Goal: Transaction & Acquisition: Purchase product/service

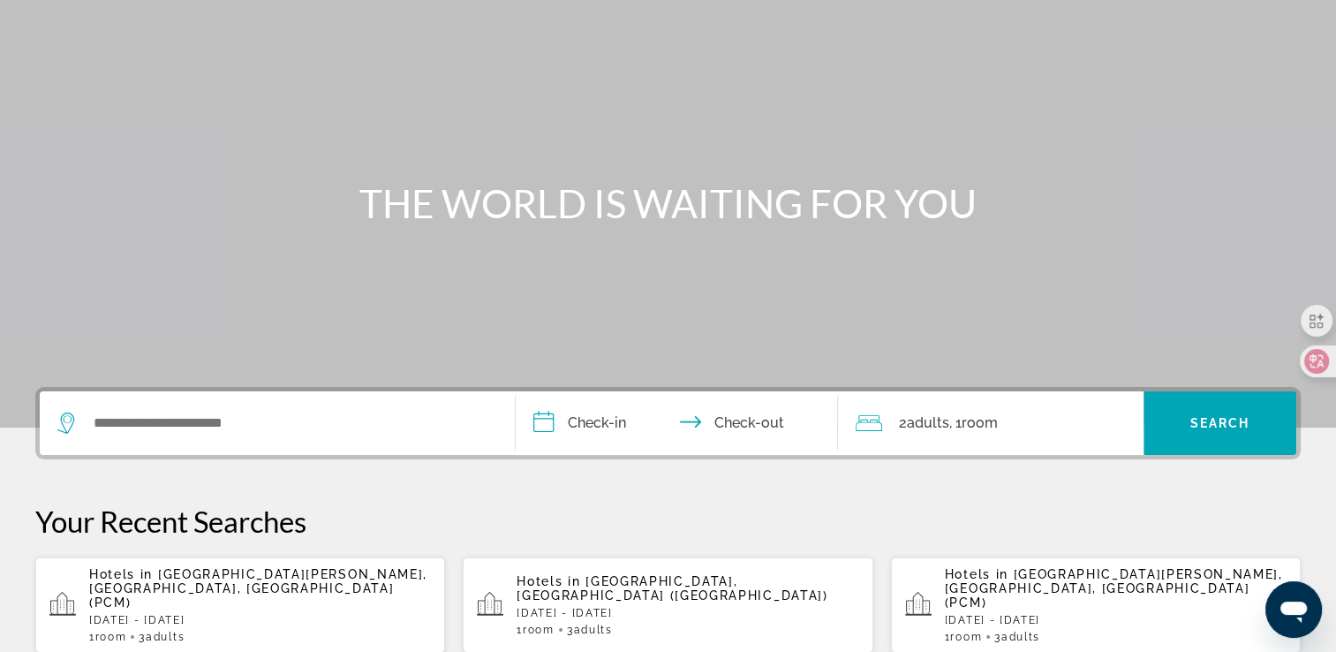
scroll to position [177, 0]
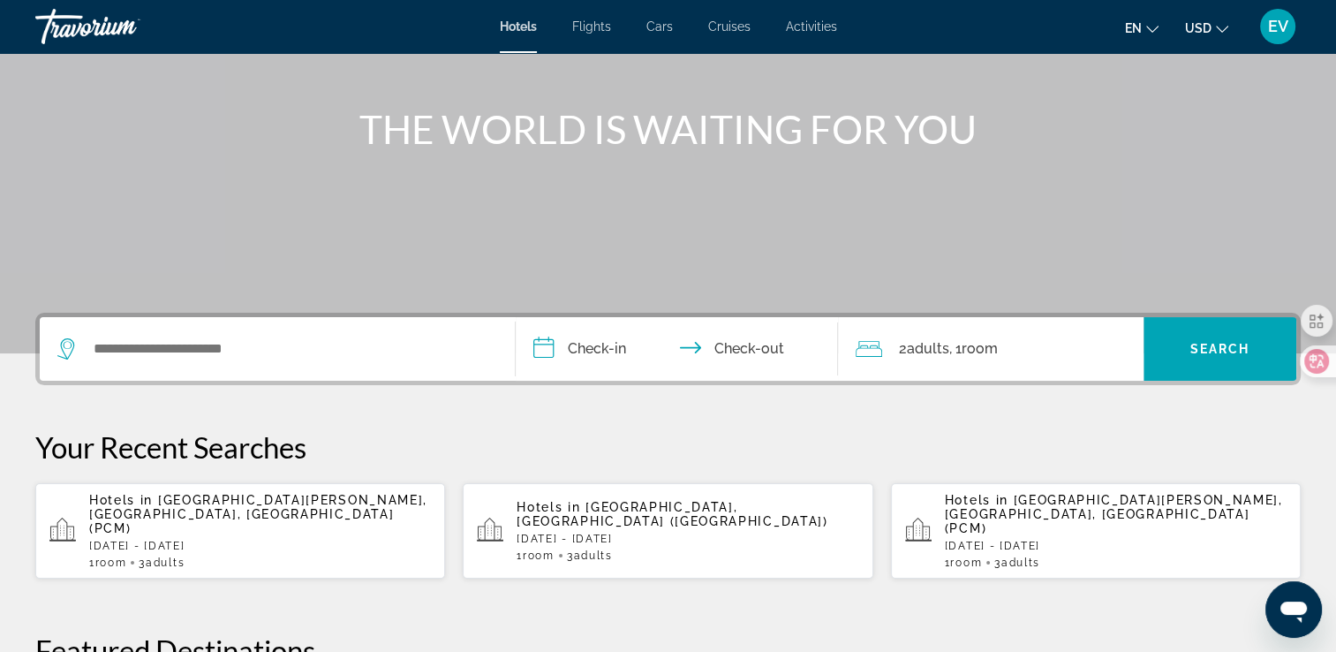
click at [622, 532] on p "[DATE] - [DATE]" at bounding box center [688, 538] width 342 height 12
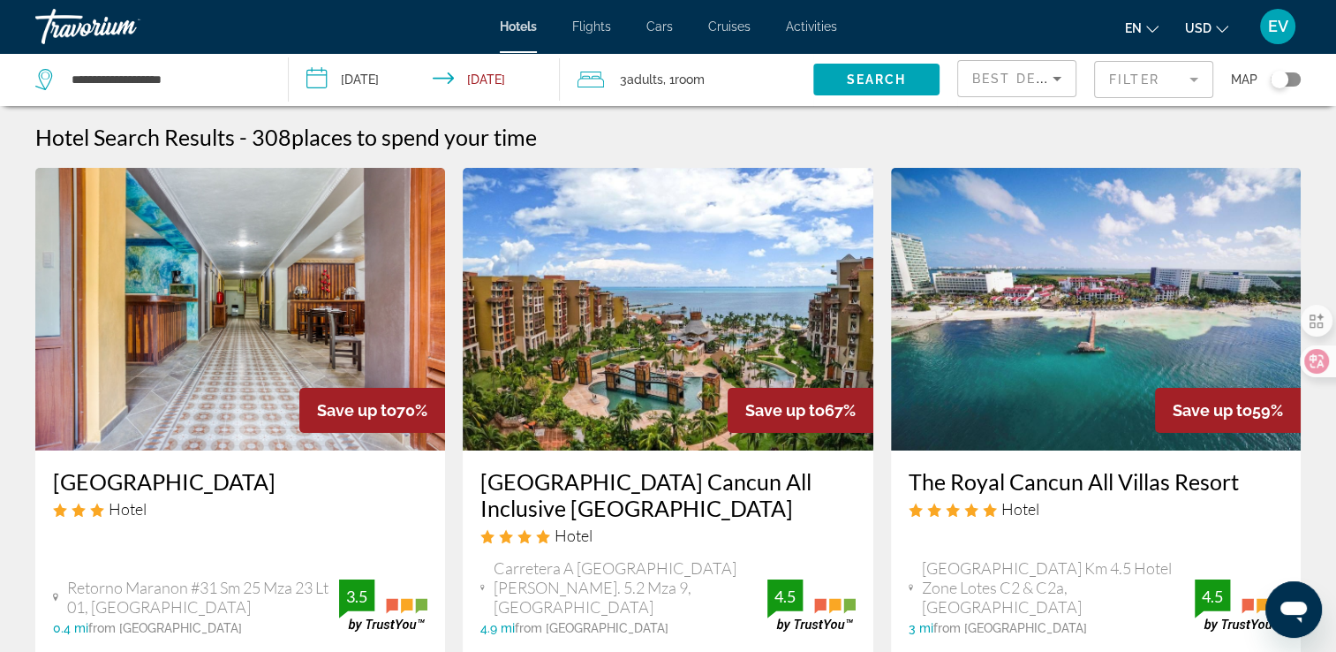
click at [1164, 79] on mat-form-field "Filter" at bounding box center [1153, 79] width 119 height 37
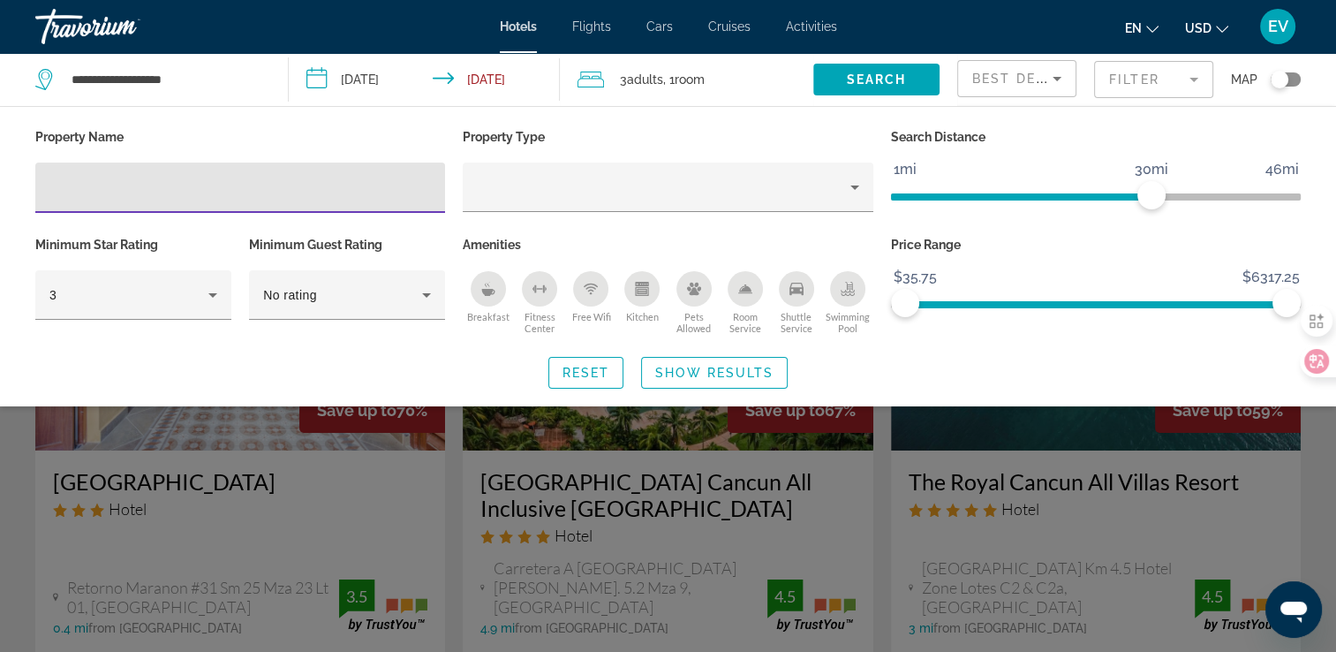
click at [319, 190] on input "Hotel Filters" at bounding box center [239, 187] width 381 height 21
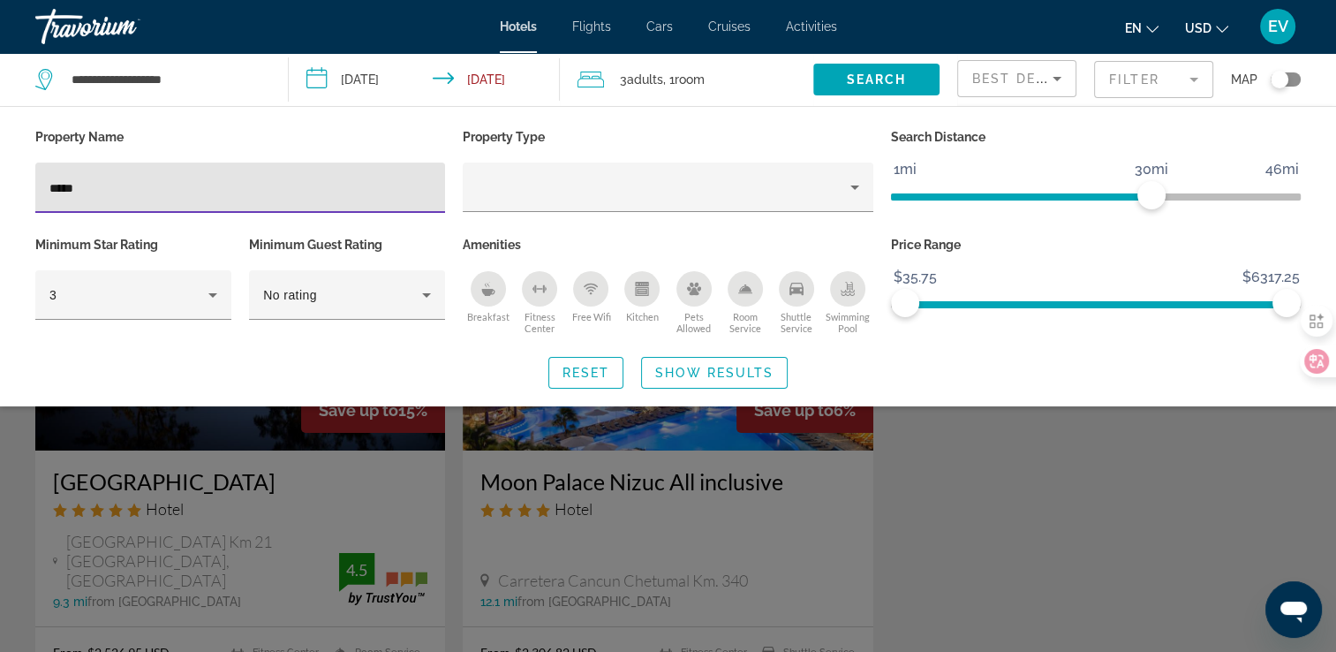
type input "*****"
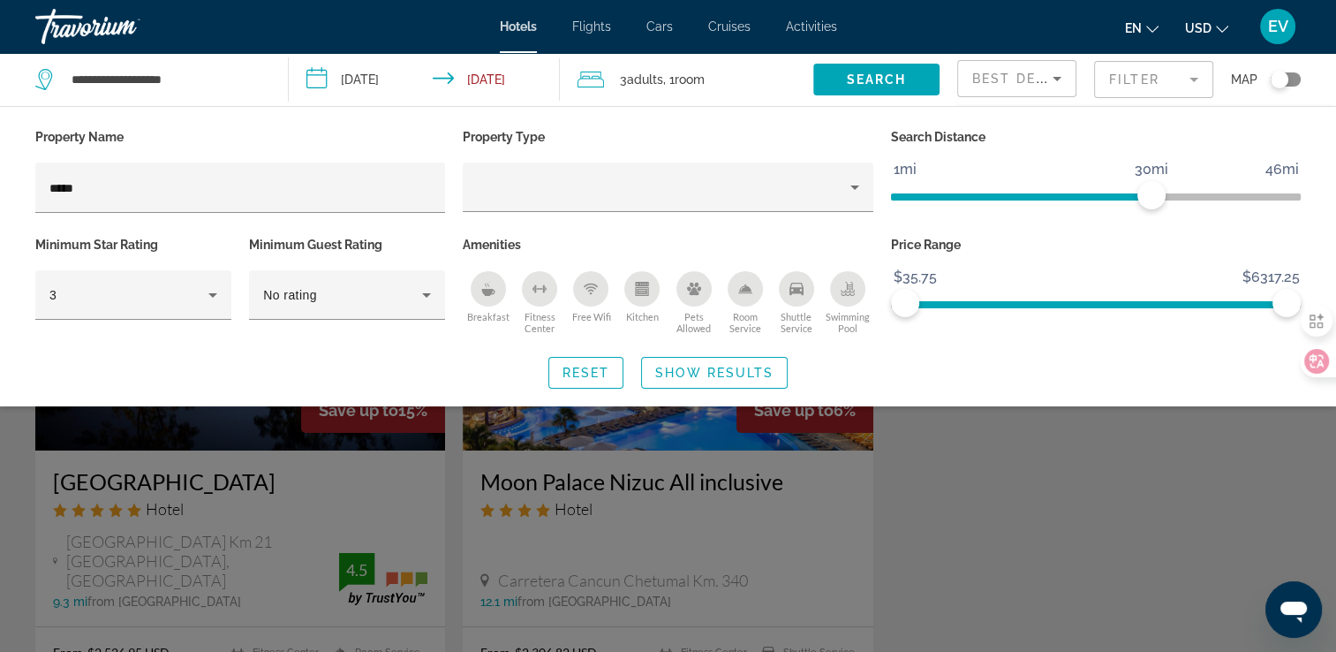
click at [970, 519] on div "Search widget" at bounding box center [668, 458] width 1336 height 387
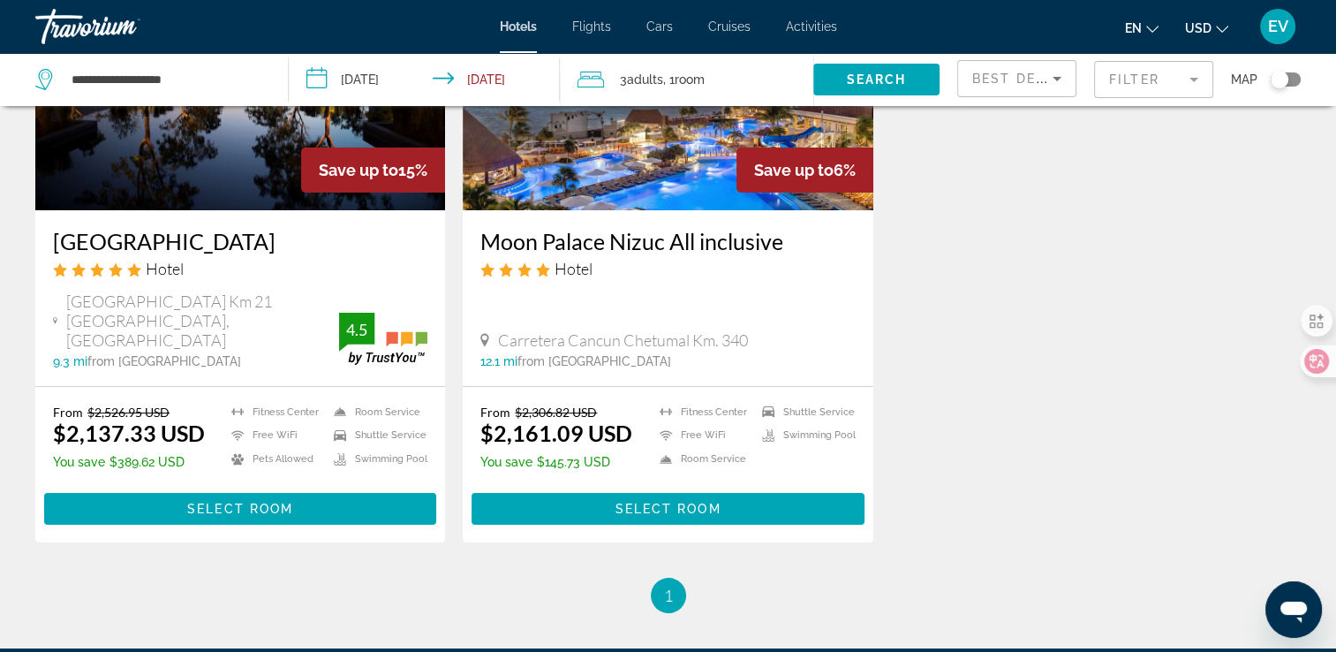
scroll to position [265, 0]
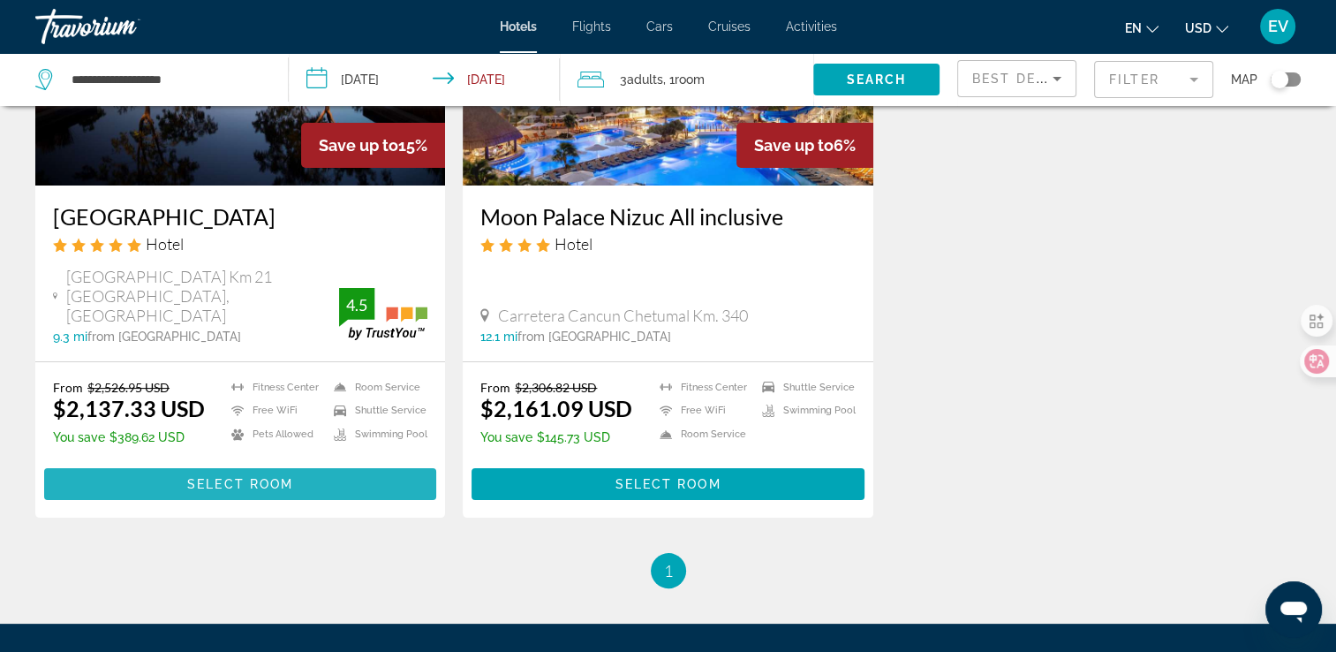
click at [187, 477] on span "Select Room" at bounding box center [240, 484] width 106 height 14
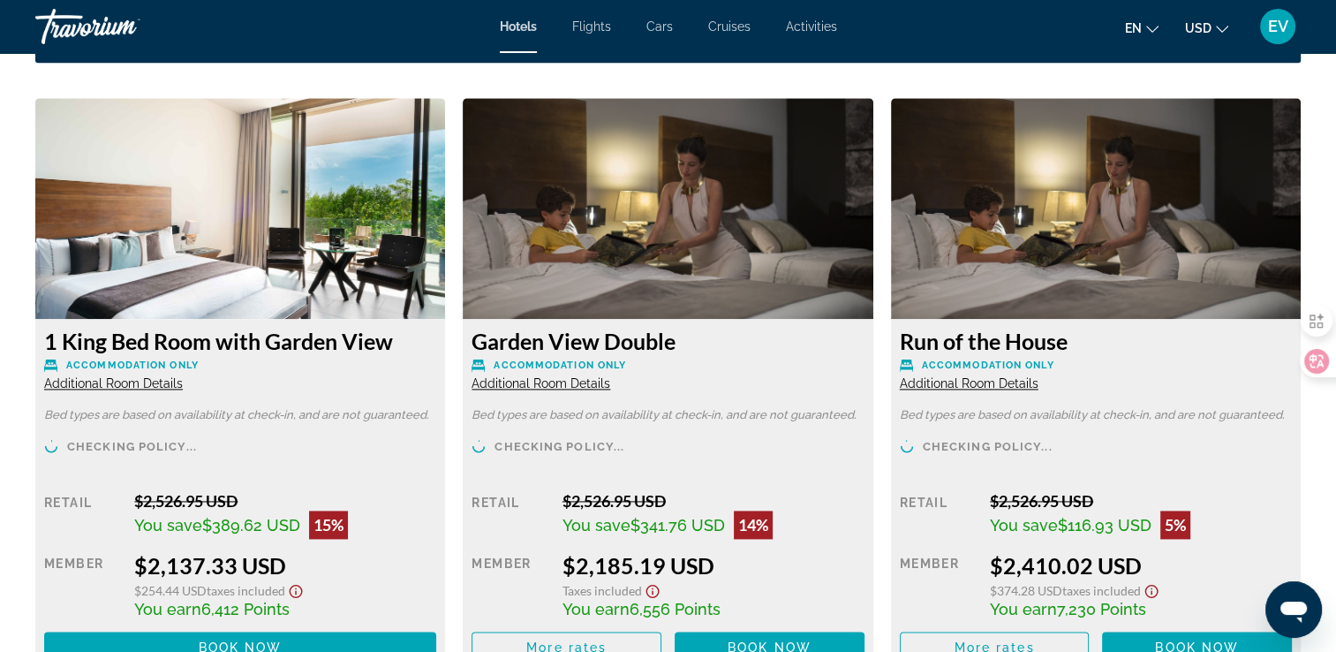
scroll to position [2384, 0]
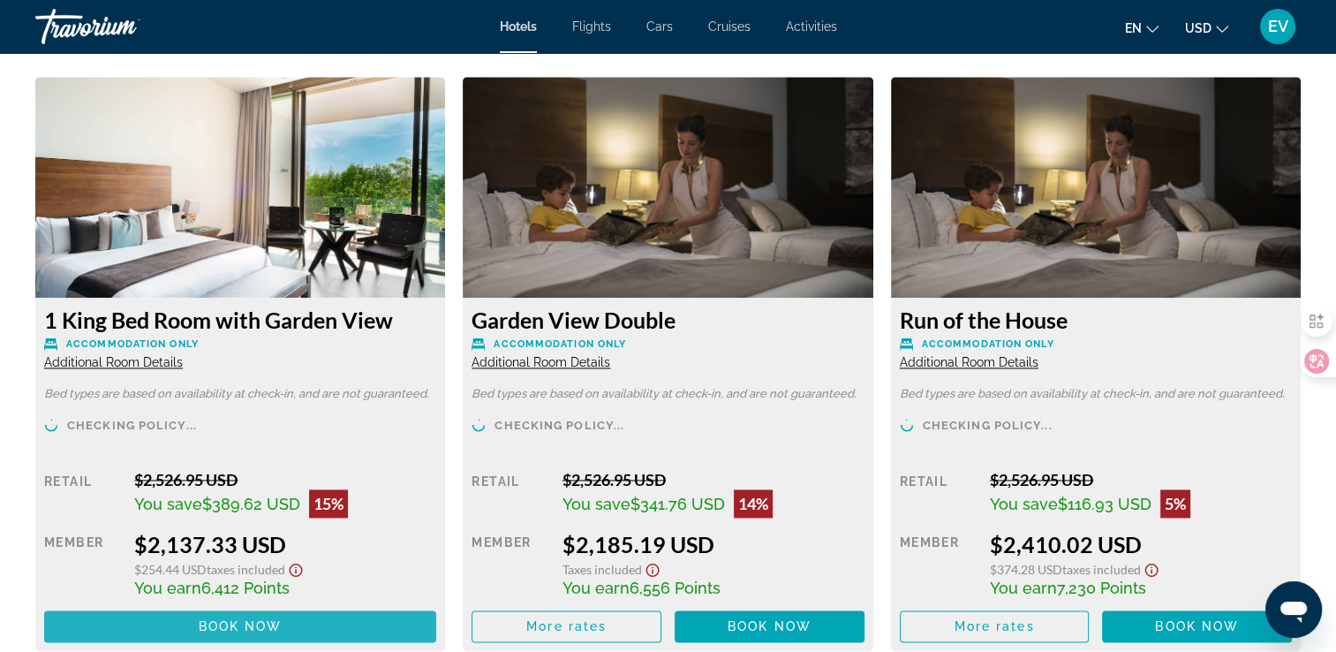
click at [256, 619] on span "Book now" at bounding box center [241, 626] width 84 height 14
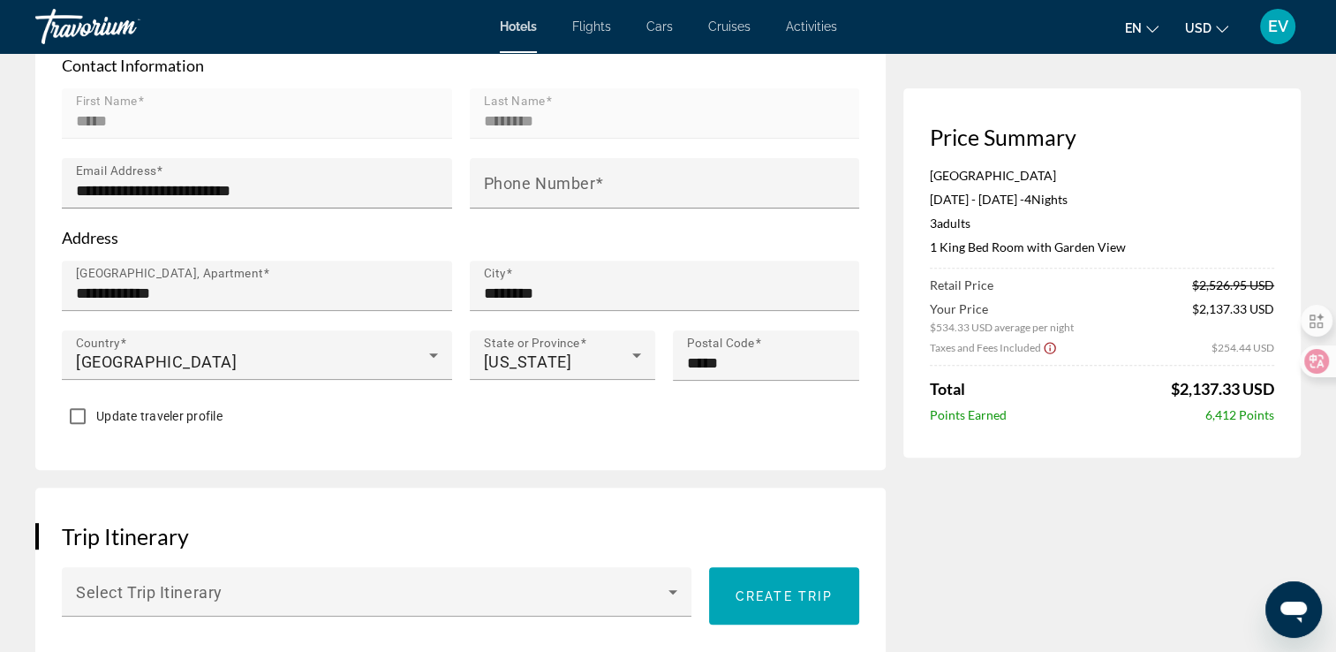
scroll to position [795, 0]
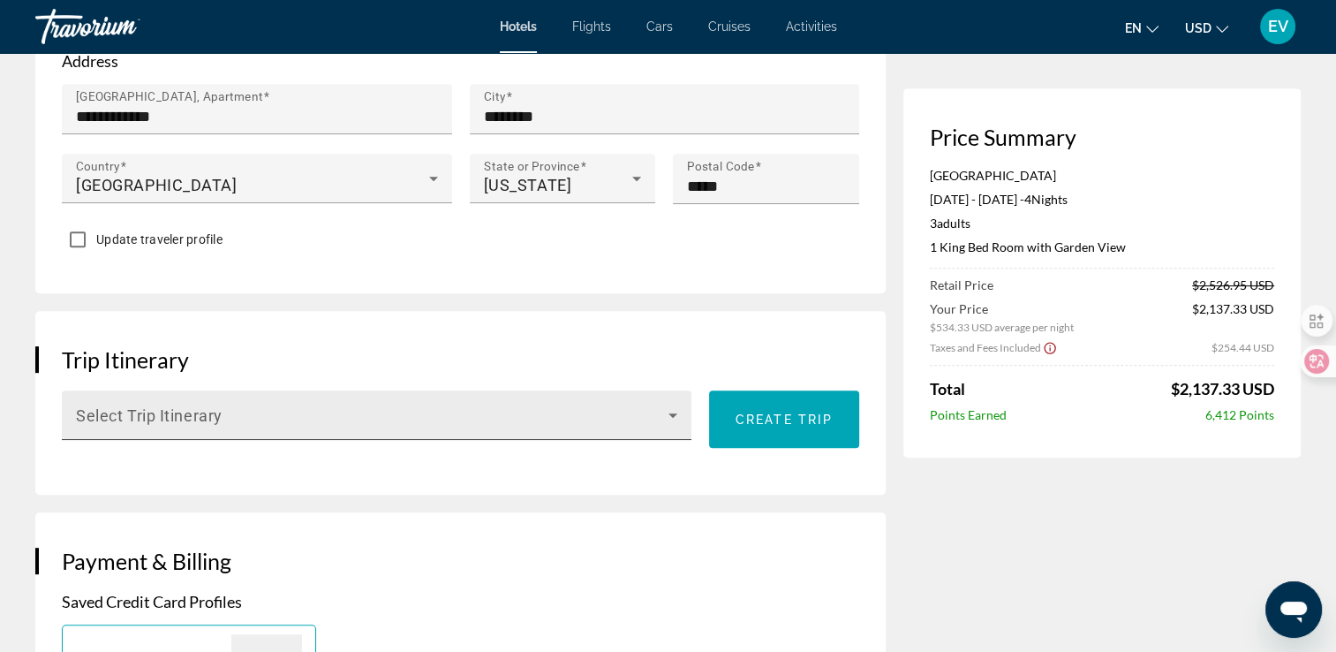
click at [378, 418] on span "Main content" at bounding box center [372, 421] width 592 height 21
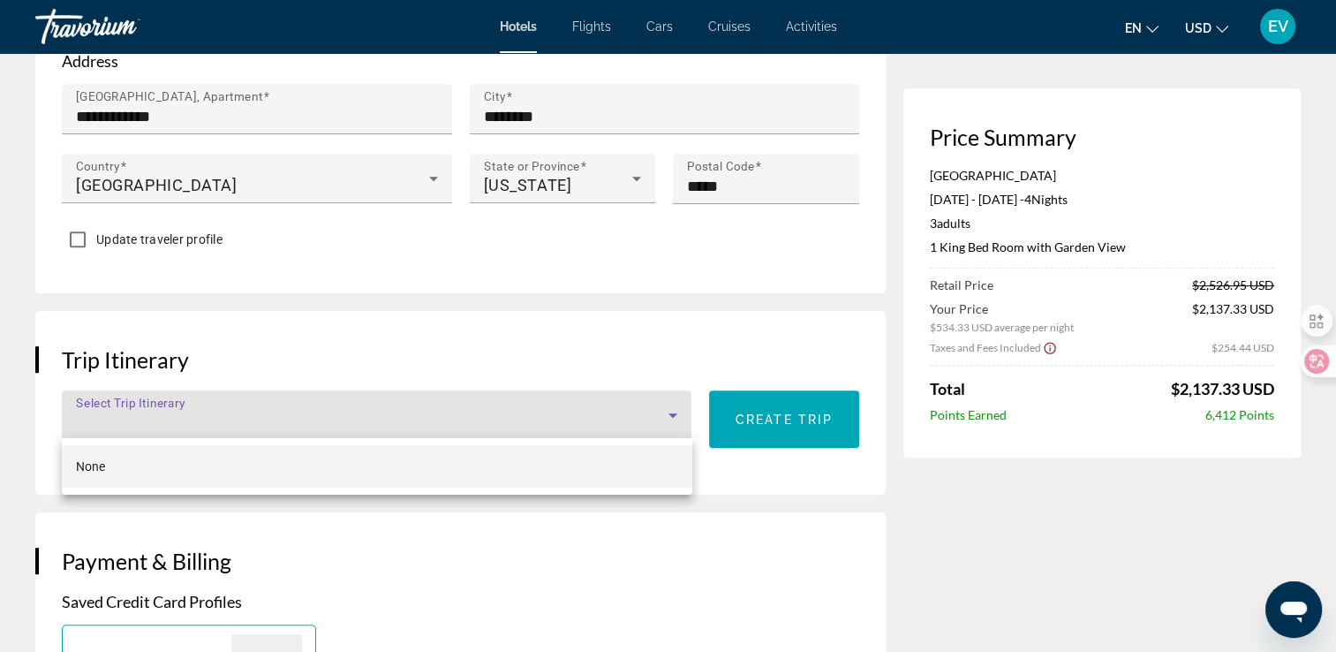
click at [379, 416] on div at bounding box center [668, 326] width 1336 height 652
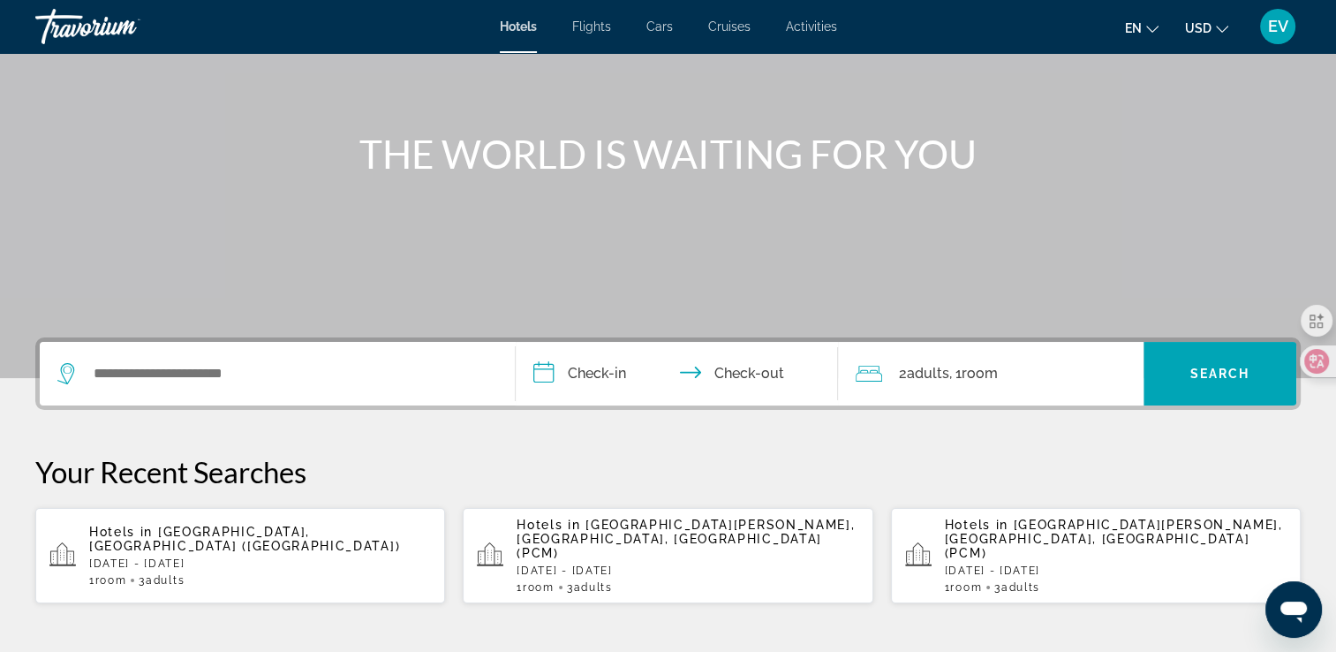
scroll to position [265, 0]
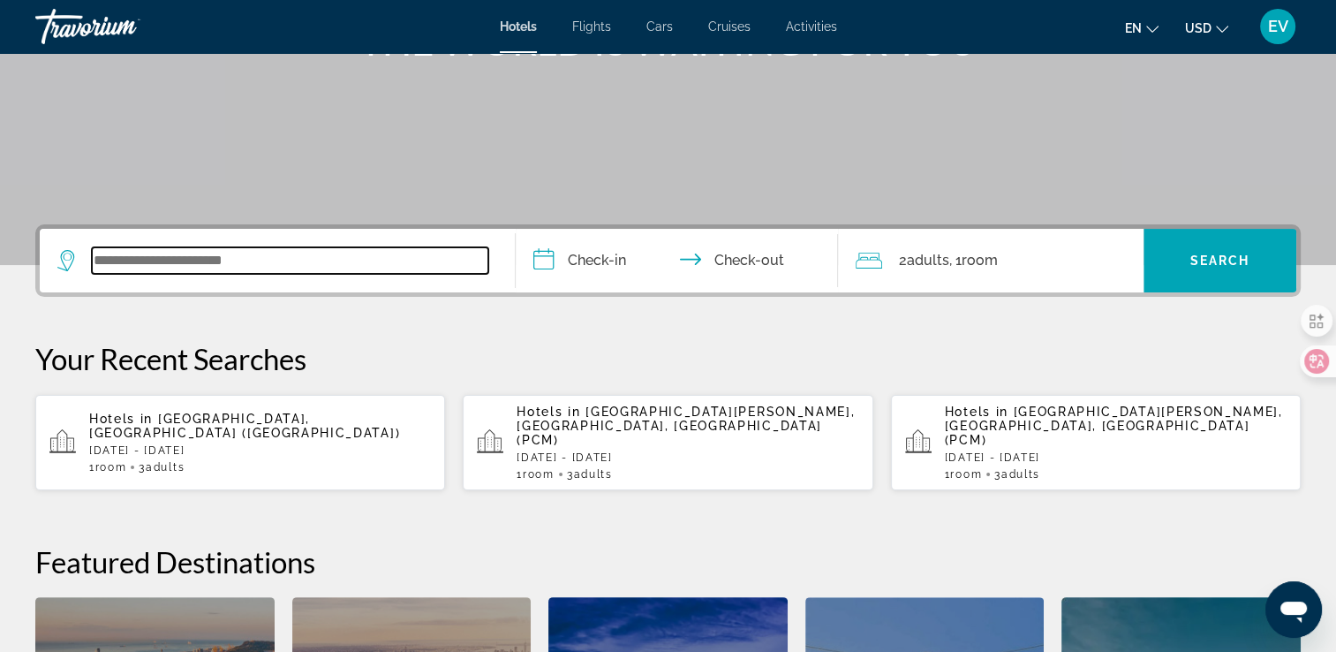
click at [287, 253] on input "Search widget" at bounding box center [290, 260] width 396 height 26
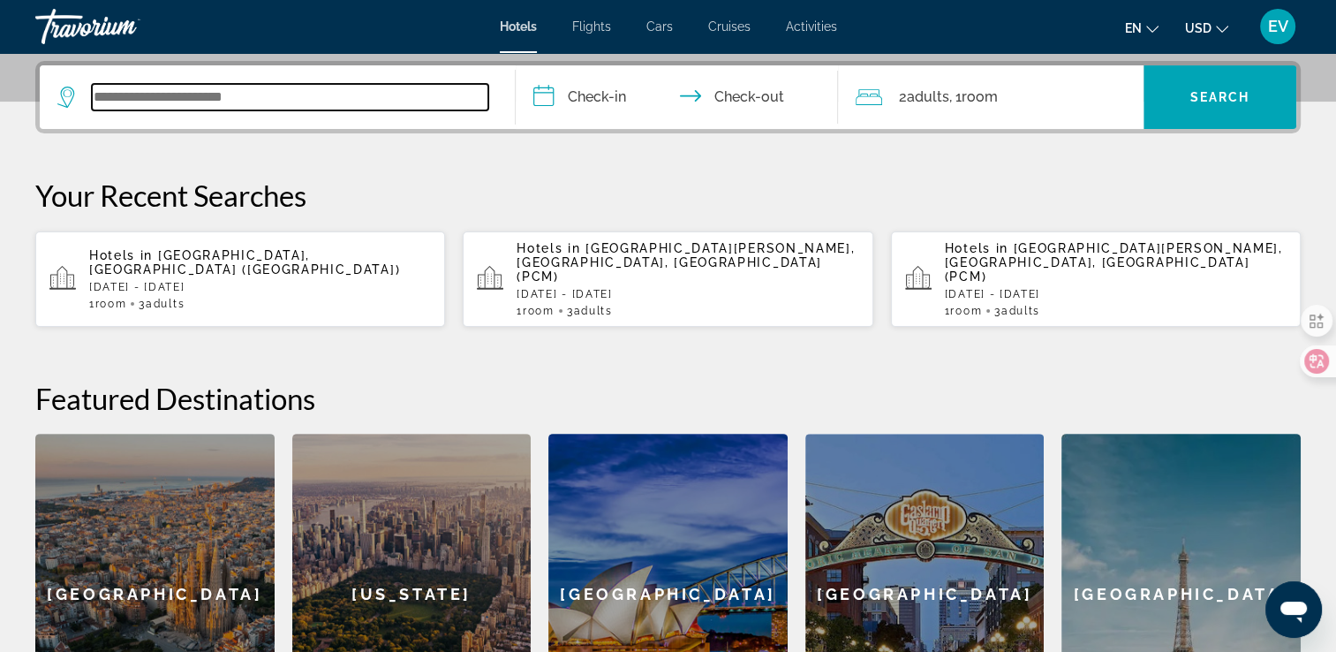
scroll to position [431, 0]
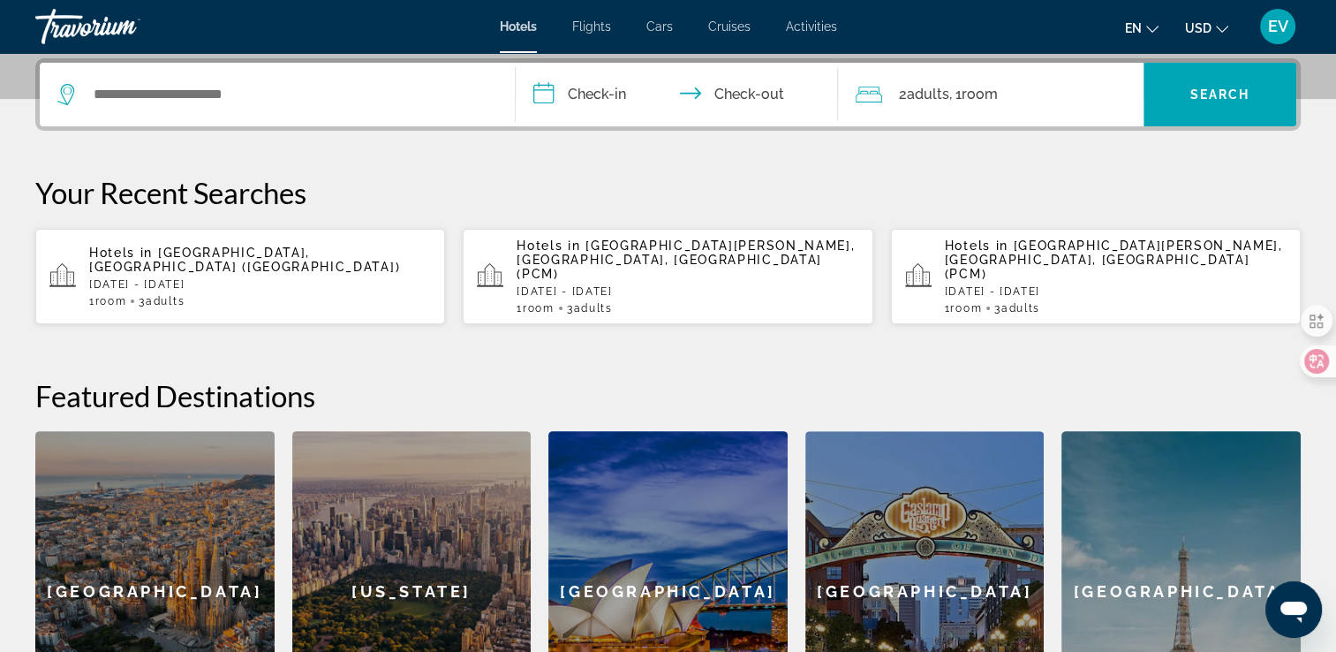
click at [601, 285] on p "[DATE] - [DATE]" at bounding box center [688, 291] width 342 height 12
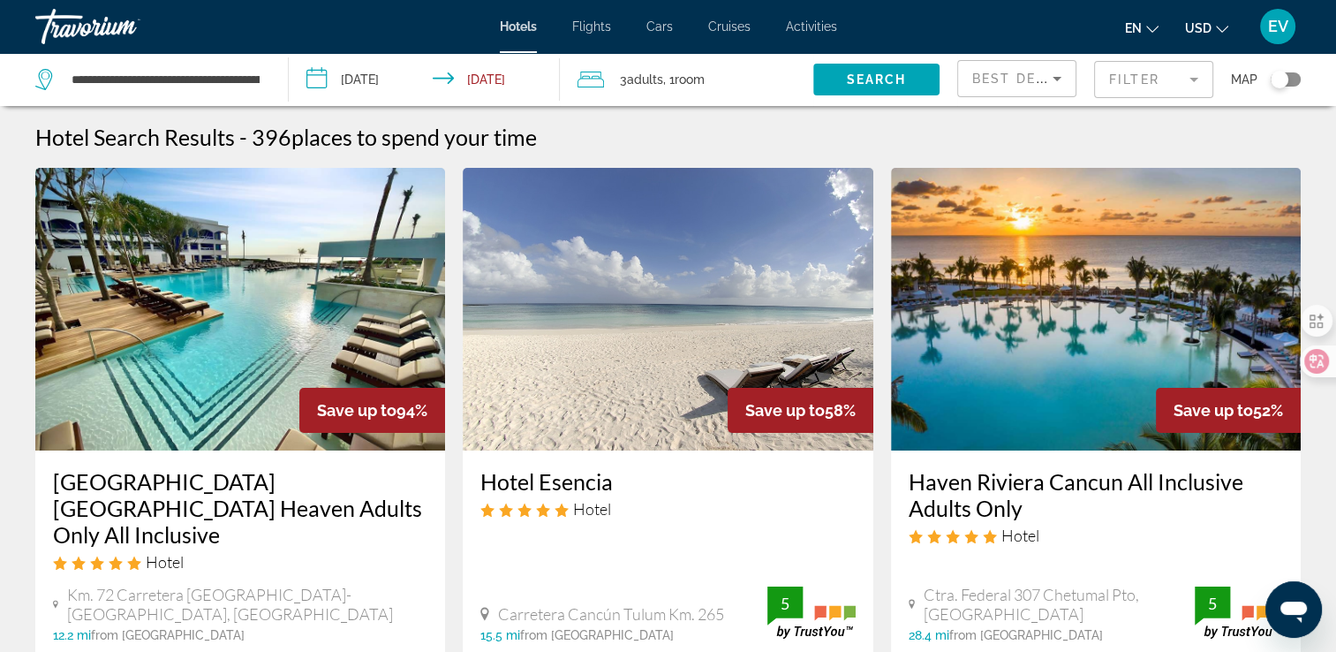
click at [680, 83] on span "Room" at bounding box center [690, 79] width 30 height 14
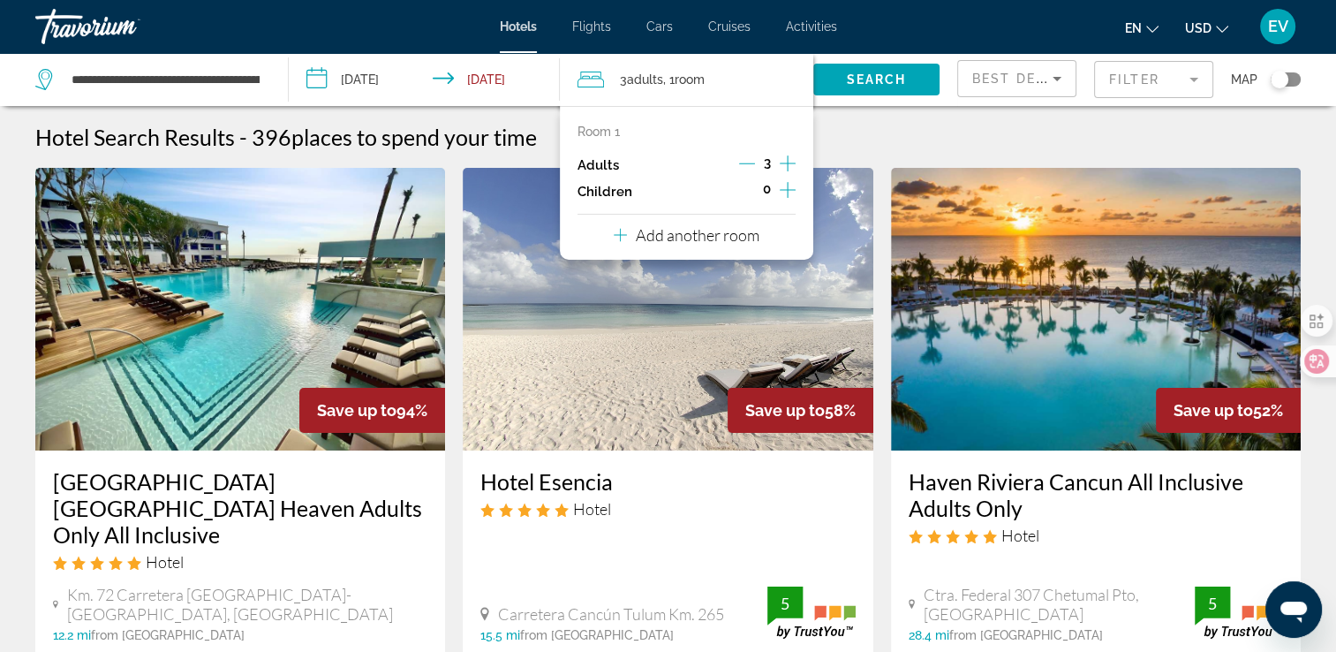
click at [747, 157] on icon "Decrement adults" at bounding box center [747, 163] width 16 height 16
click at [887, 75] on span "Search" at bounding box center [876, 79] width 60 height 14
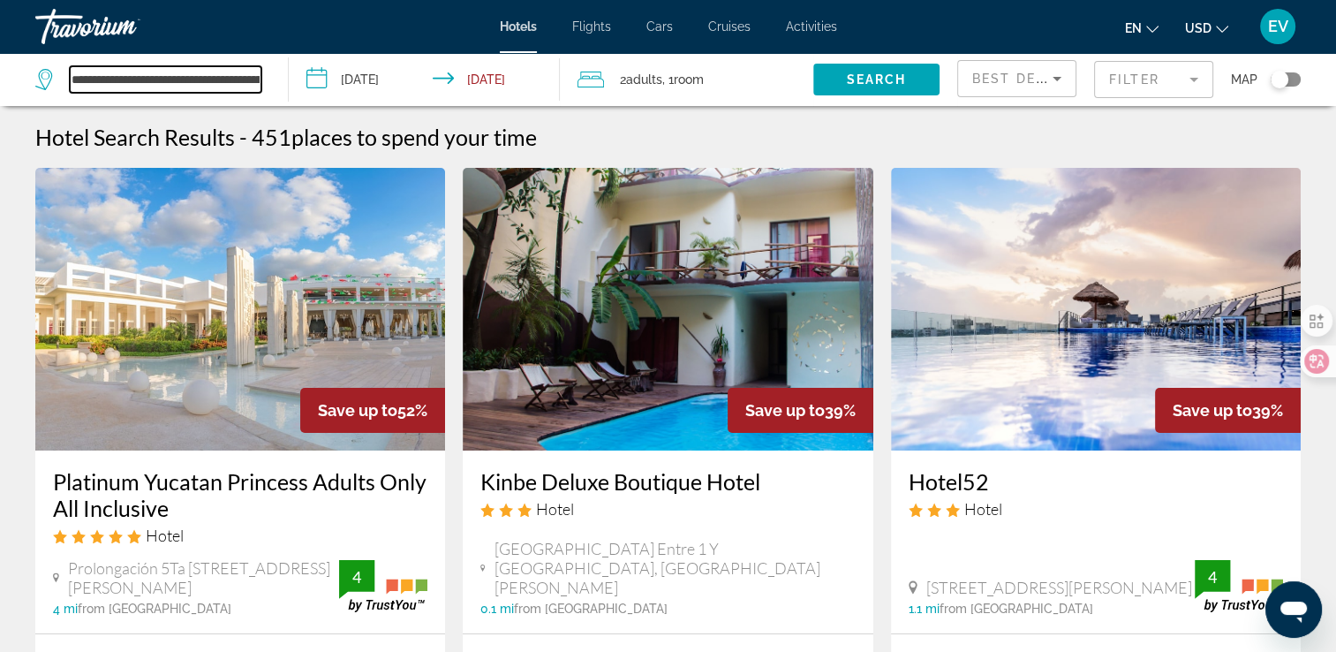
click at [254, 76] on input "**********" at bounding box center [166, 79] width 192 height 26
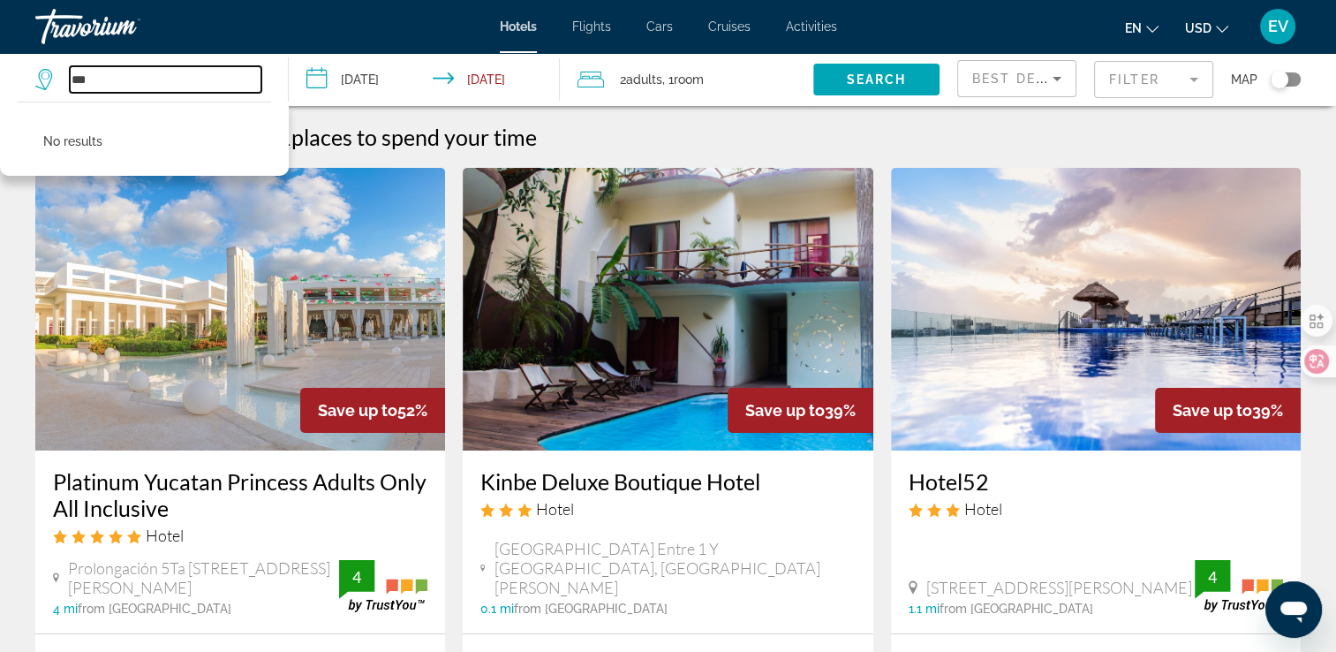
type input "*"
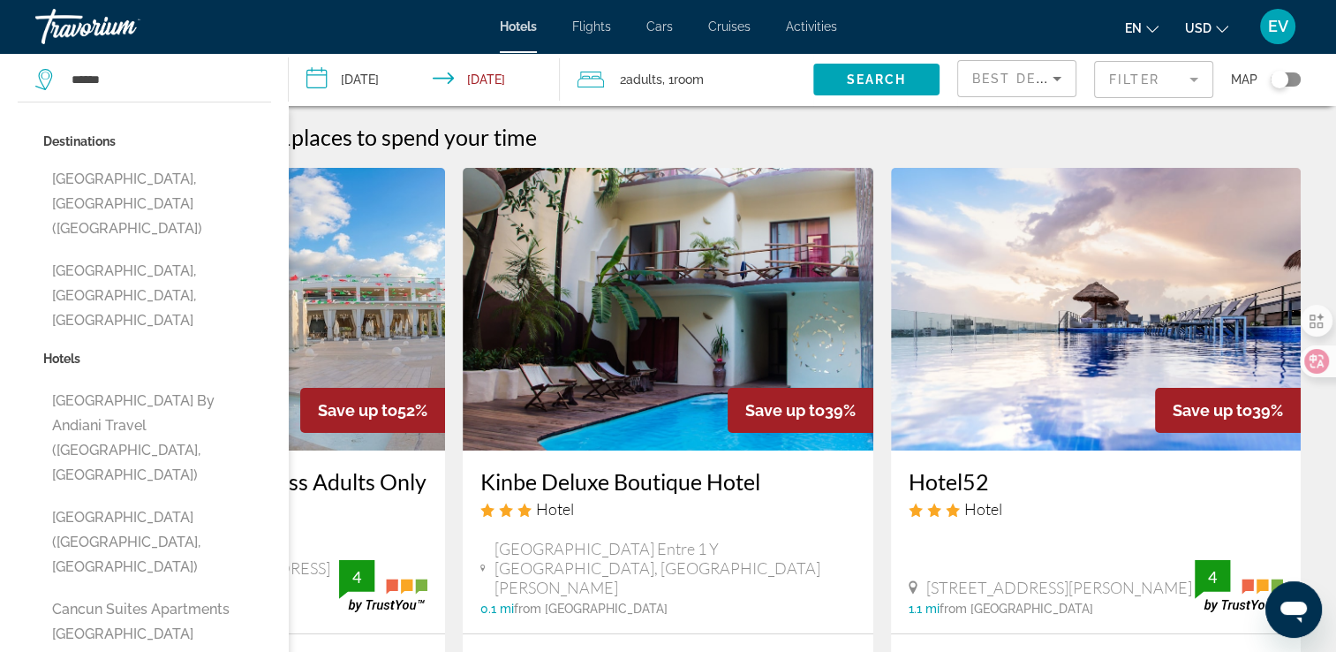
click at [157, 177] on button "[GEOGRAPHIC_DATA], [GEOGRAPHIC_DATA] ([GEOGRAPHIC_DATA])" at bounding box center [157, 203] width 228 height 83
type input "**********"
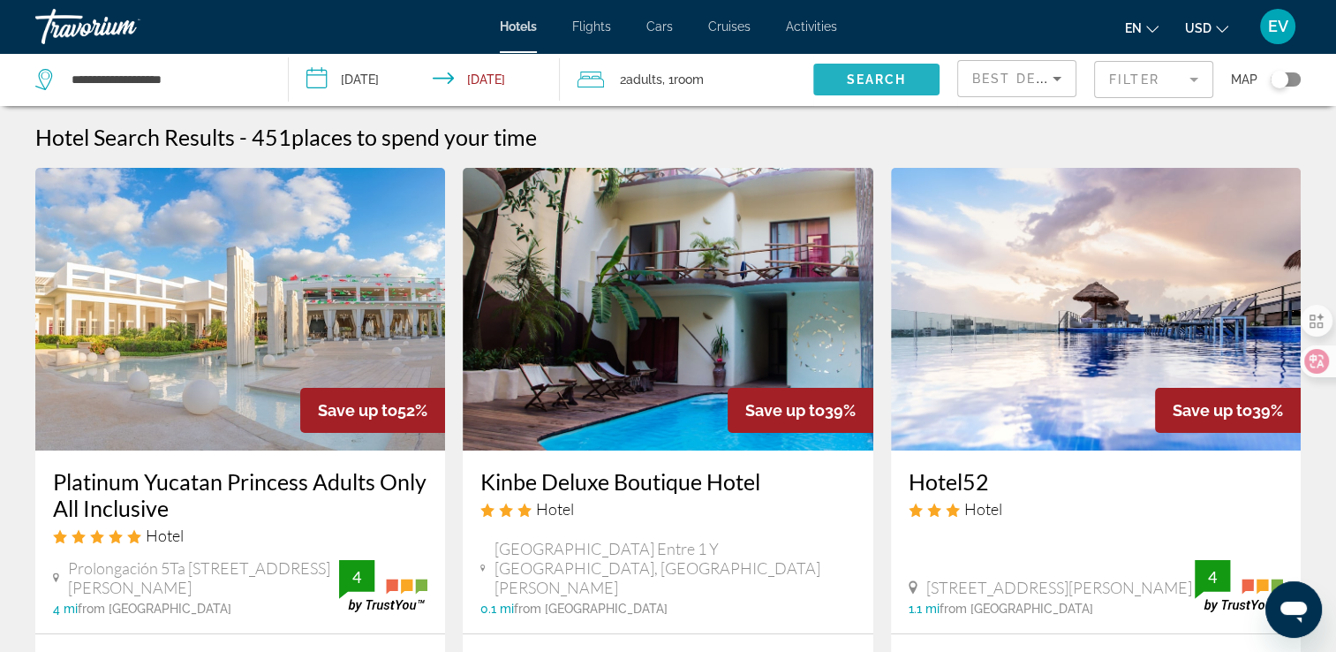
click at [910, 72] on span "Search widget" at bounding box center [876, 79] width 126 height 42
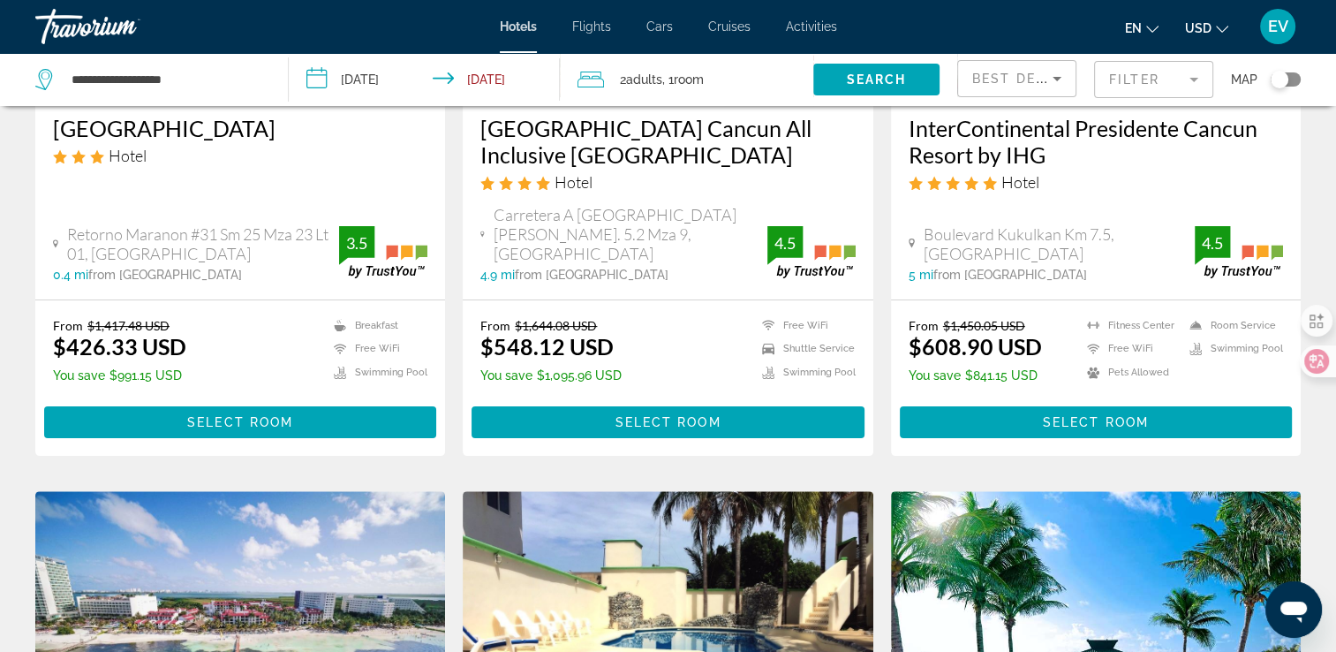
scroll to position [441, 0]
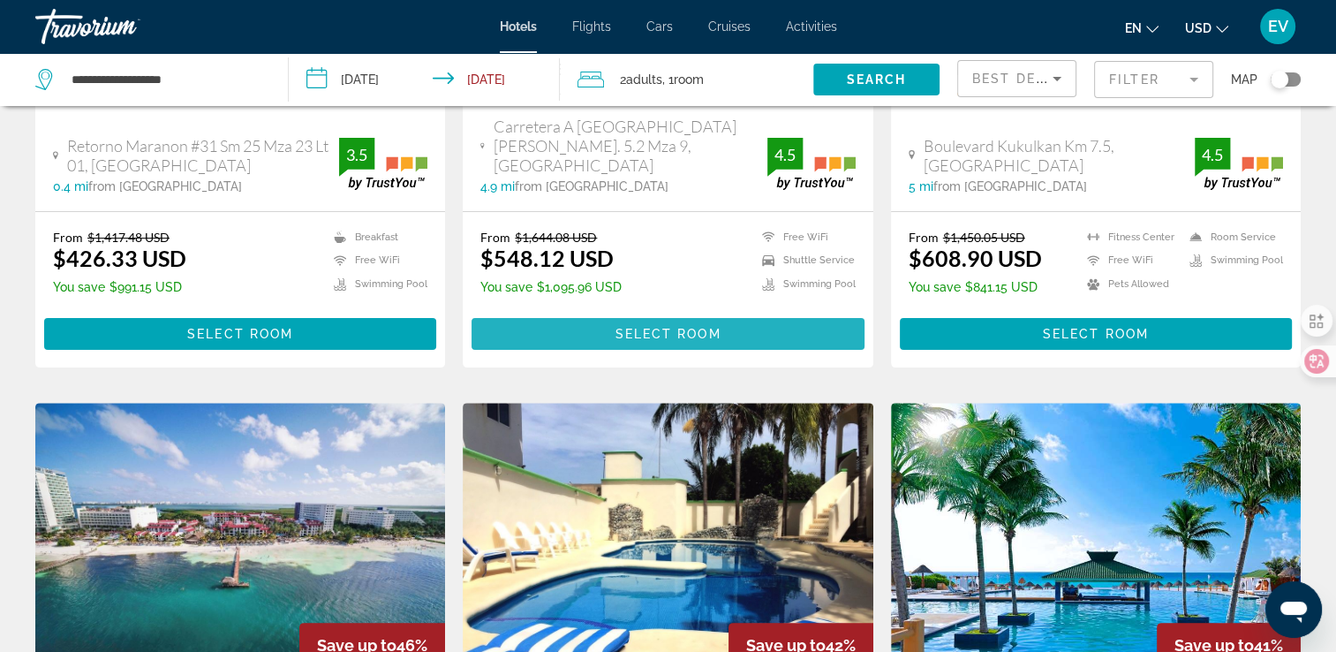
click at [750, 313] on span "Main content" at bounding box center [668, 334] width 392 height 42
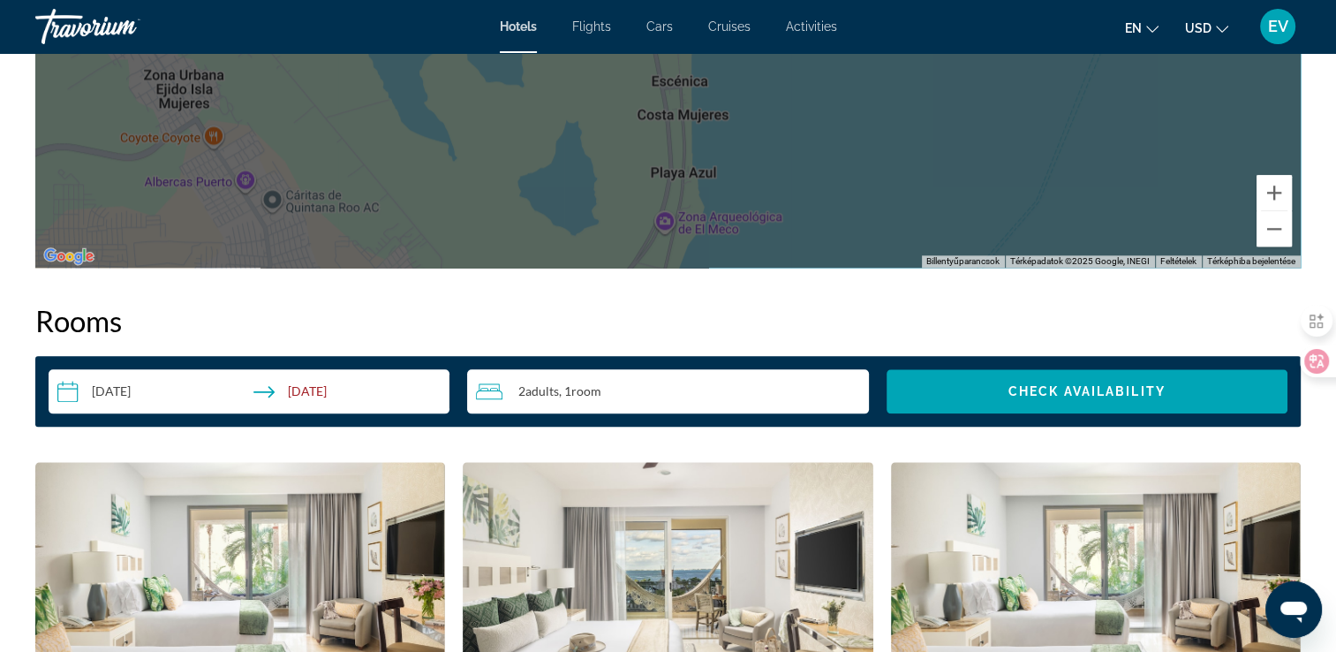
scroll to position [2207, 0]
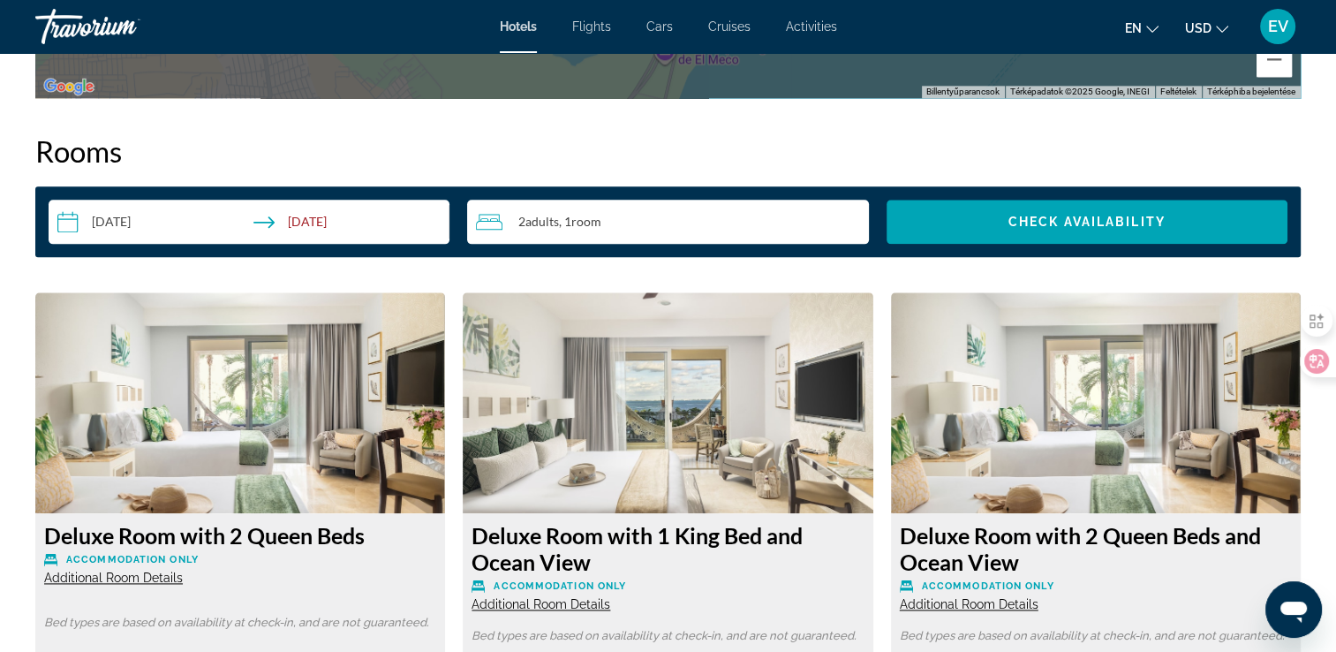
click at [605, 227] on div "2 Adult Adults , 1 Room rooms" at bounding box center [672, 221] width 392 height 21
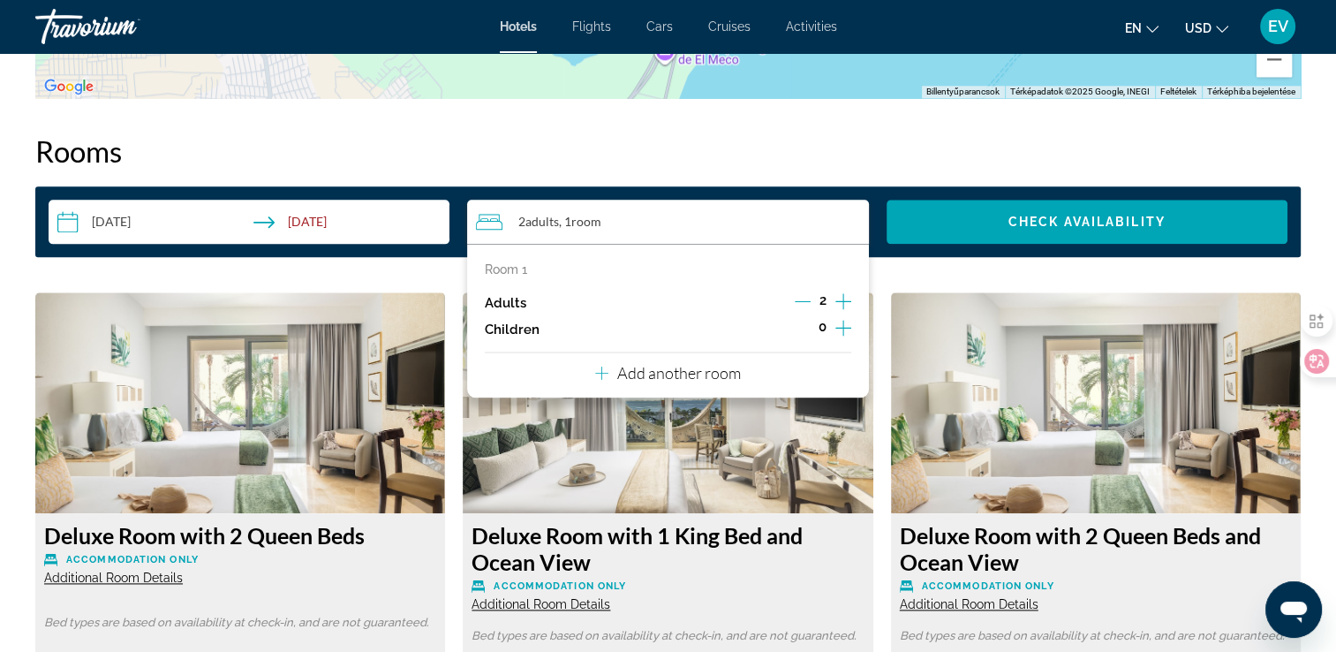
click at [805, 300] on icon "Decrement adults" at bounding box center [803, 301] width 16 height 16
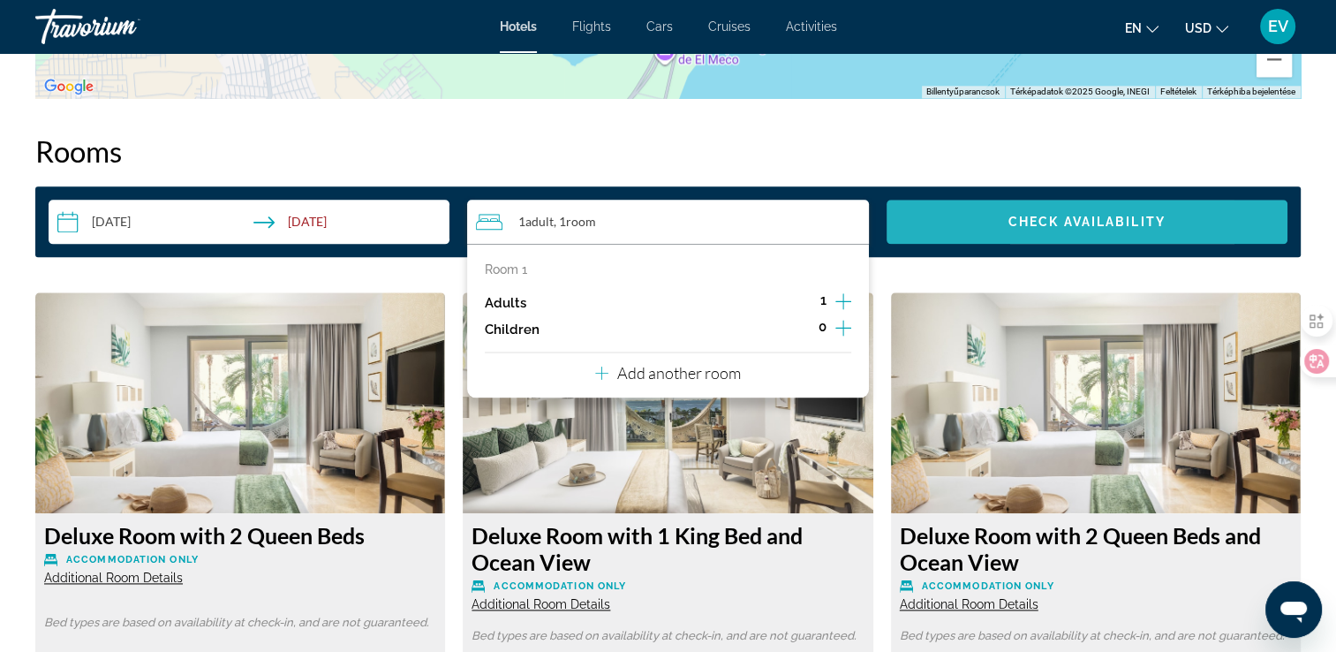
click at [1037, 218] on span "Check Availability" at bounding box center [1086, 222] width 157 height 14
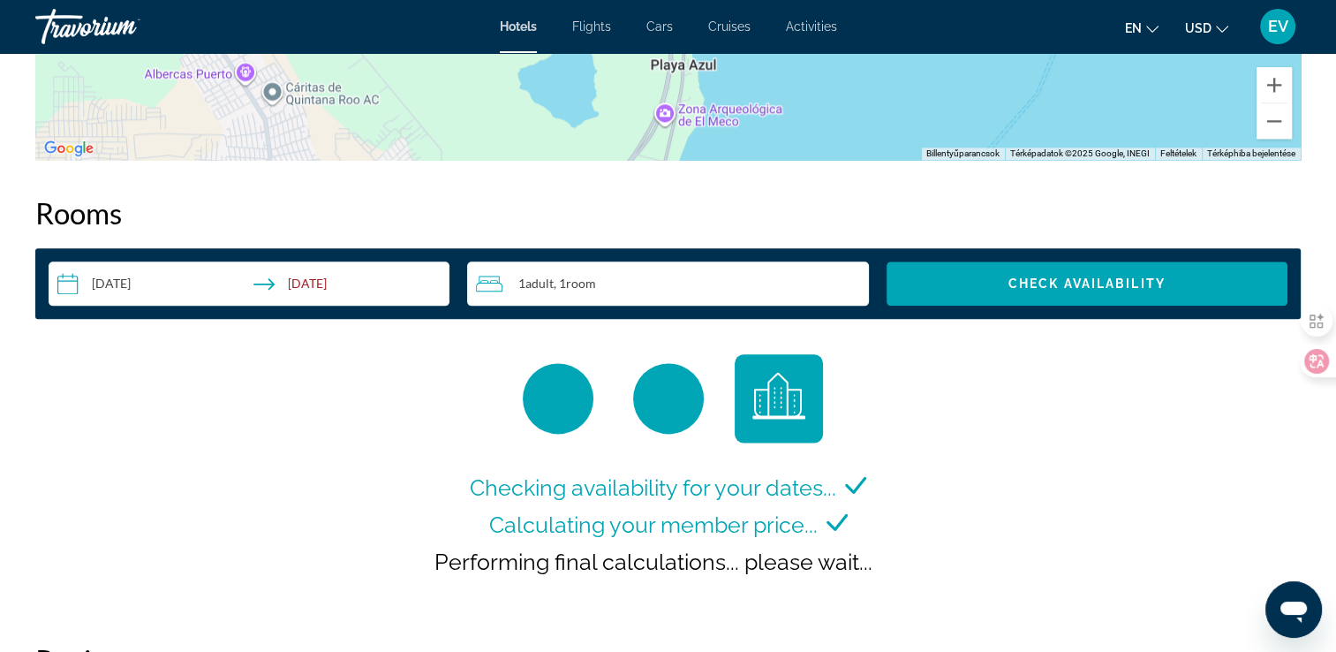
scroll to position [2145, 0]
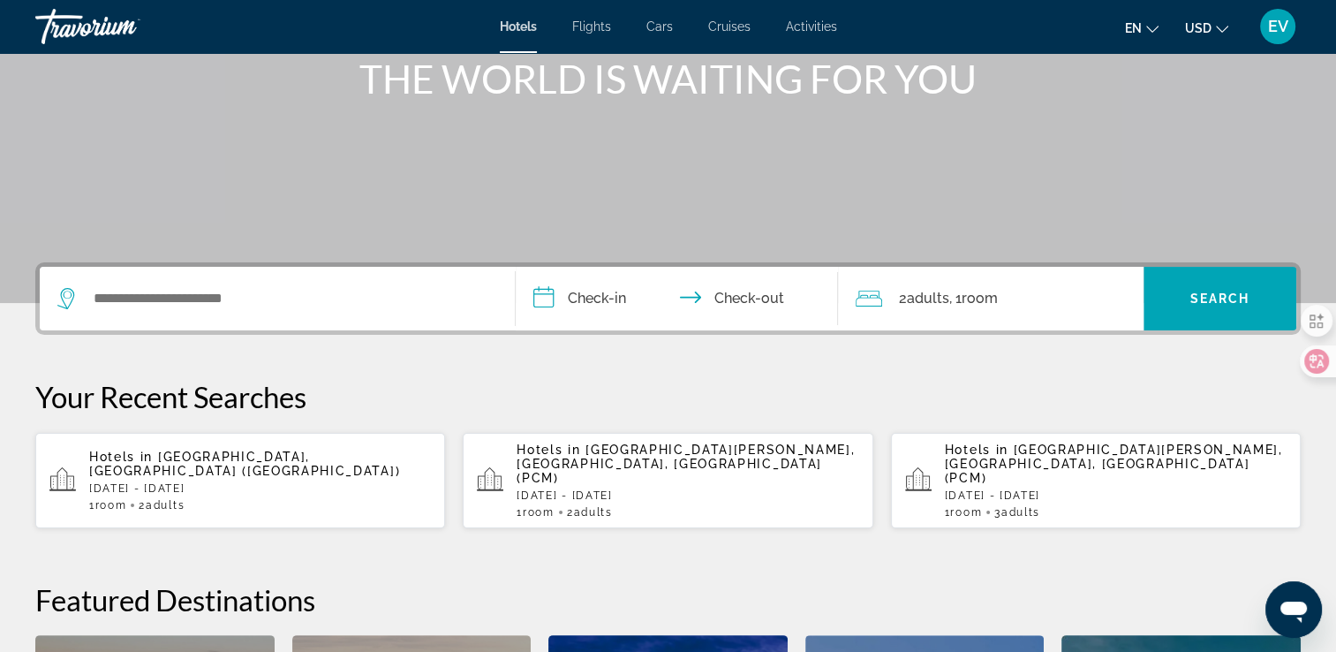
scroll to position [177, 0]
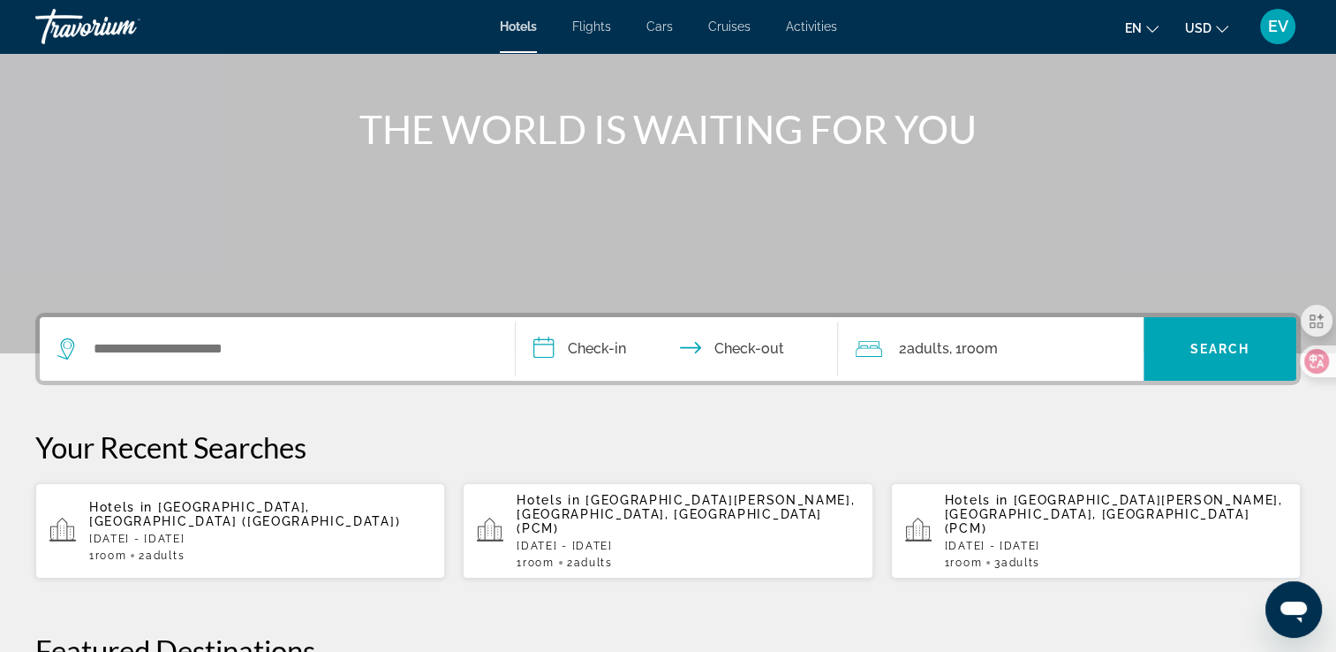
click at [239, 515] on div "Hotels in Cancun, Mexico (CUN) Mon, 22 Sep - Fri, 26 Sep 1 Room rooms 2 Adult A…" at bounding box center [260, 531] width 342 height 62
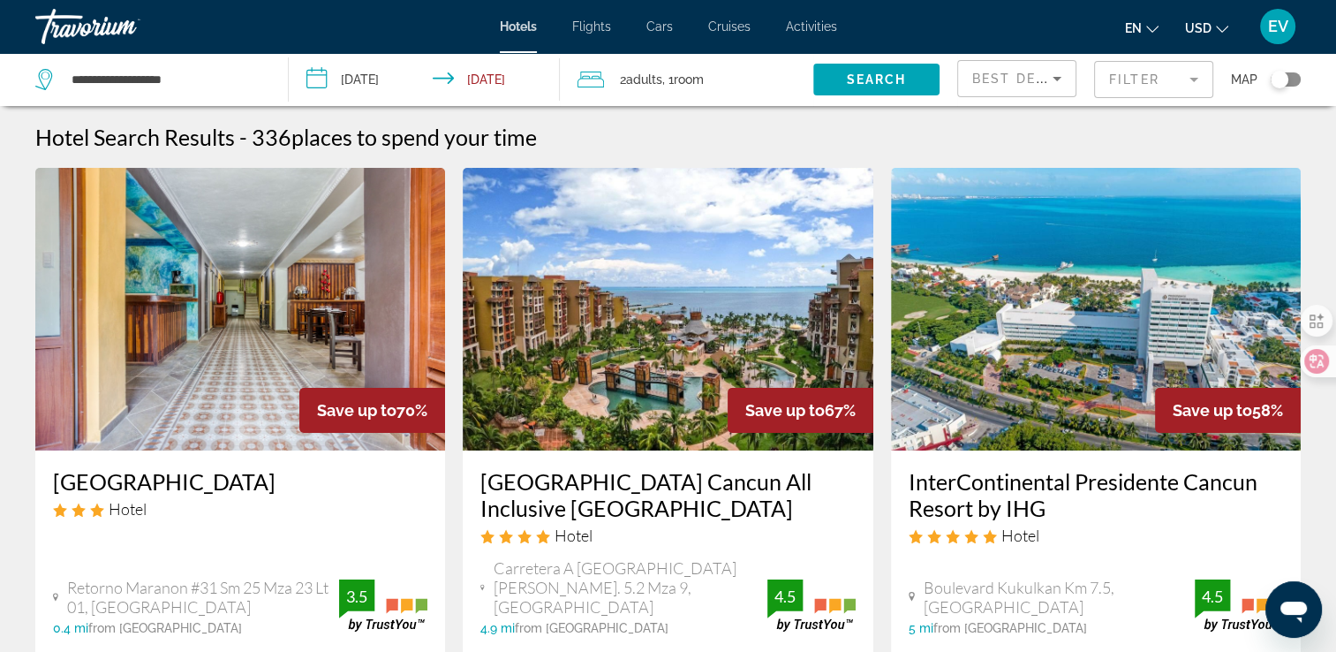
click at [652, 80] on span "Adults" at bounding box center [644, 79] width 36 height 14
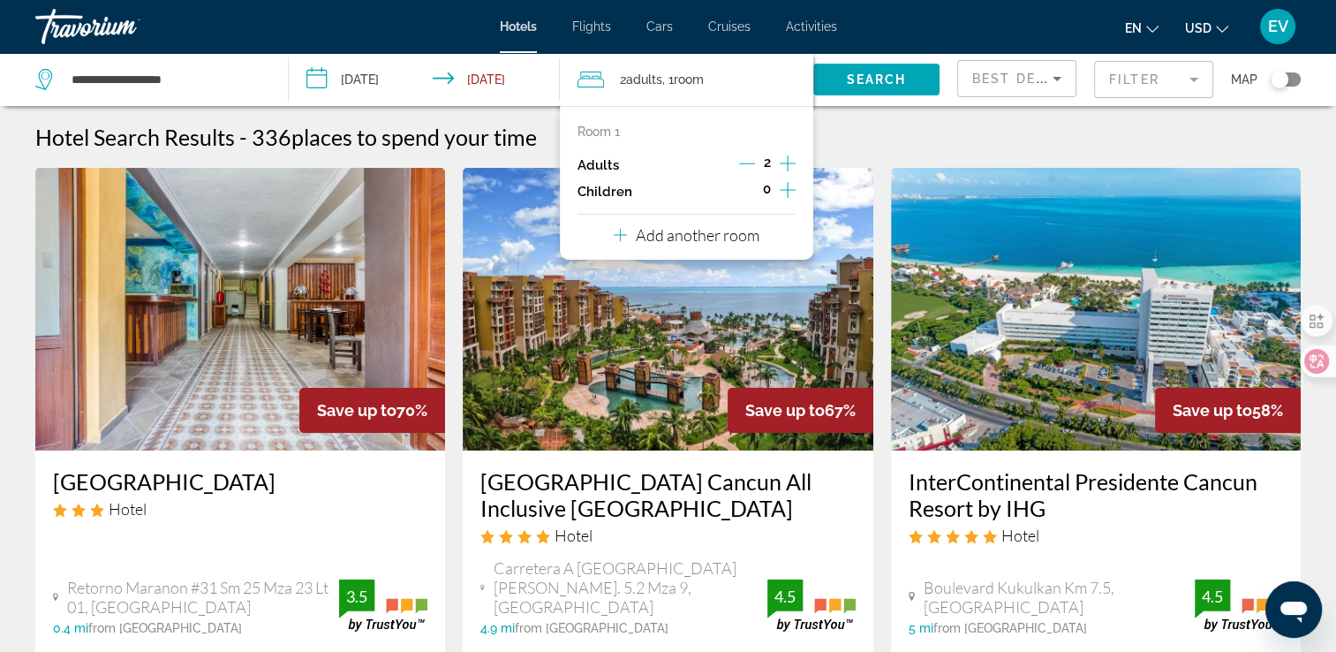
click at [745, 161] on icon "Decrement adults" at bounding box center [747, 163] width 16 height 16
click at [1134, 78] on mat-form-field "Filter" at bounding box center [1153, 79] width 119 height 37
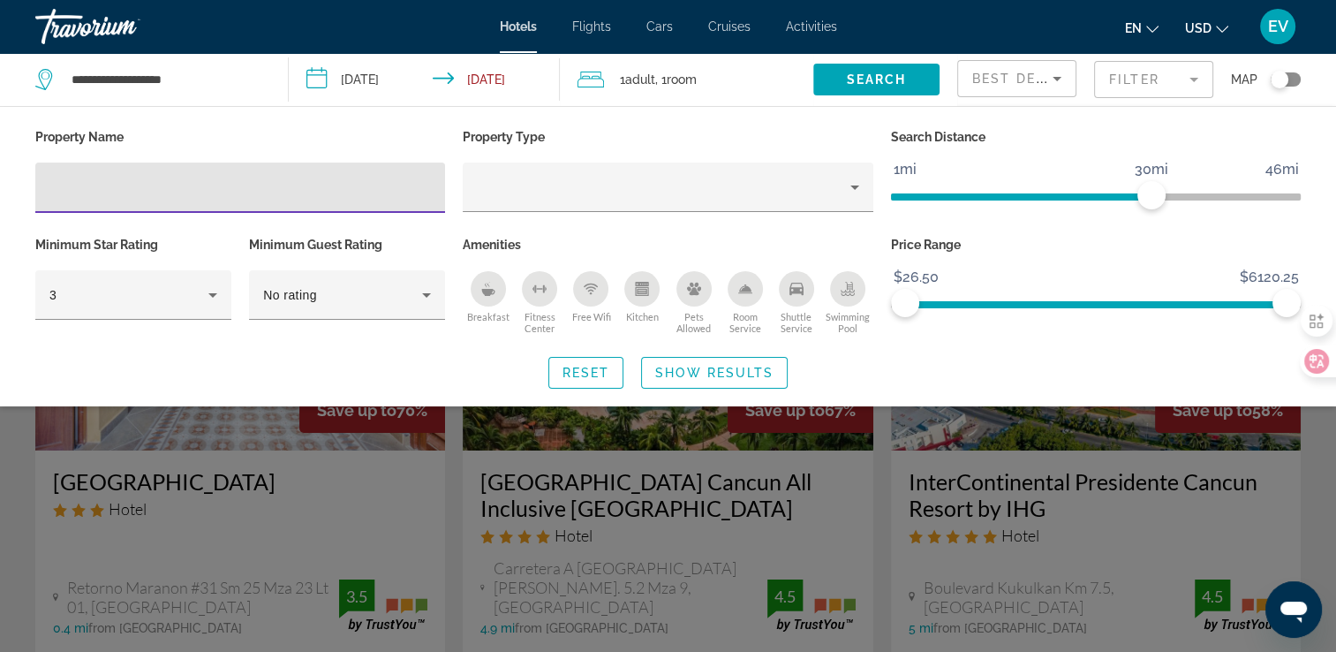
click at [146, 186] on input "Hotel Filters" at bounding box center [239, 187] width 381 height 21
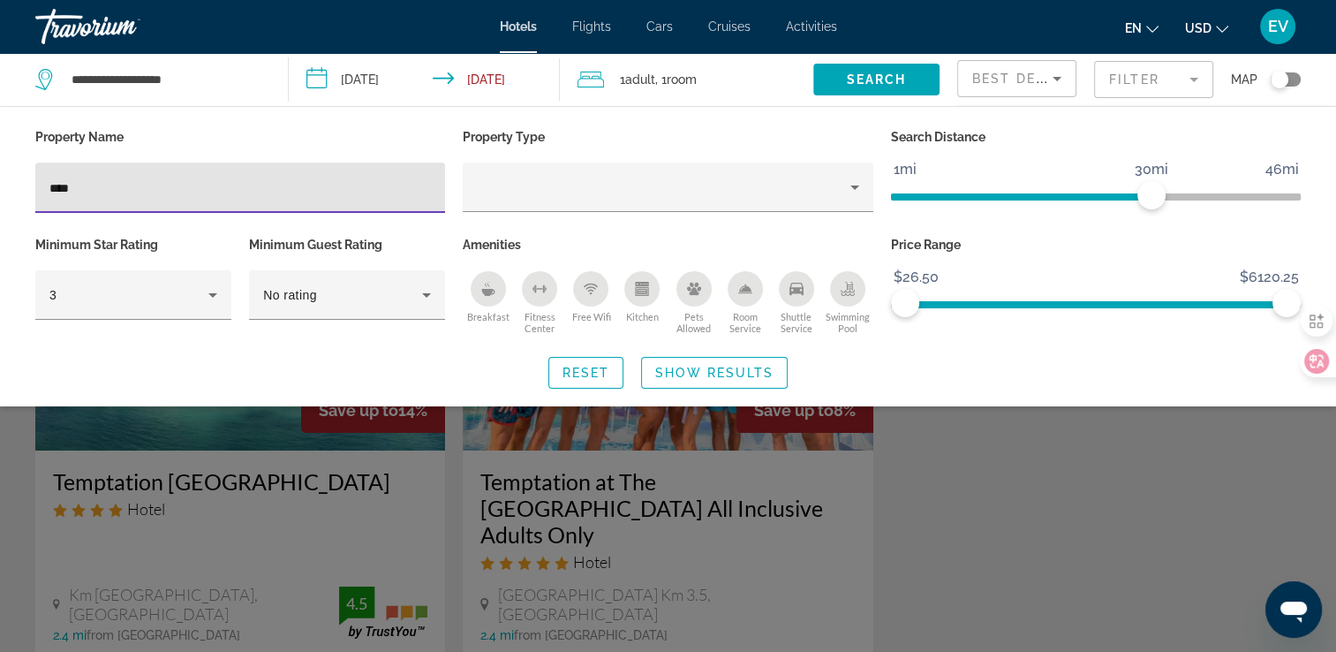
type input "****"
click at [1067, 545] on div "Search widget" at bounding box center [668, 458] width 1336 height 387
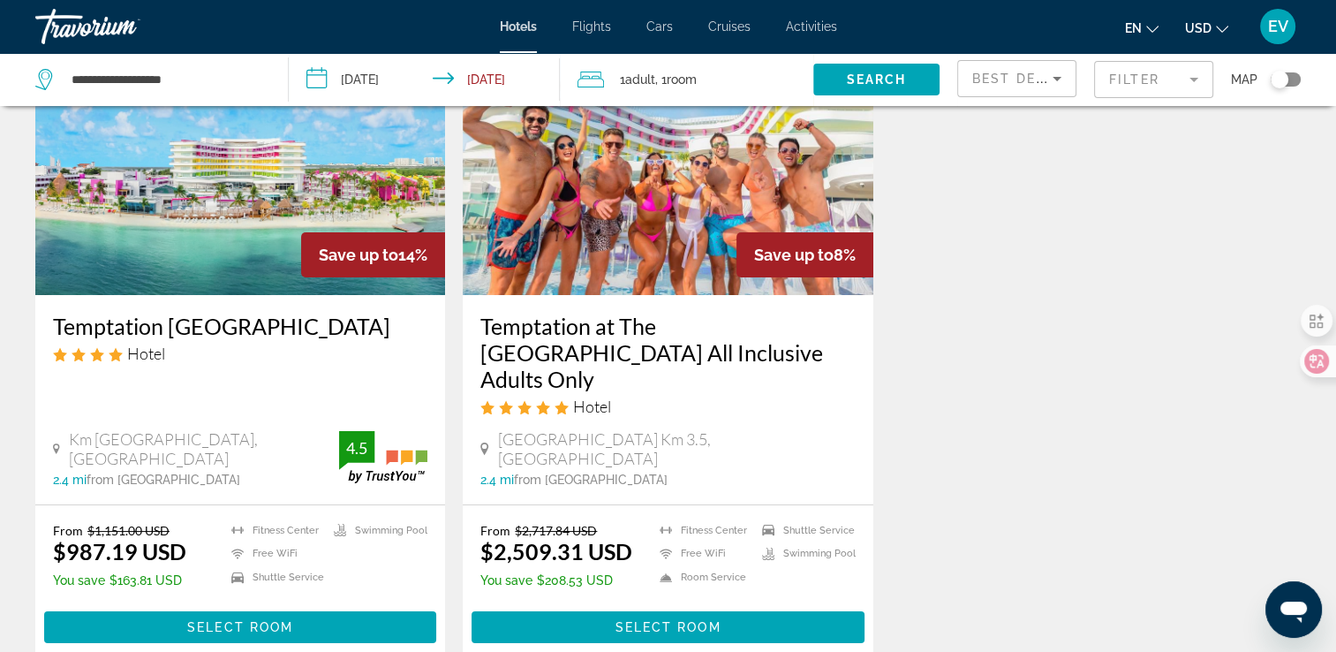
scroll to position [177, 0]
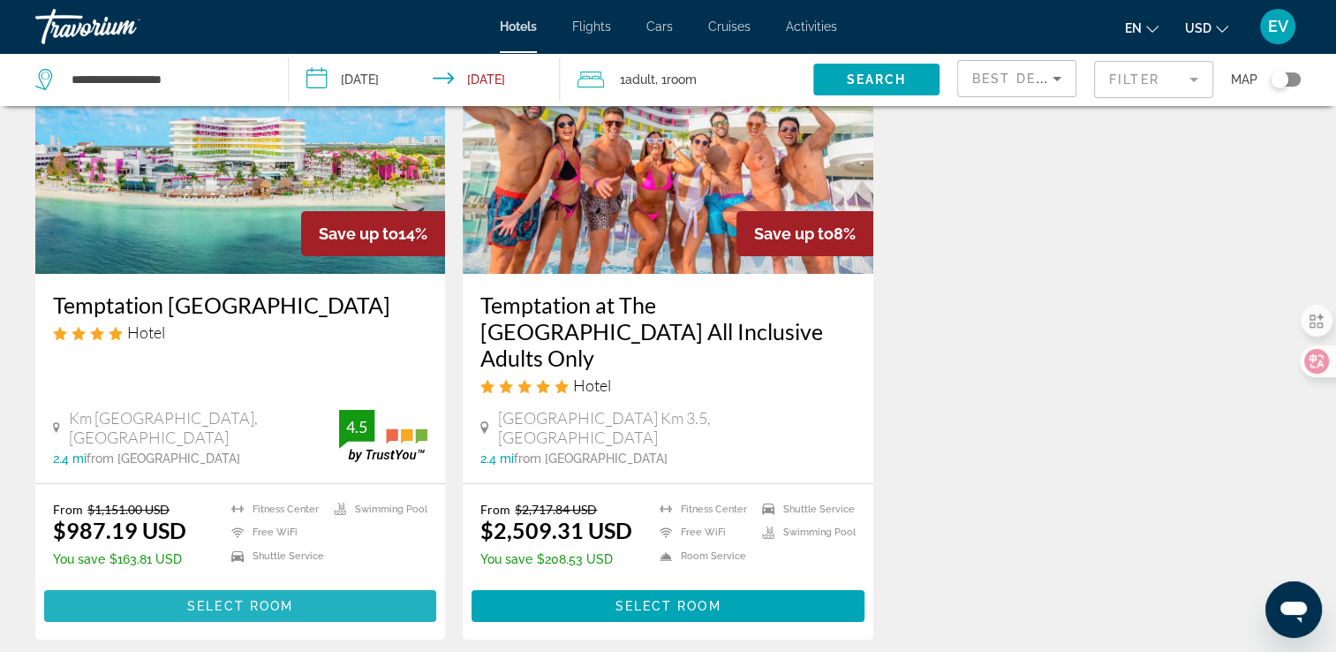
click at [153, 585] on span "Main content" at bounding box center [240, 606] width 392 height 42
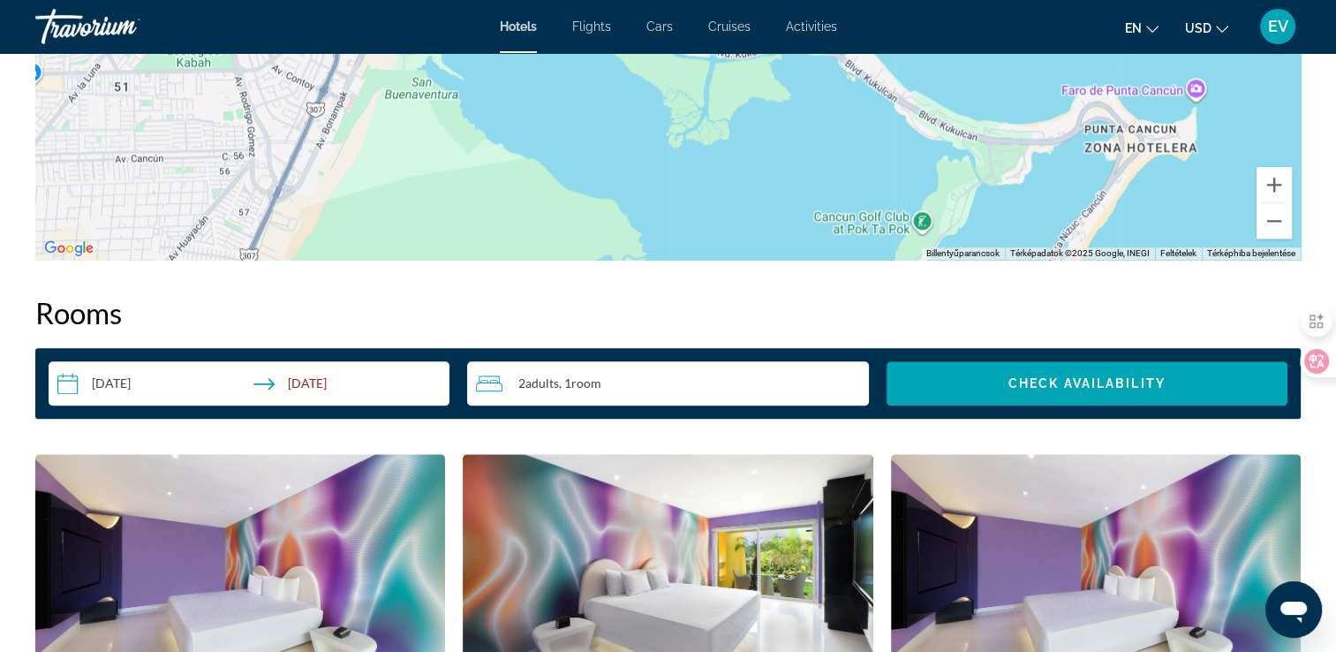
scroll to position [2031, 0]
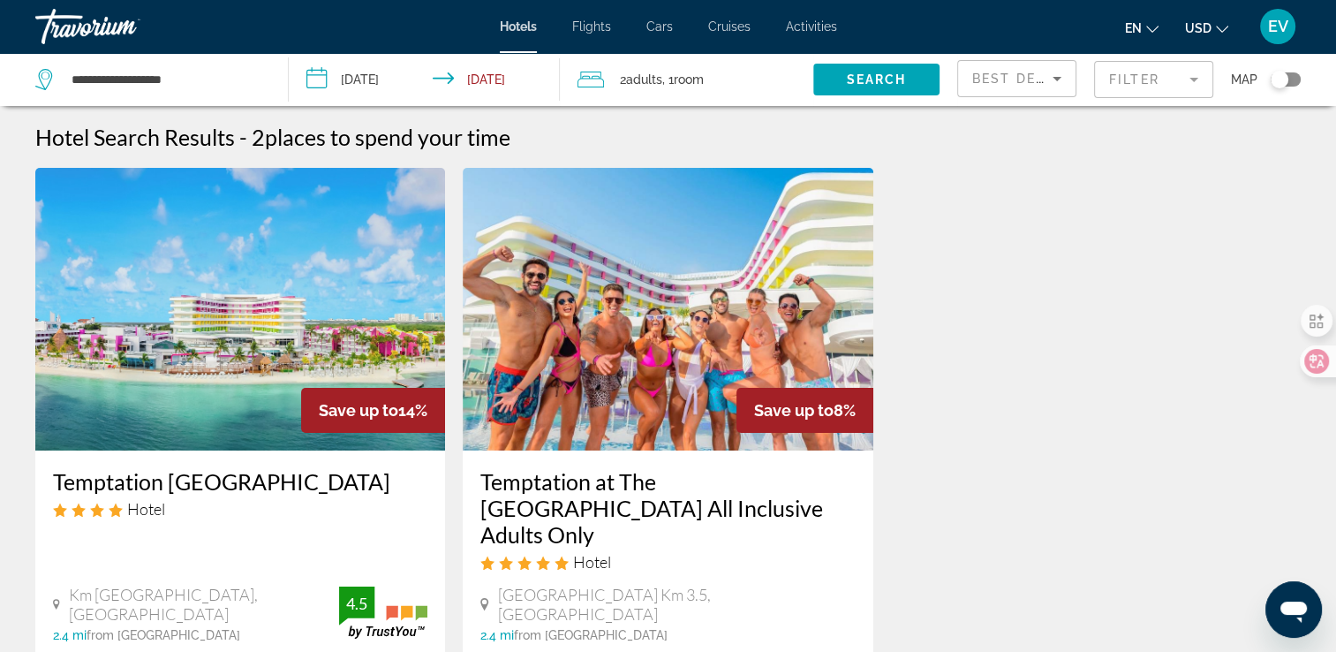
click at [1151, 76] on mat-form-field "Filter" at bounding box center [1153, 79] width 119 height 37
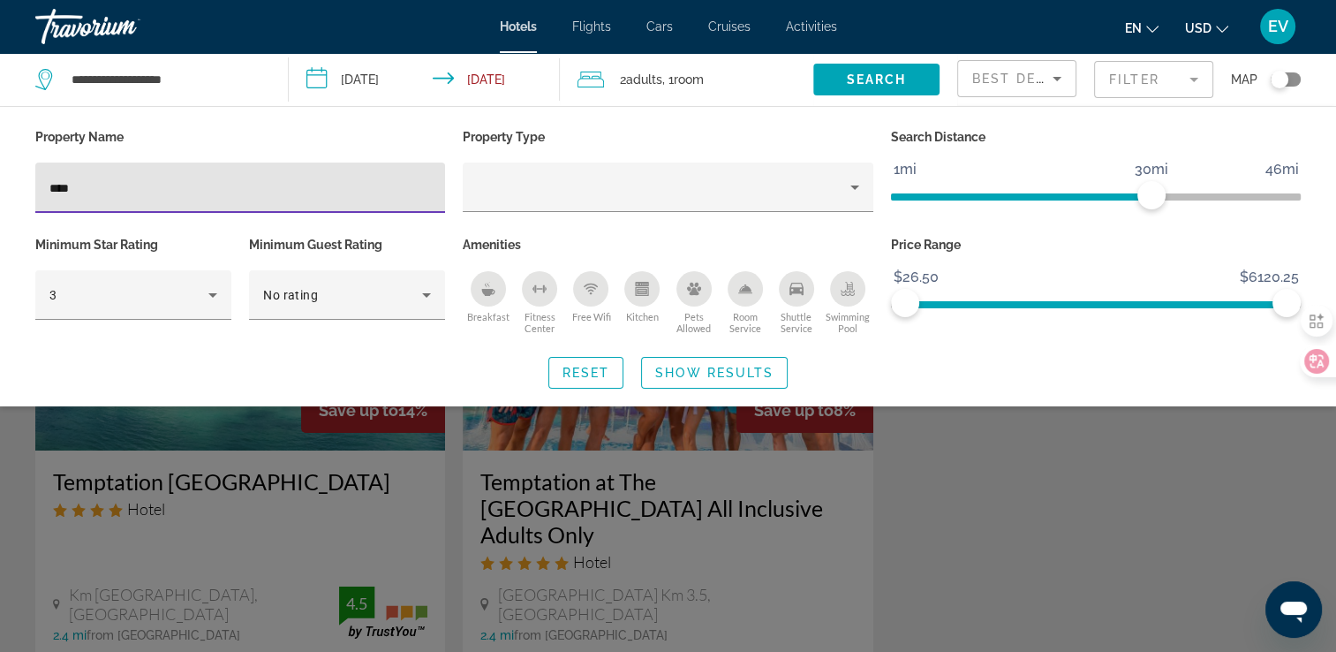
click at [333, 182] on input "****" at bounding box center [239, 187] width 381 height 21
type input "*"
click at [202, 301] on icon "Hotel Filters" at bounding box center [212, 294] width 21 height 21
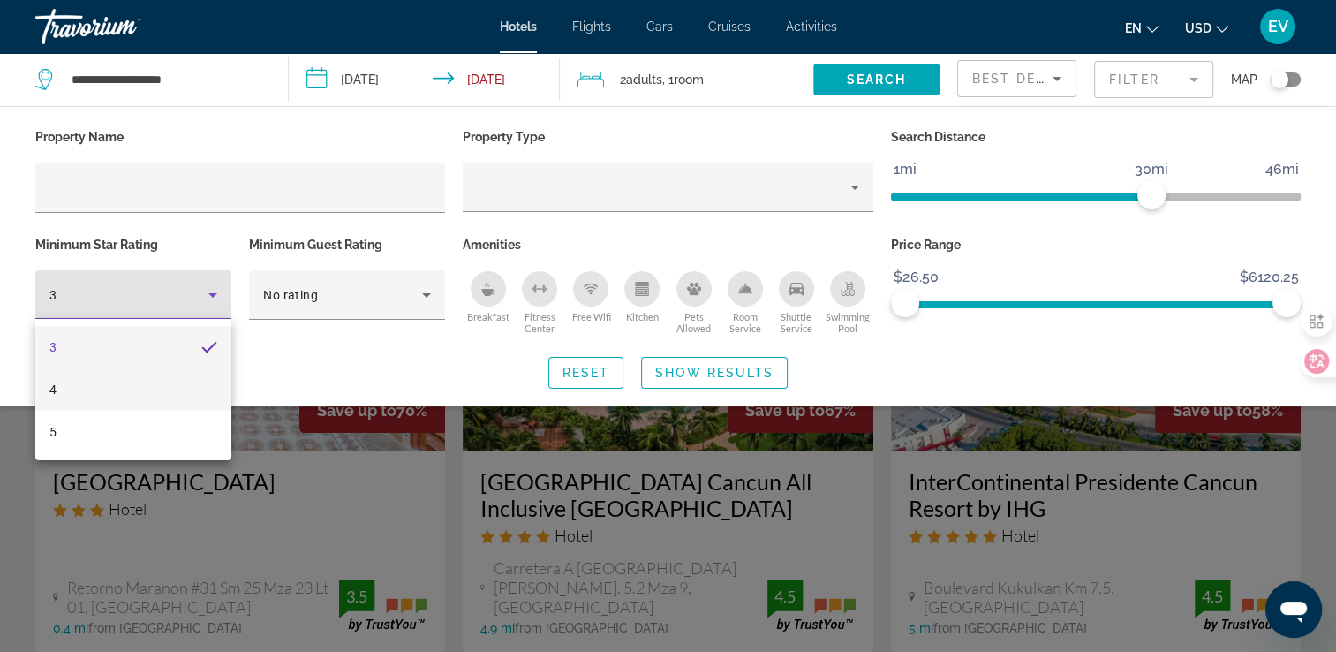
click at [157, 383] on mat-option "4" at bounding box center [133, 389] width 196 height 42
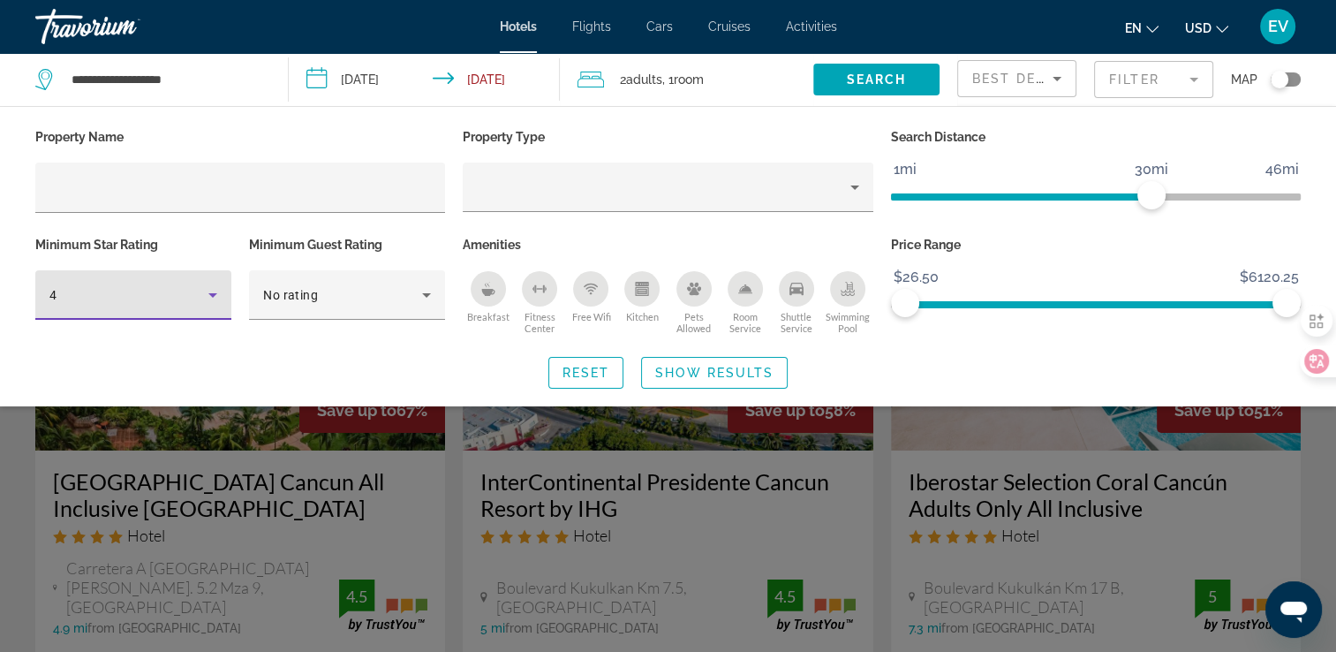
click at [494, 286] on icon "Breakfast" at bounding box center [488, 289] width 14 height 14
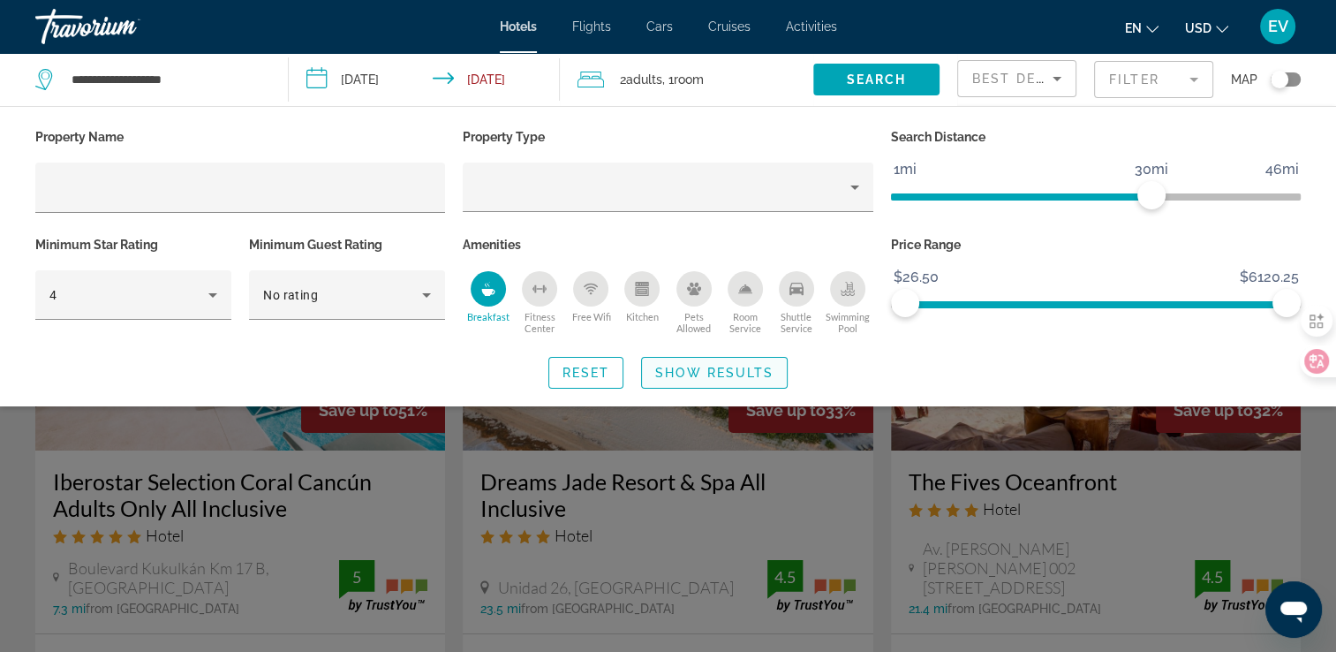
click at [735, 370] on span "Show Results" at bounding box center [714, 373] width 118 height 14
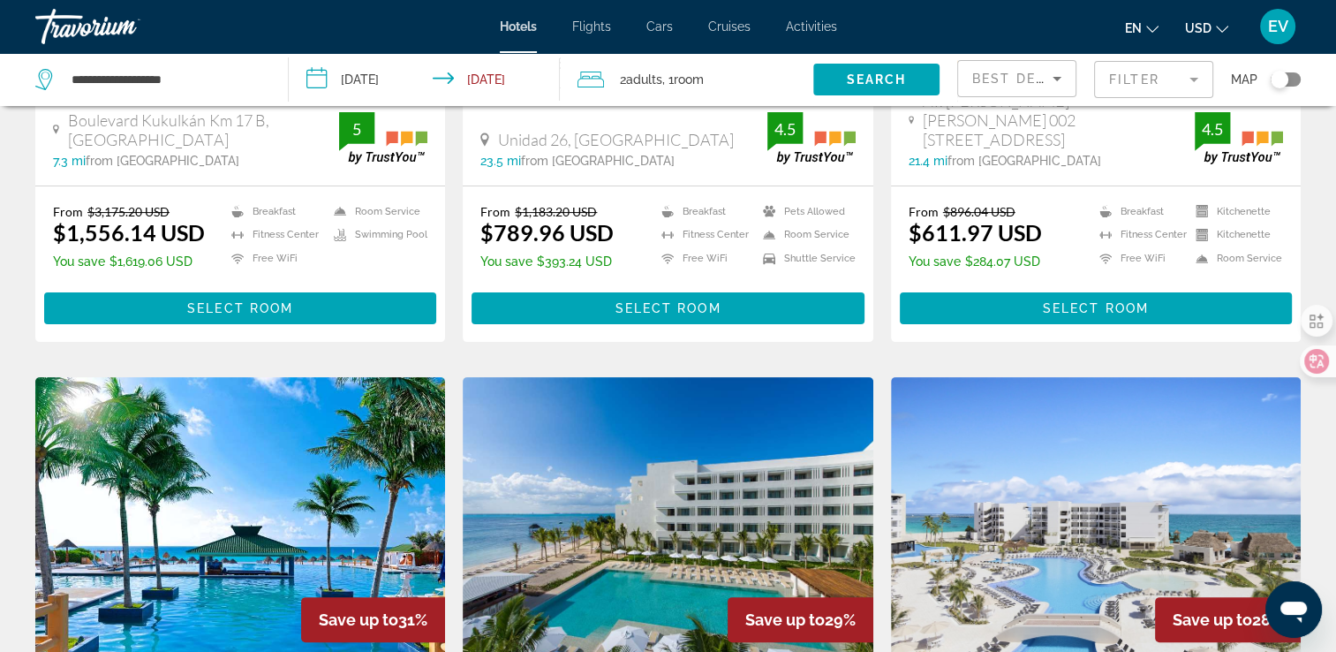
scroll to position [265, 0]
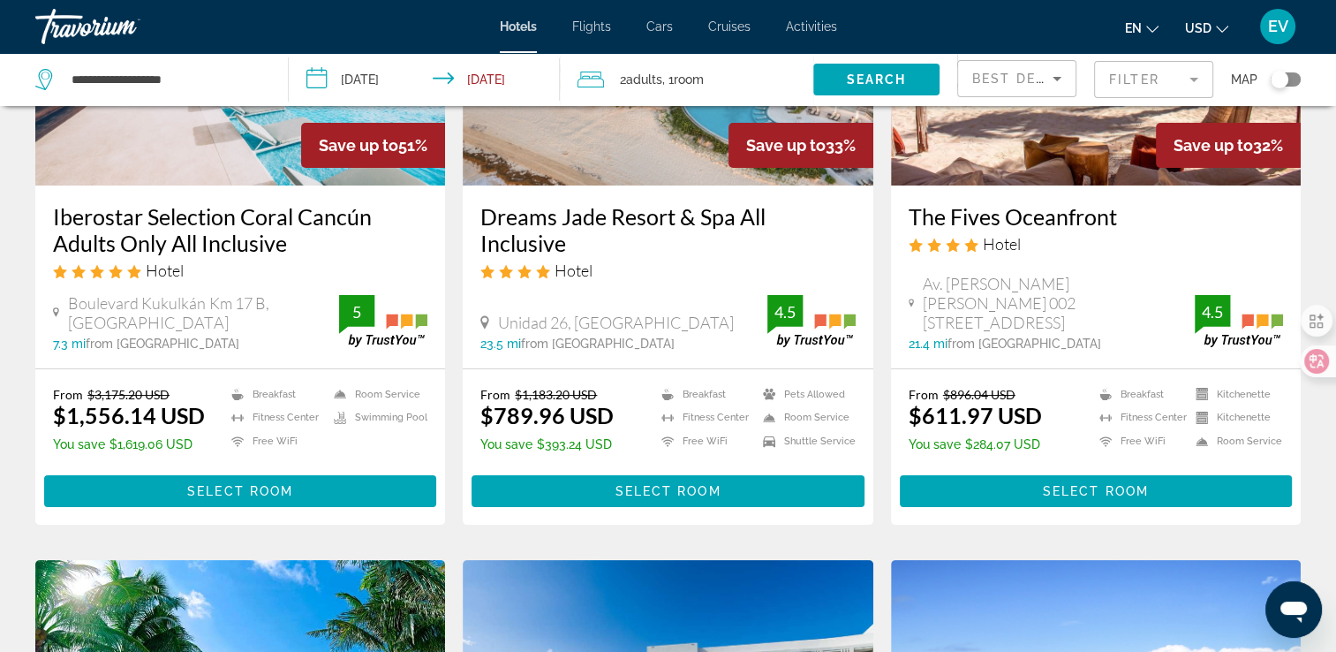
click at [1180, 78] on mat-form-field "Filter" at bounding box center [1153, 79] width 119 height 37
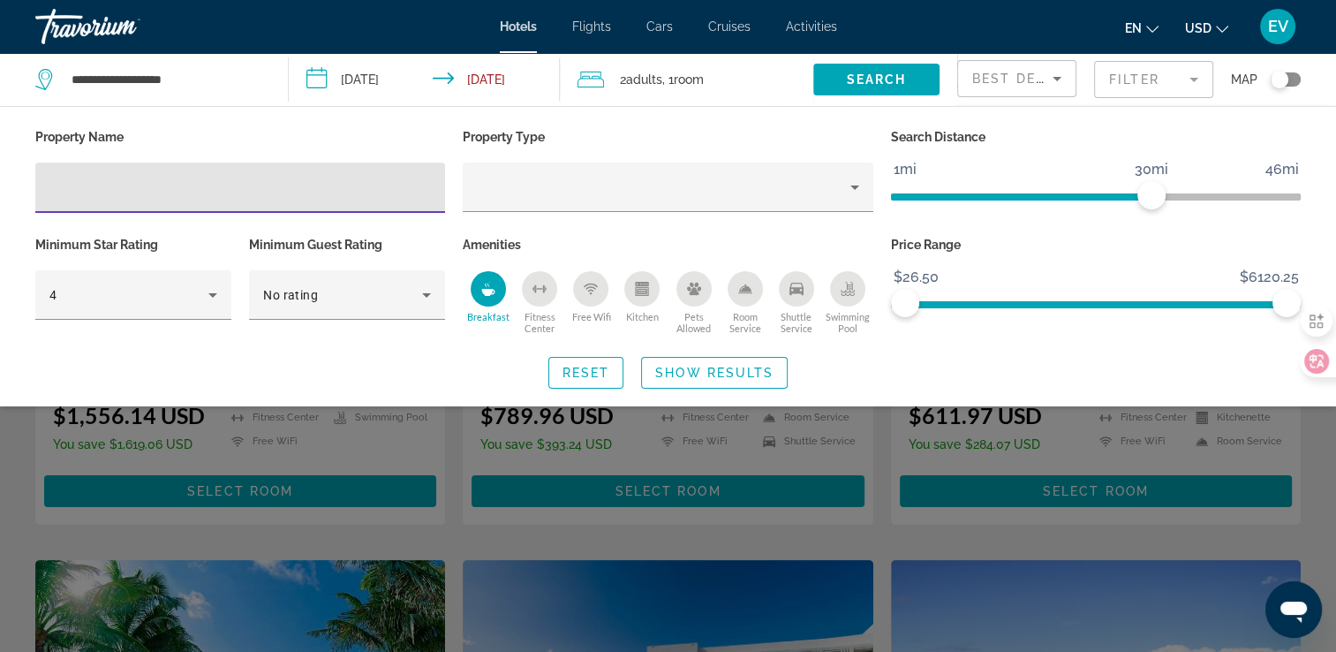
click at [1015, 87] on div "Best Deals" at bounding box center [1012, 78] width 80 height 21
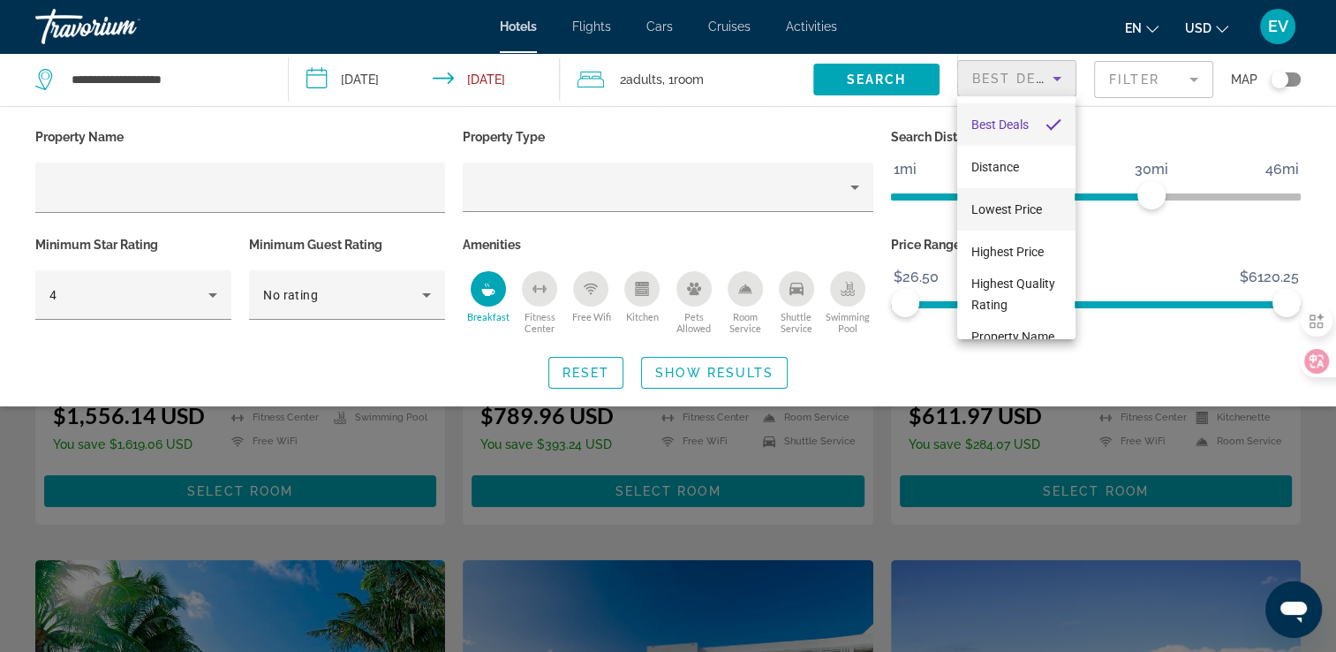
click at [1017, 206] on span "Lowest Price" at bounding box center [1006, 209] width 71 height 14
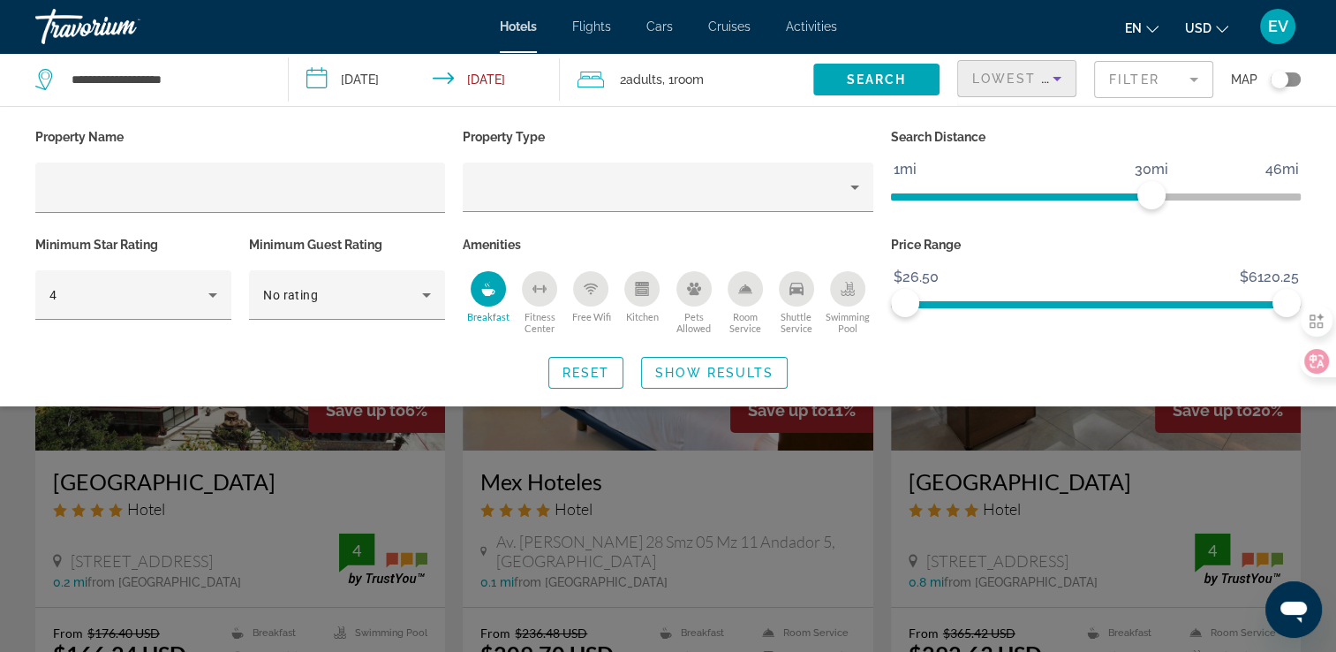
click at [879, 440] on div "Search widget" at bounding box center [668, 458] width 1336 height 387
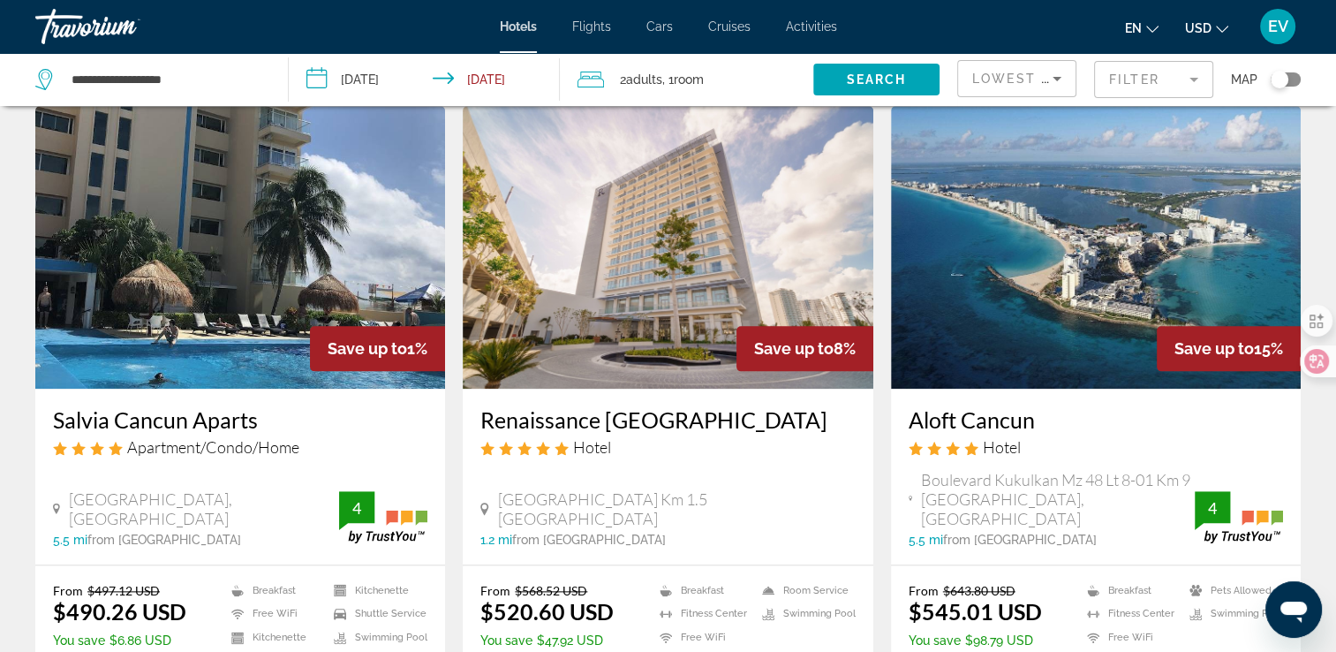
scroll to position [2207, 0]
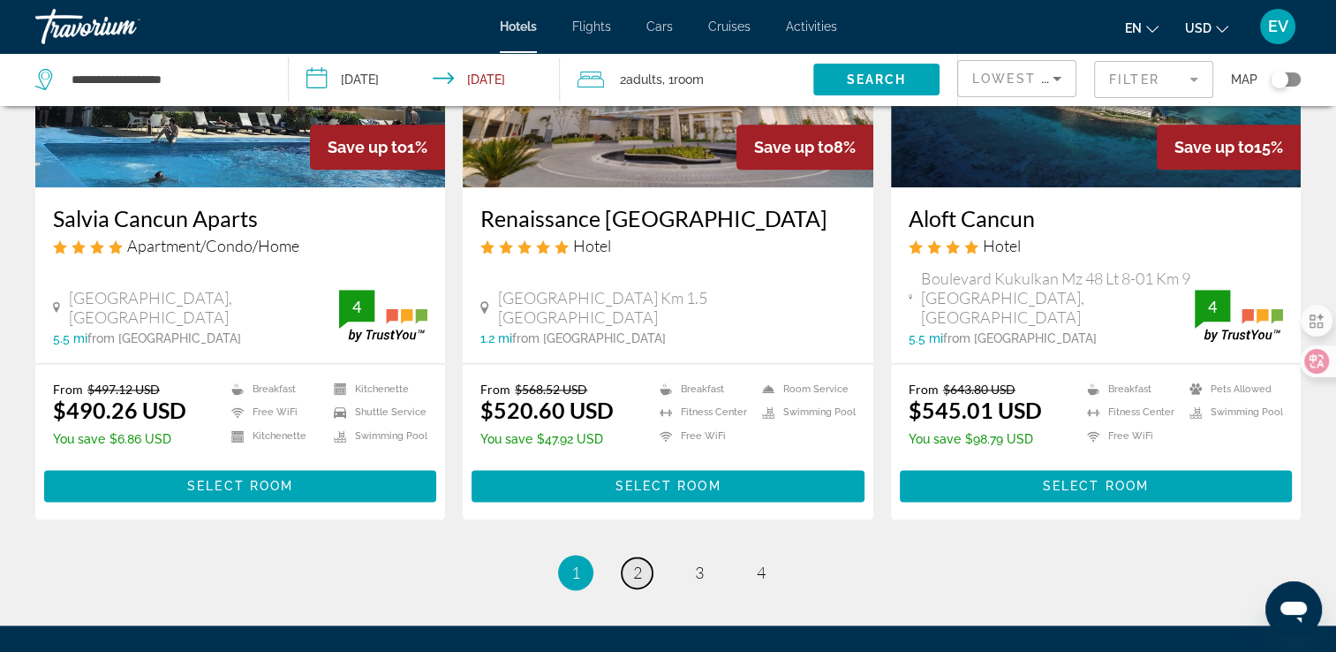
click at [633, 562] on span "2" at bounding box center [637, 571] width 9 height 19
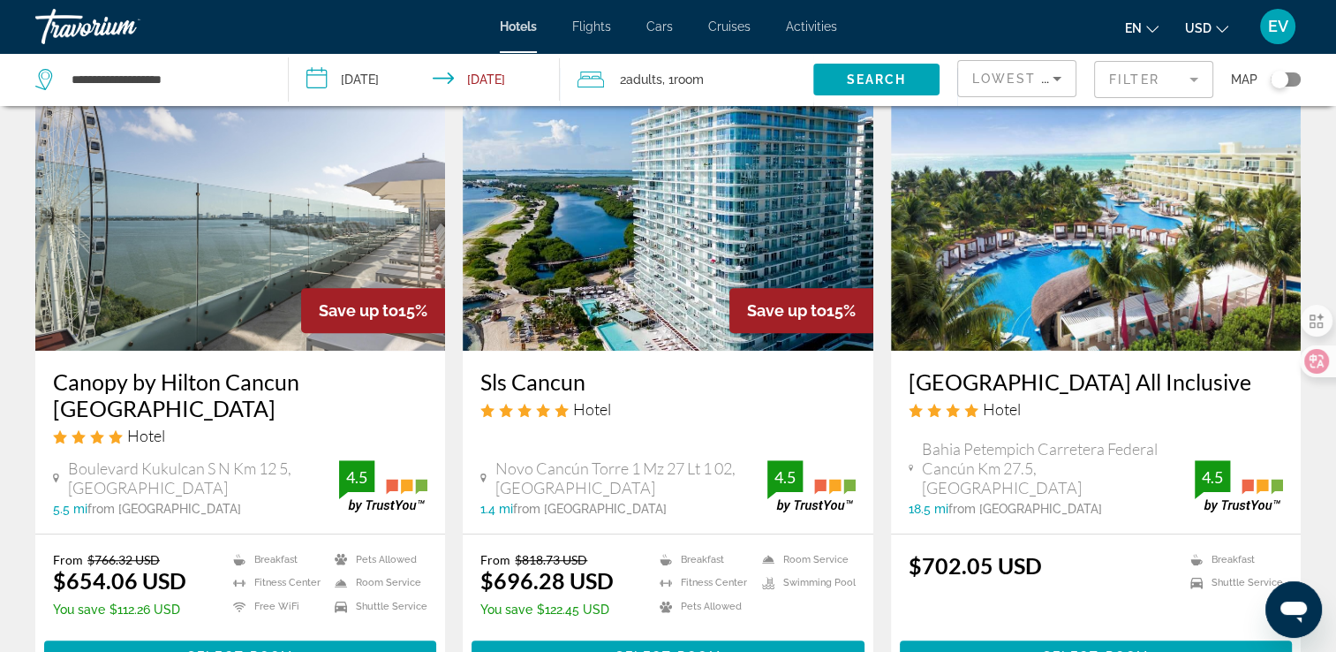
scroll to position [795, 0]
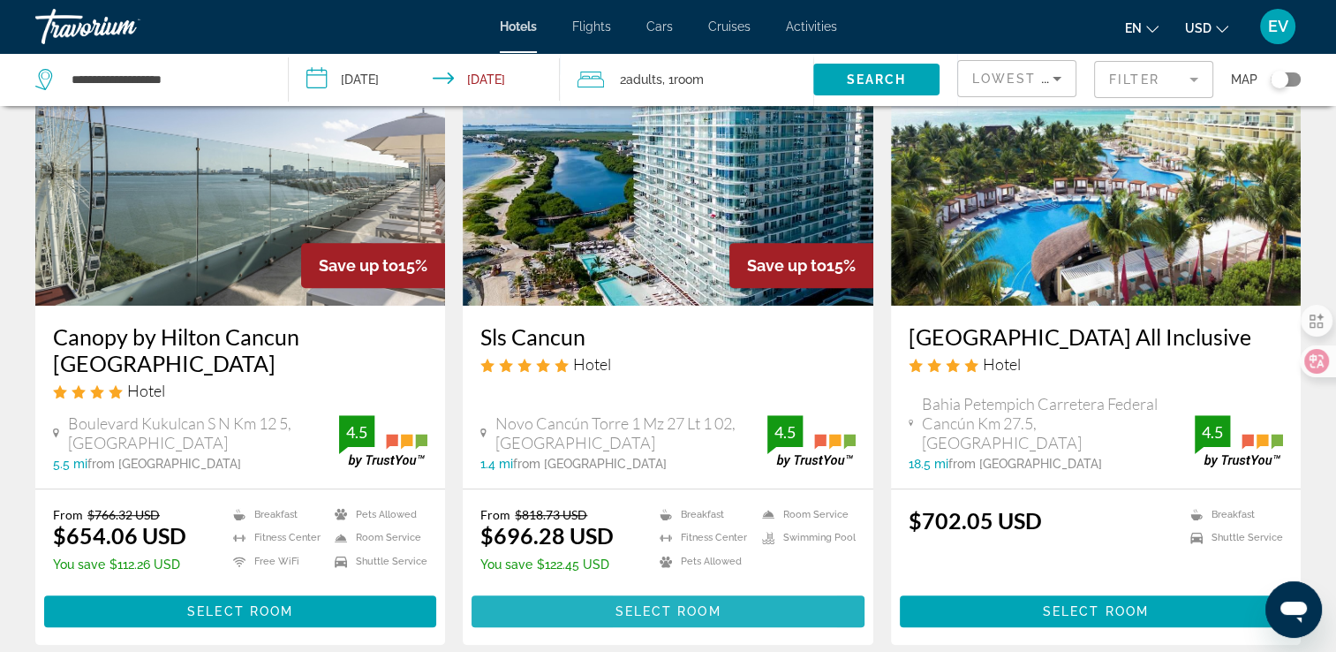
click at [626, 604] on span "Select Room" at bounding box center [668, 611] width 106 height 14
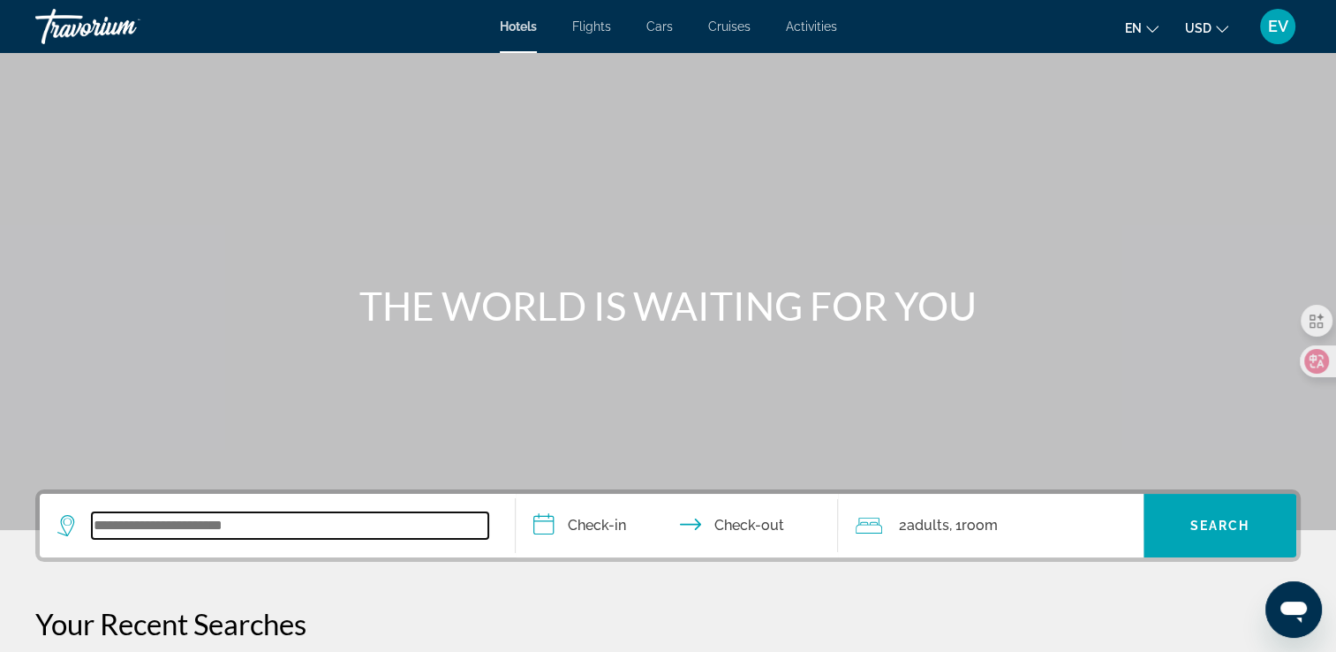
click at [401, 530] on input "Search widget" at bounding box center [290, 525] width 396 height 26
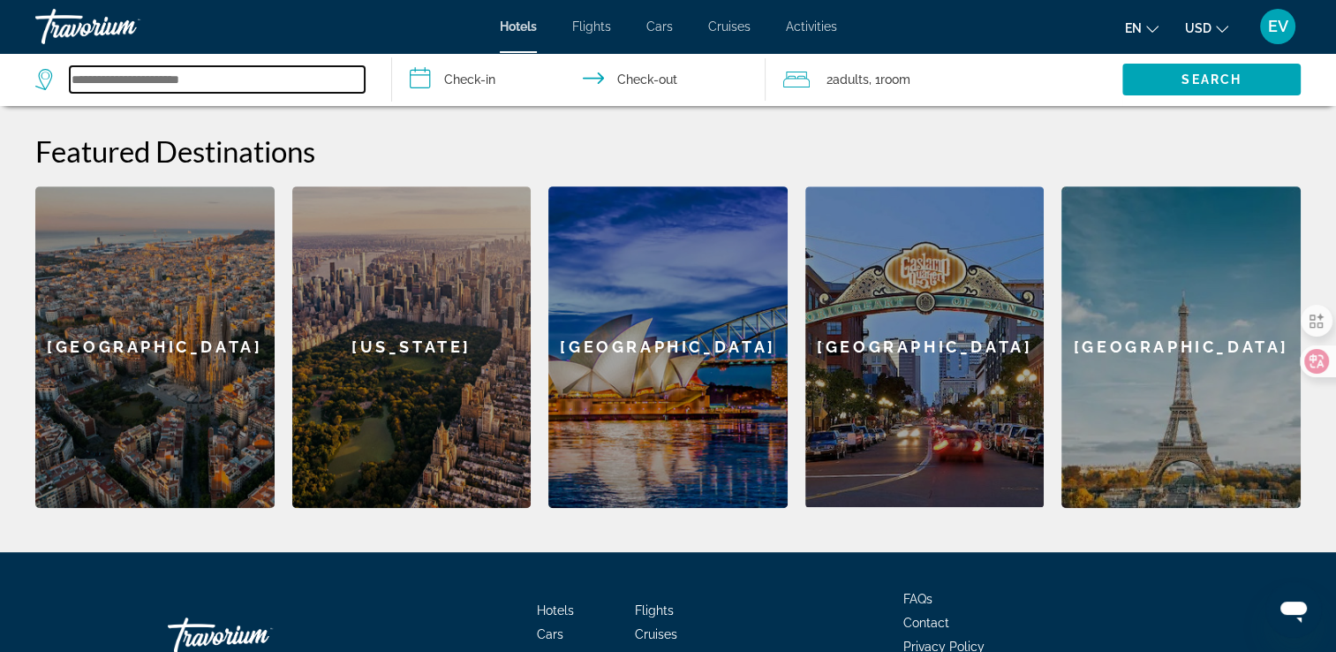
scroll to position [687, 0]
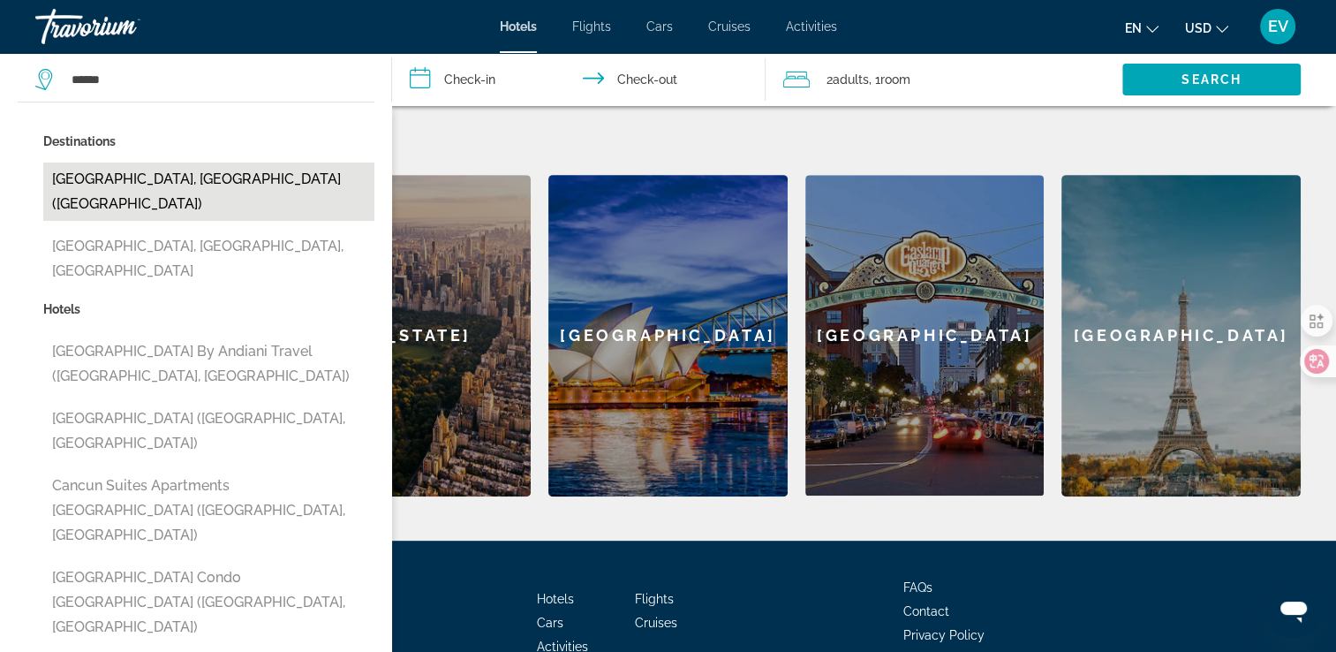
click at [325, 181] on button "[GEOGRAPHIC_DATA], [GEOGRAPHIC_DATA] ([GEOGRAPHIC_DATA])" at bounding box center [208, 191] width 331 height 58
type input "**********"
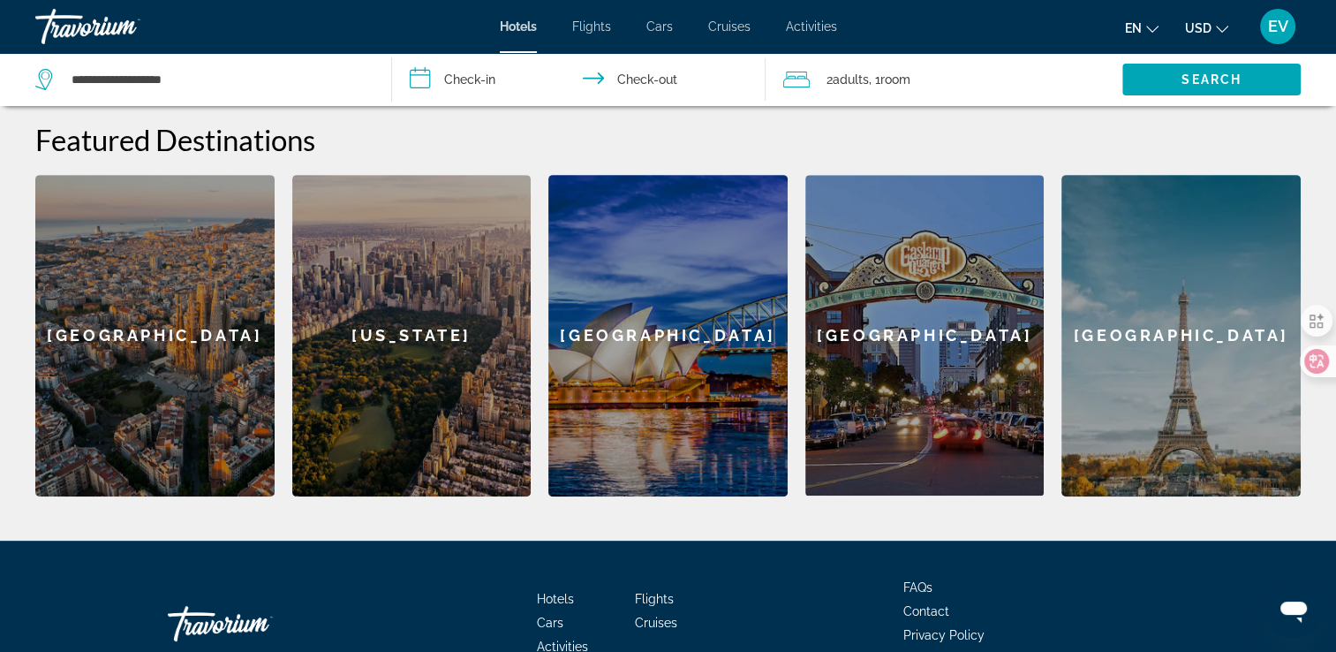
click at [509, 79] on input "**********" at bounding box center [582, 82] width 381 height 58
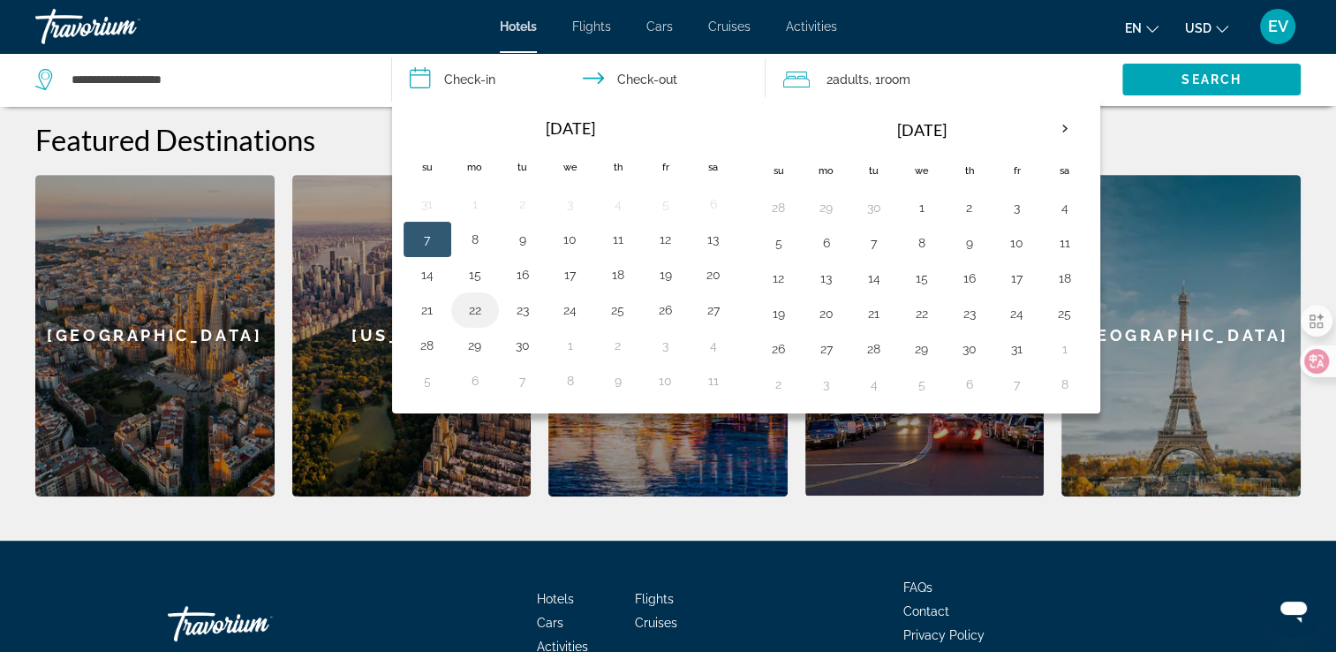
click at [470, 302] on button "22" at bounding box center [475, 310] width 28 height 25
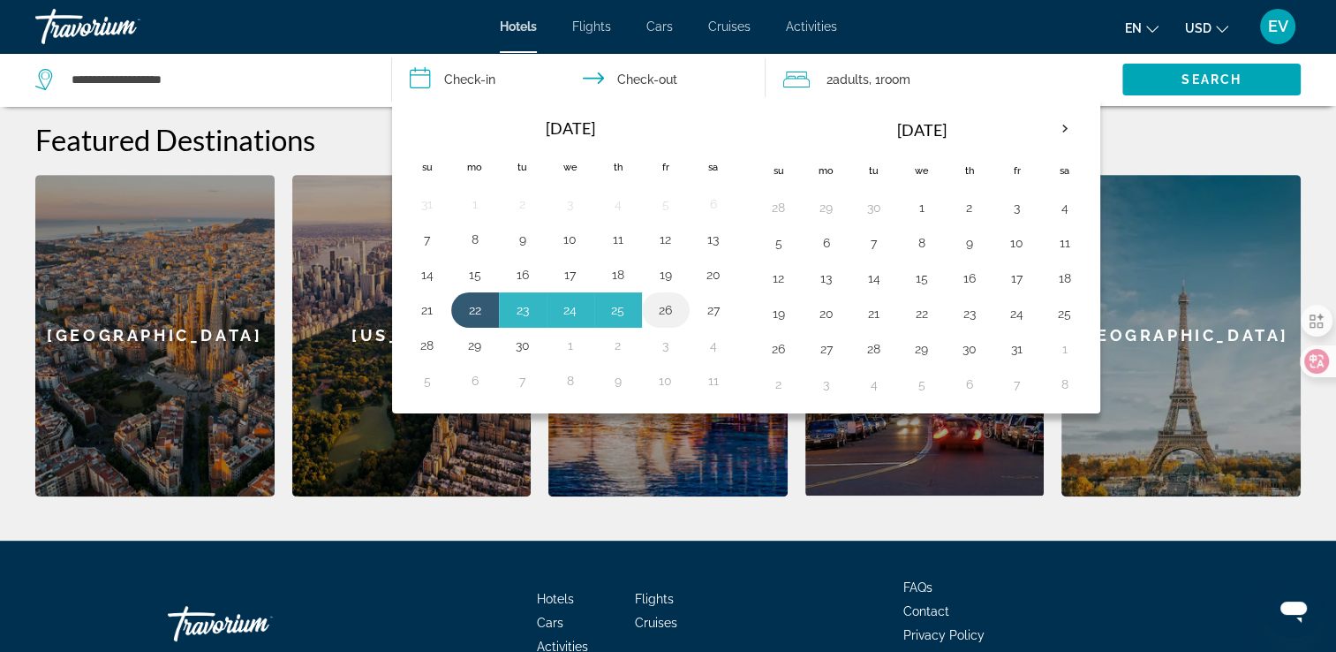
click at [657, 305] on button "26" at bounding box center [666, 310] width 28 height 25
type input "**********"
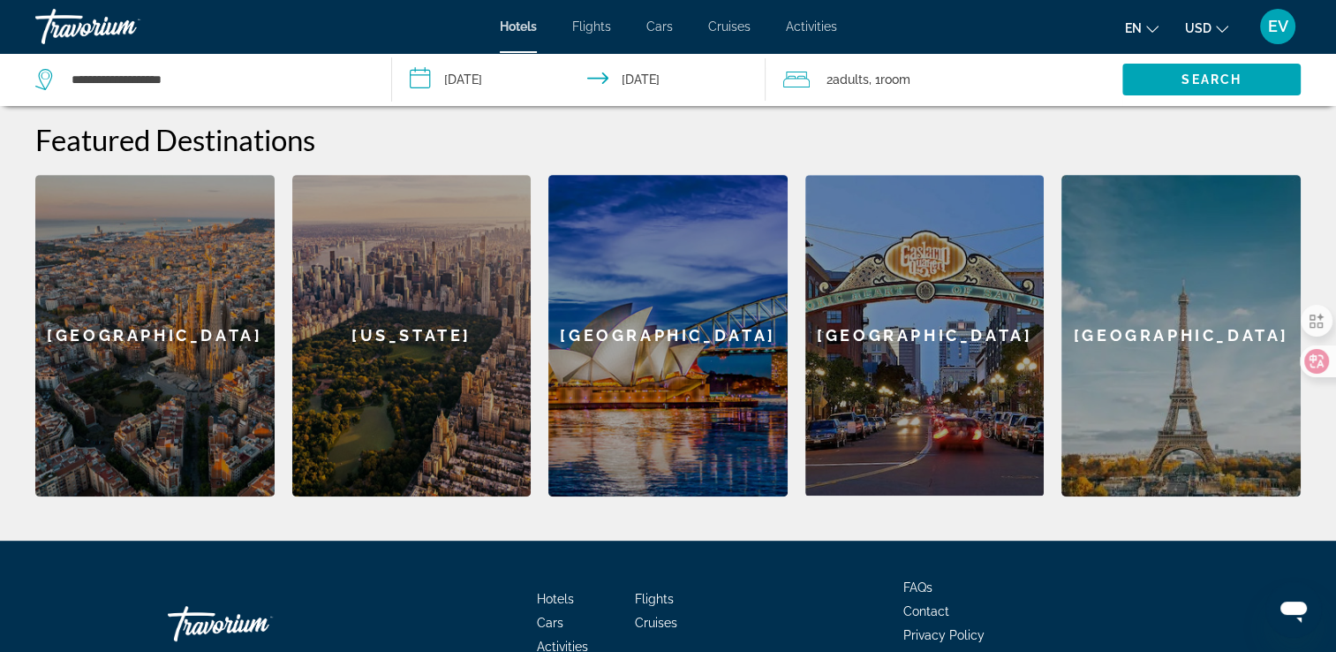
click at [909, 83] on span "Room" at bounding box center [894, 79] width 30 height 14
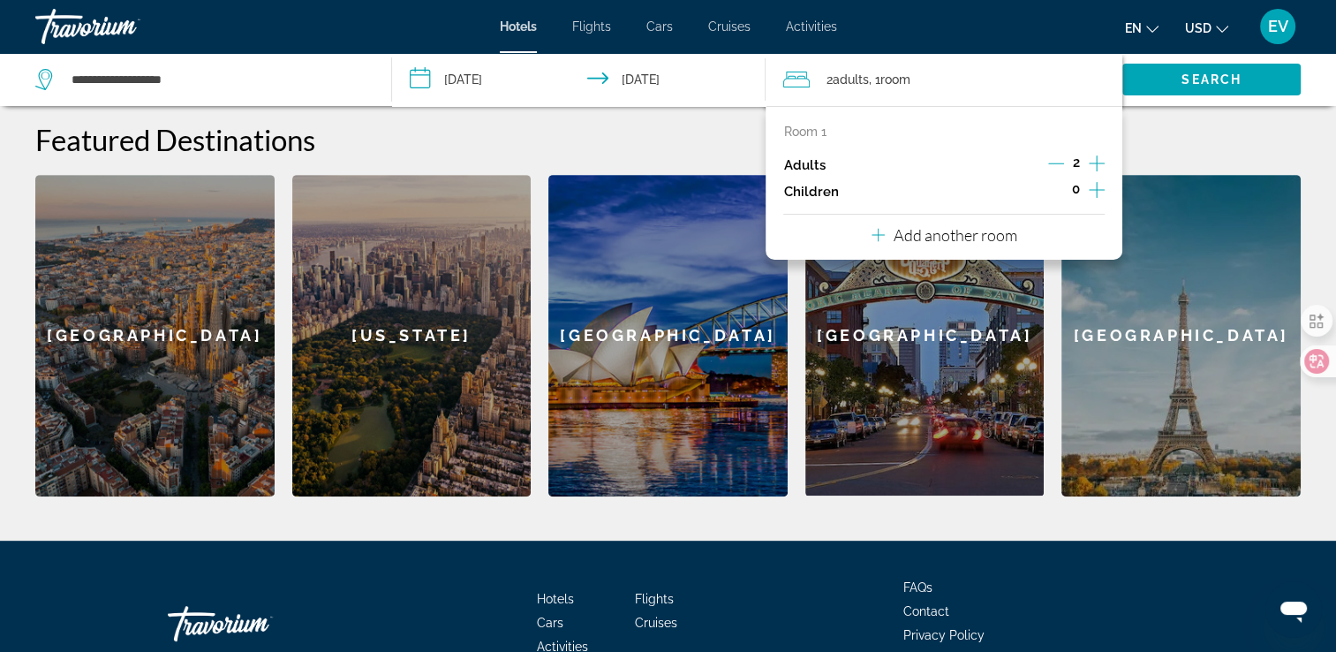
click at [1048, 162] on icon "Decrement adults" at bounding box center [1056, 163] width 16 height 16
click at [1181, 79] on span "Search" at bounding box center [1211, 79] width 60 height 14
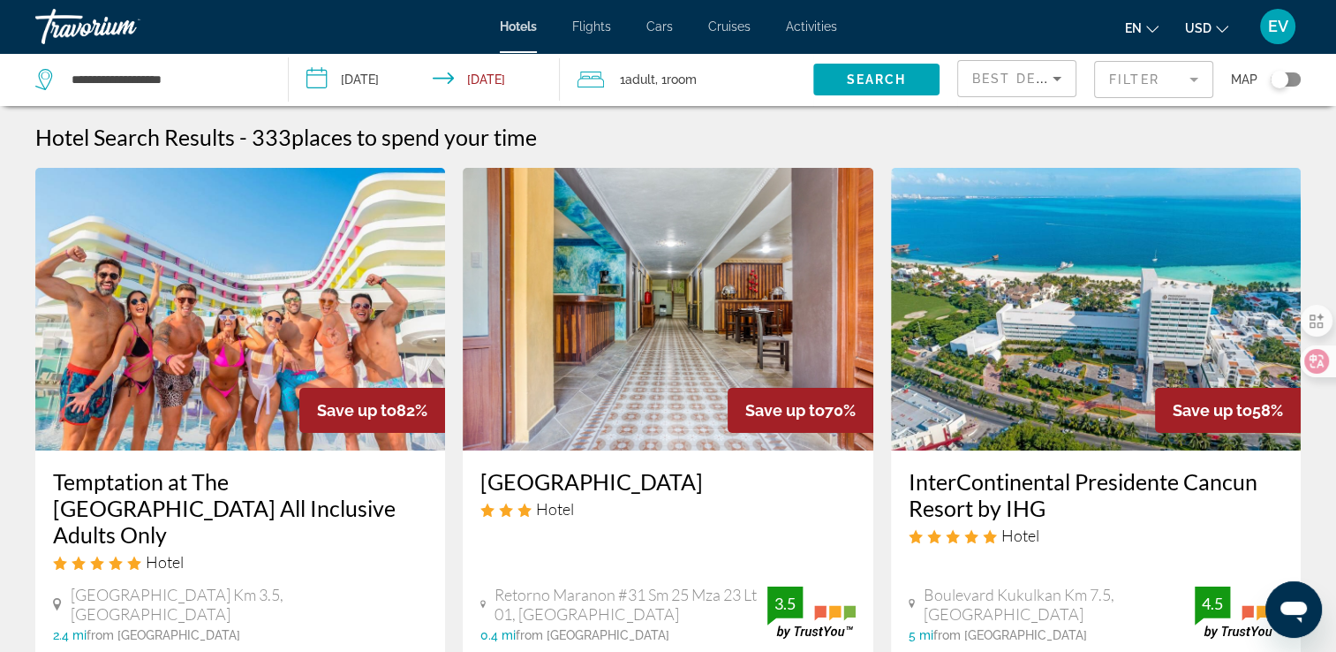
click at [1129, 72] on mat-form-field "Filter" at bounding box center [1153, 79] width 119 height 37
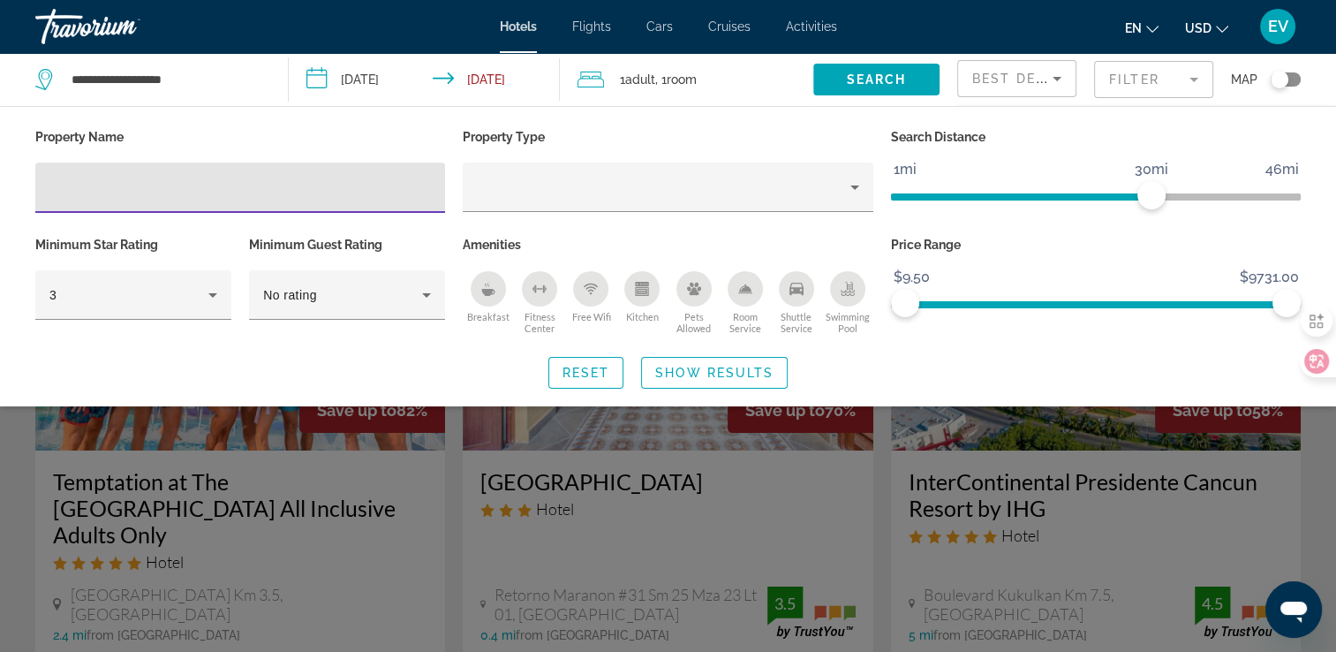
click at [190, 192] on input "Hotel Filters" at bounding box center [239, 187] width 381 height 21
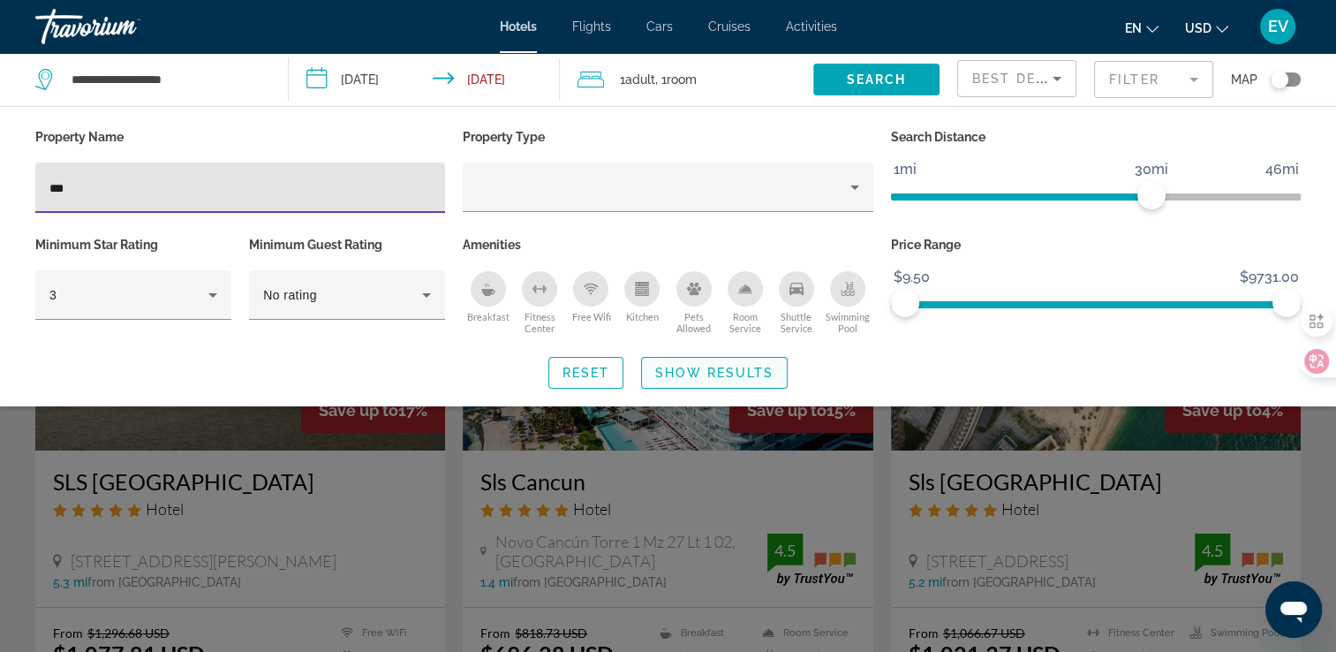
type input "***"
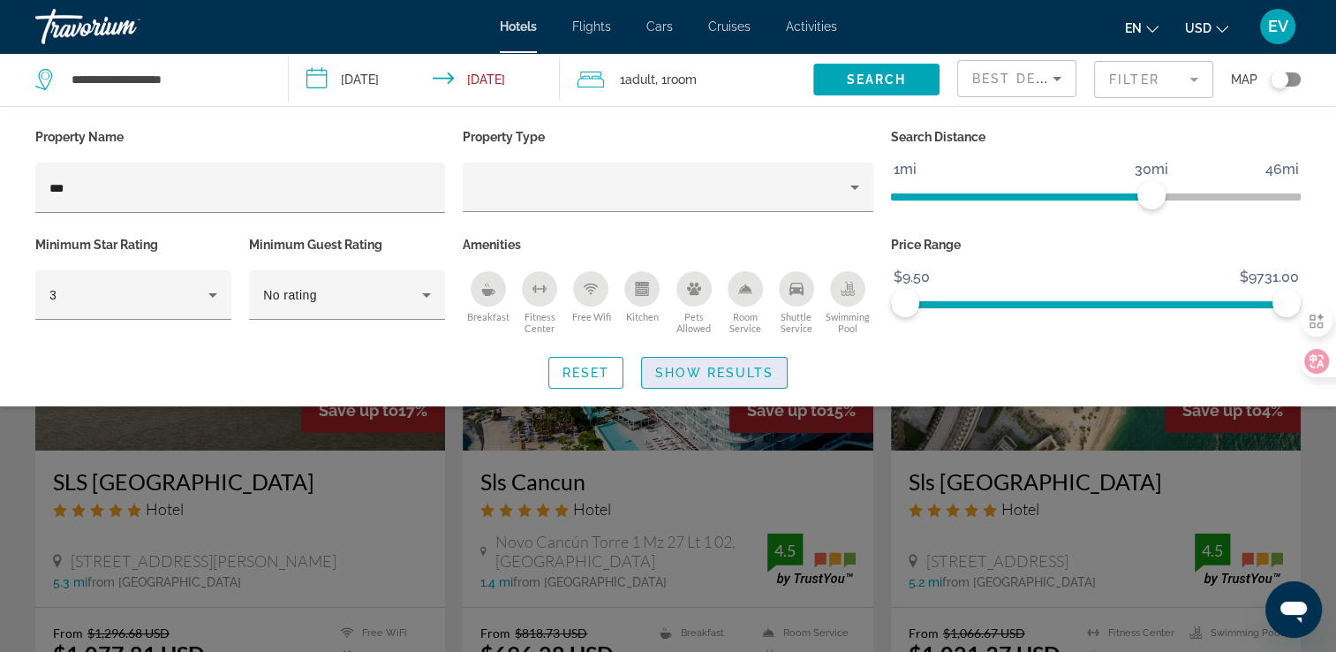
click at [728, 366] on span "Show Results" at bounding box center [714, 373] width 118 height 14
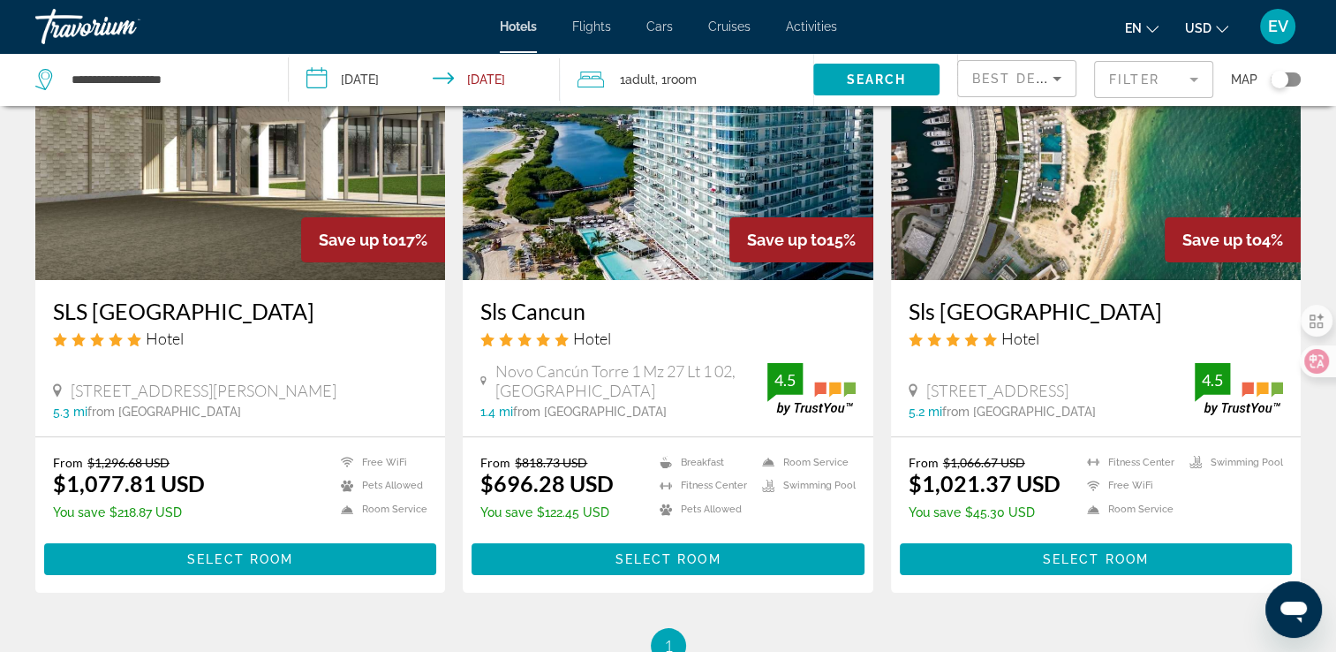
scroll to position [177, 0]
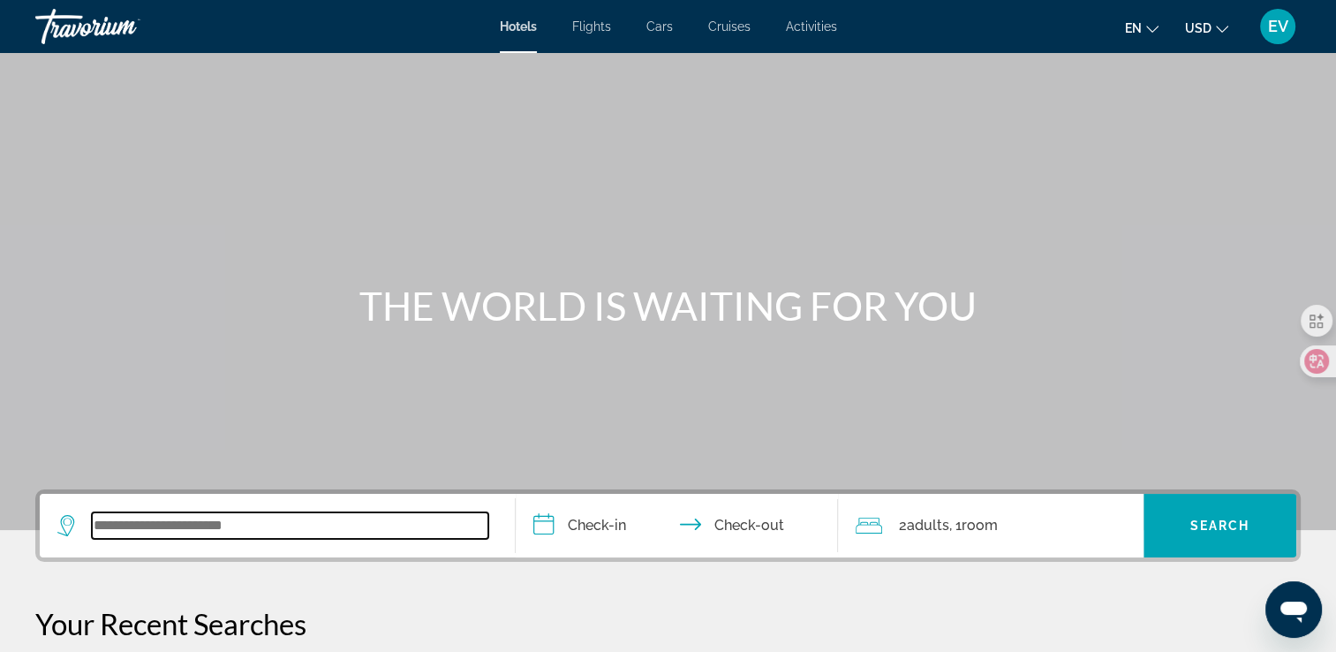
click at [287, 529] on input "Search widget" at bounding box center [290, 525] width 396 height 26
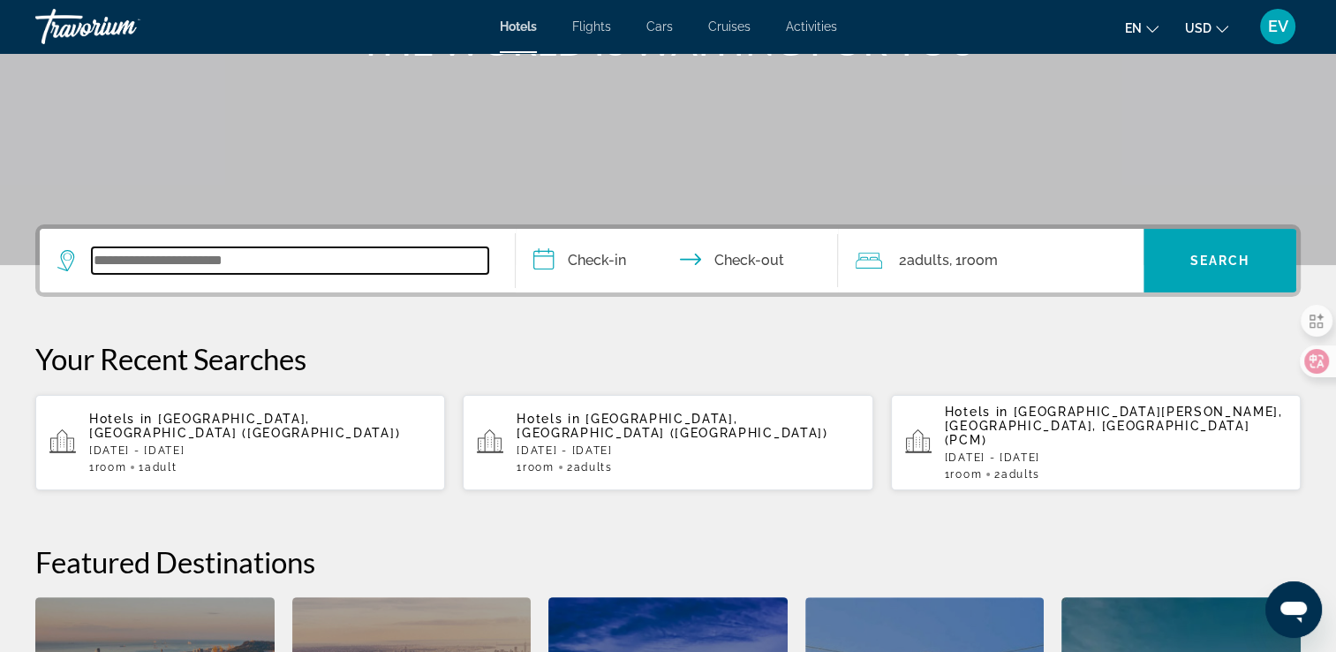
scroll to position [431, 0]
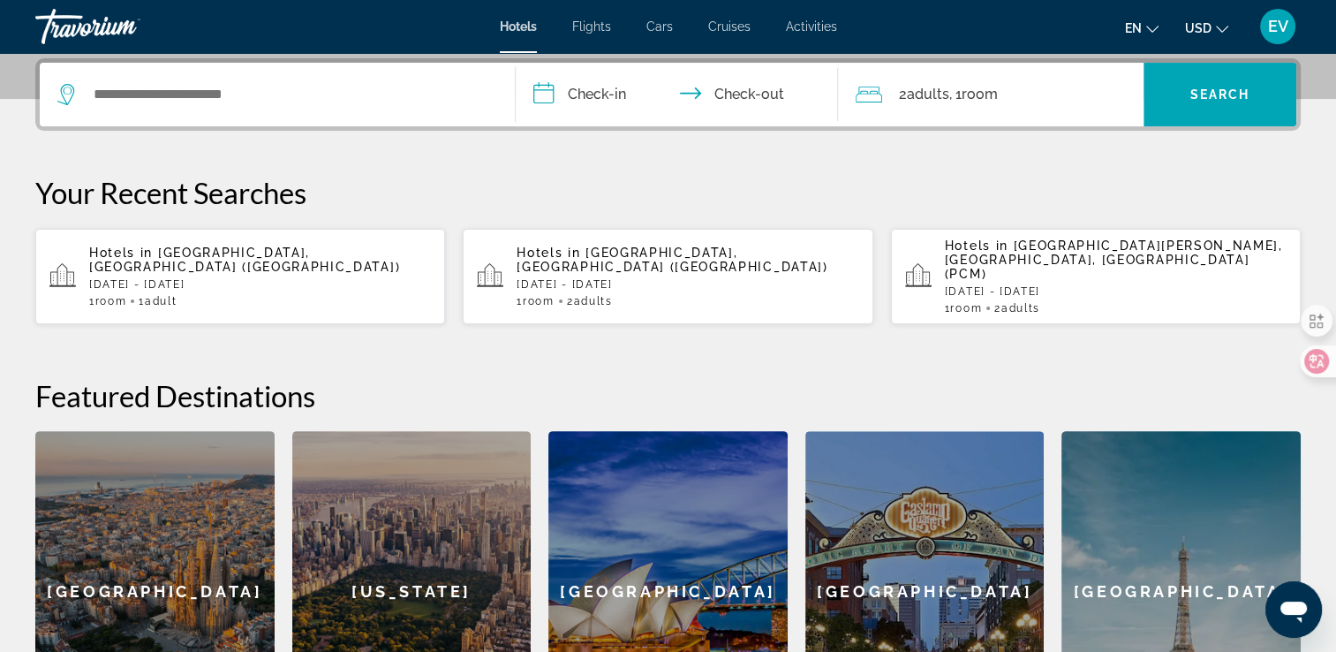
click at [248, 278] on p "[DATE] - [DATE]" at bounding box center [260, 284] width 342 height 12
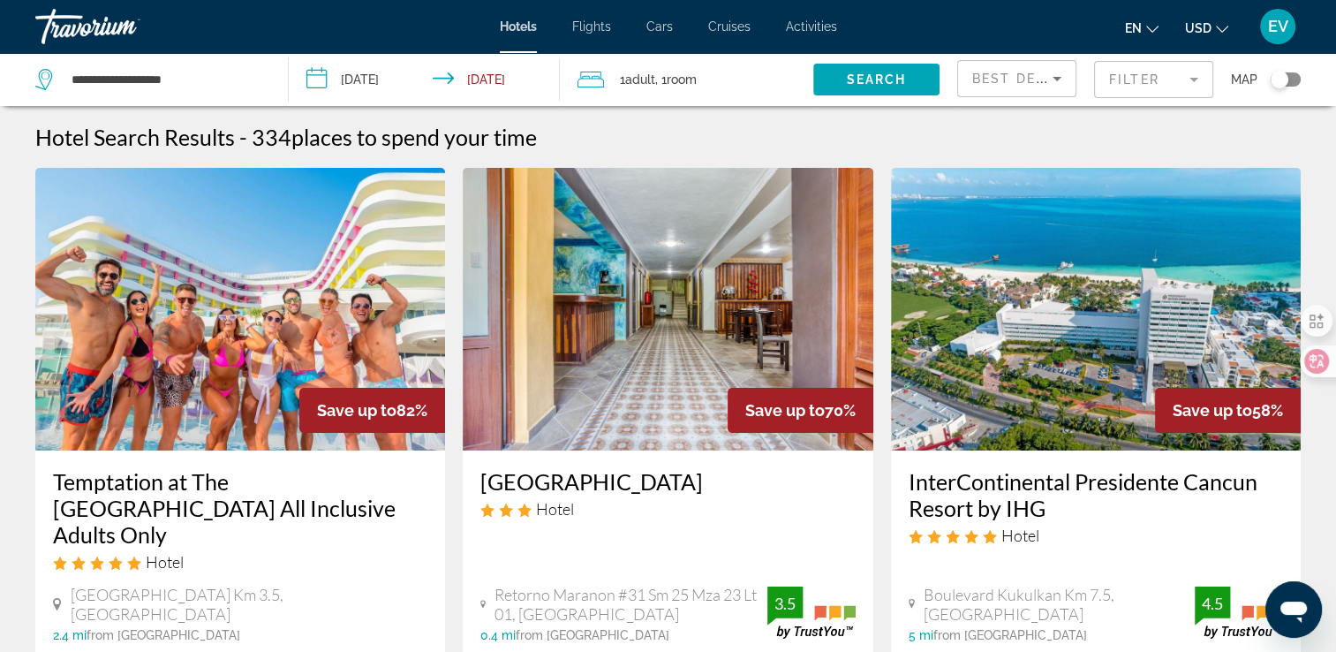
click at [1133, 84] on mat-form-field "Filter" at bounding box center [1153, 79] width 119 height 37
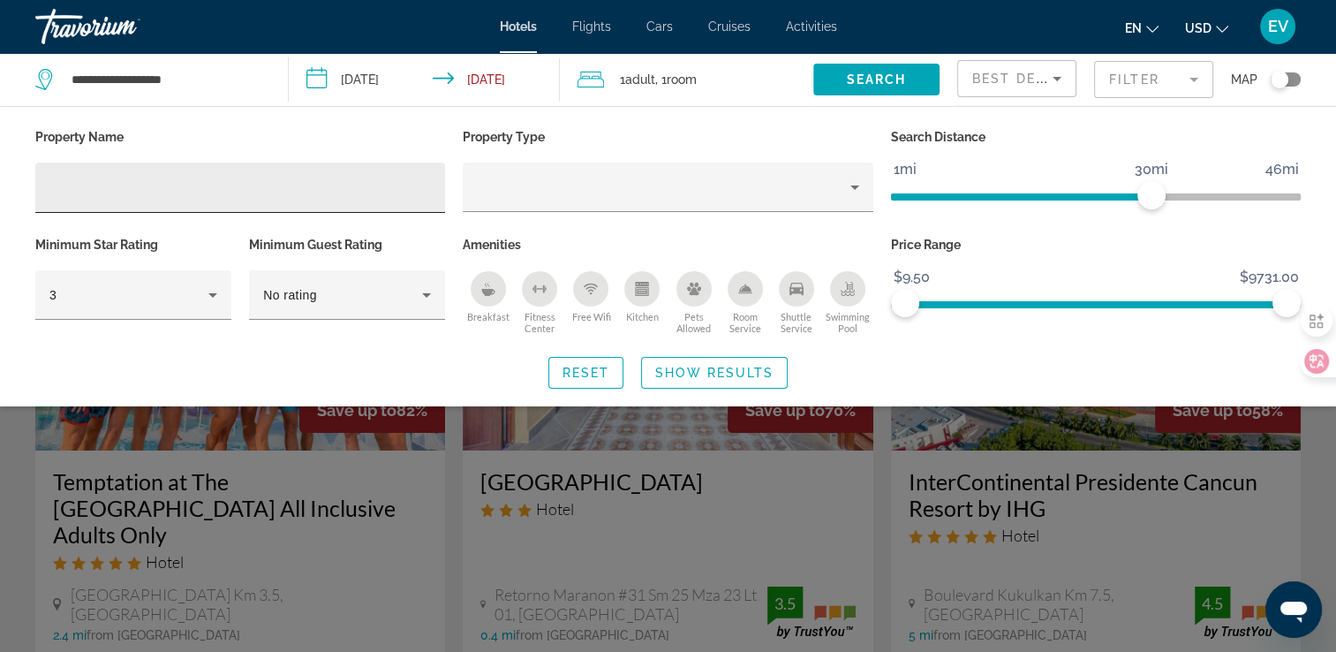
click at [383, 174] on div "Hotel Filters" at bounding box center [239, 187] width 381 height 50
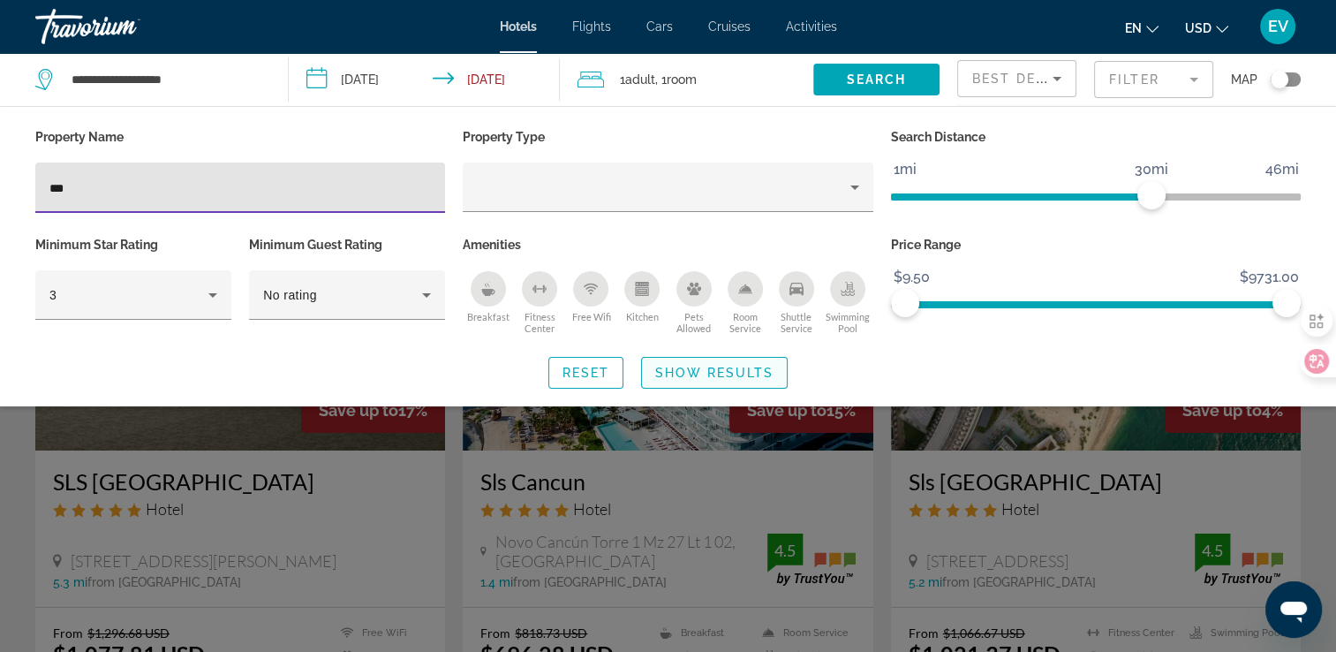
type input "***"
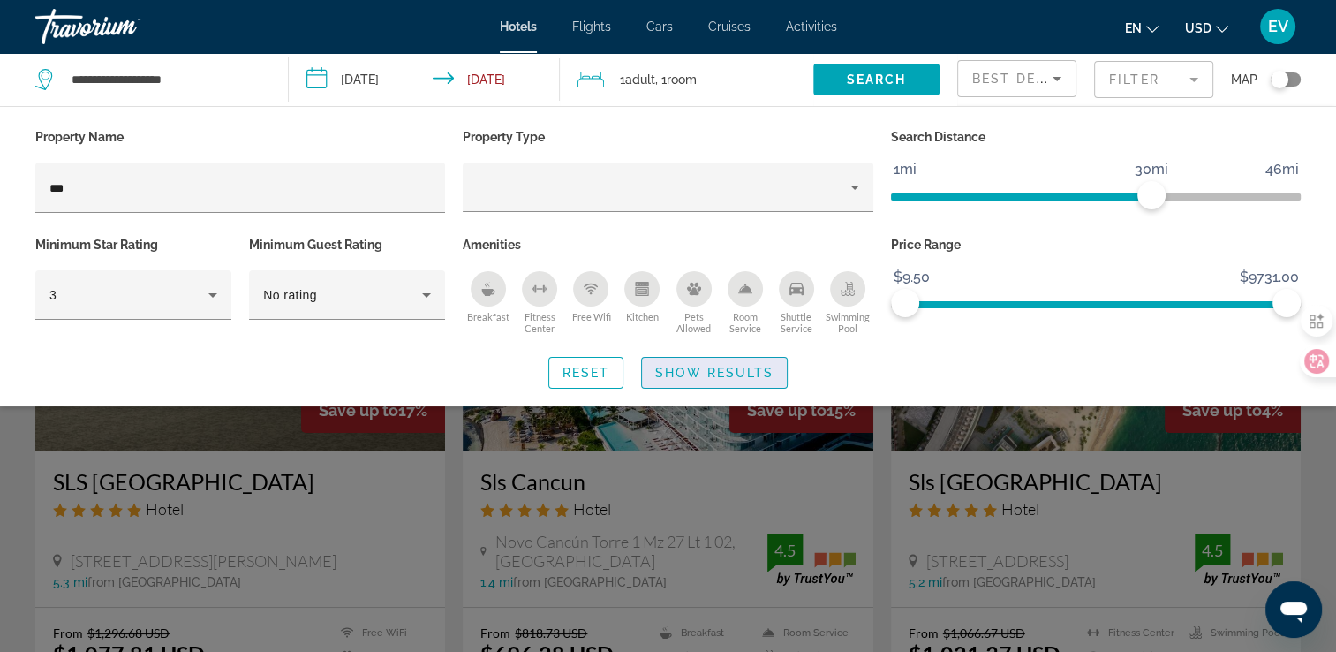
click at [698, 372] on span "Show Results" at bounding box center [714, 373] width 118 height 14
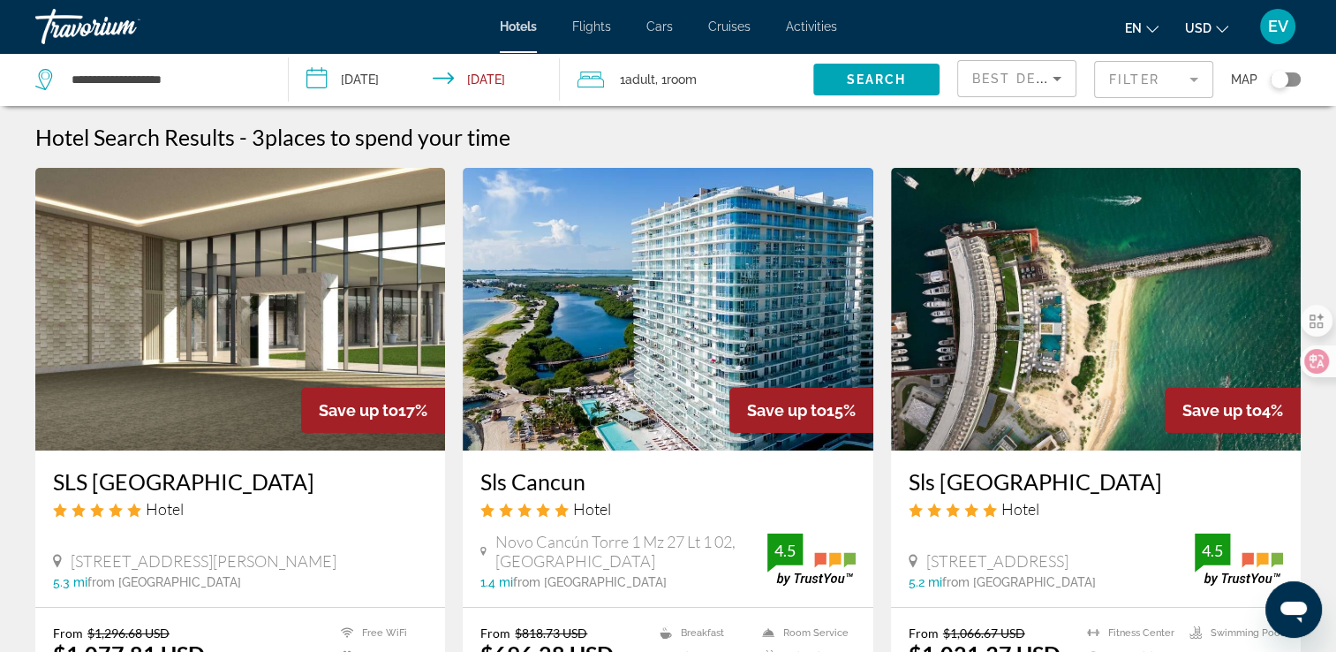
click at [1128, 75] on mat-form-field "Filter" at bounding box center [1153, 79] width 119 height 37
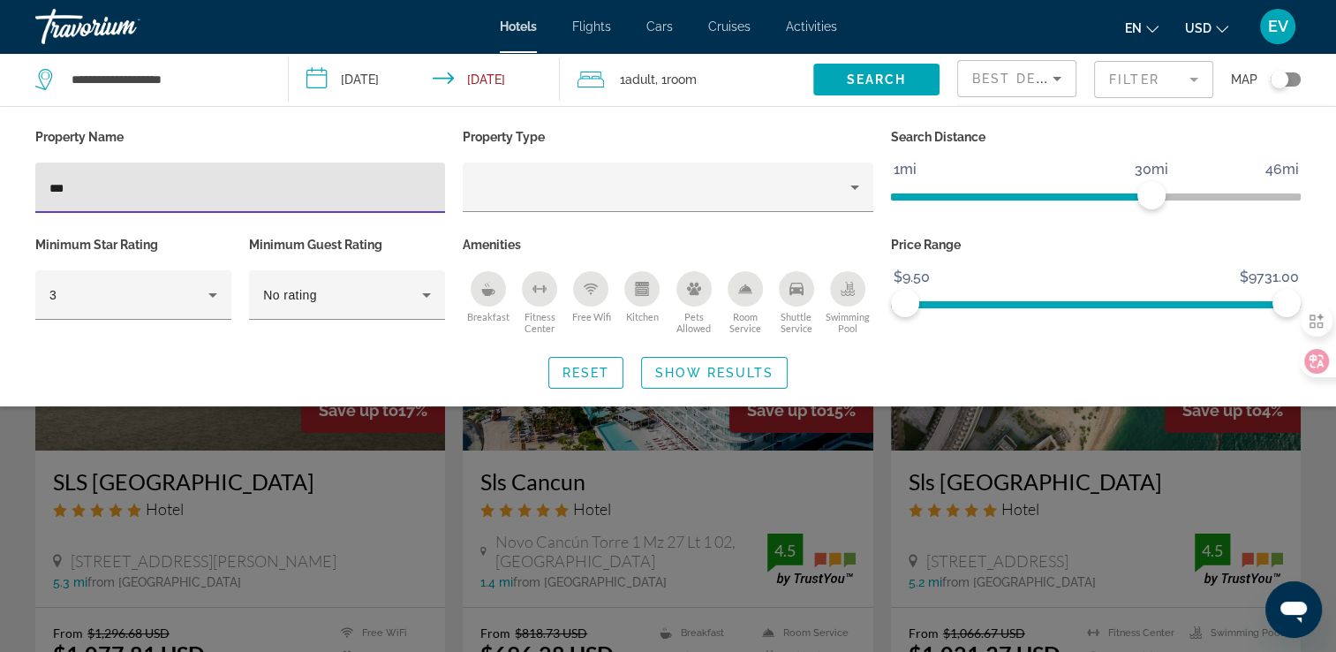
click at [319, 215] on div "Hotel Filters" at bounding box center [240, 222] width 410 height 19
click at [346, 192] on input "***" at bounding box center [239, 187] width 381 height 21
type input "*"
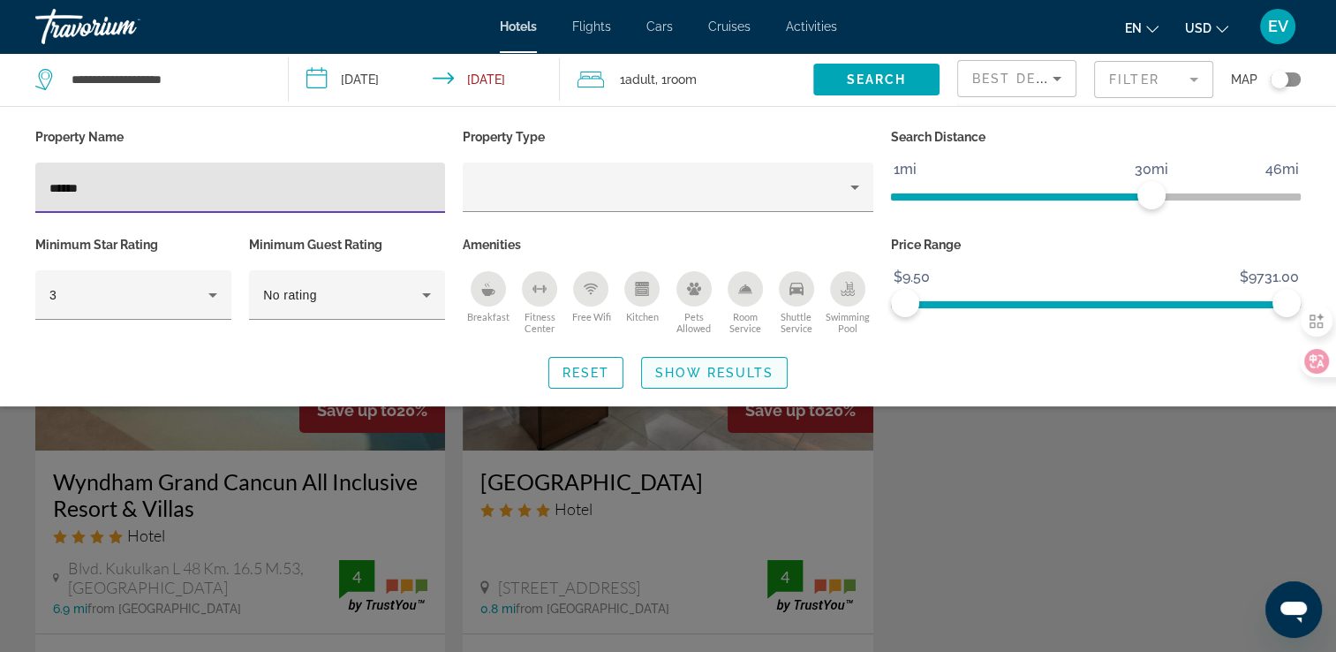
type input "******"
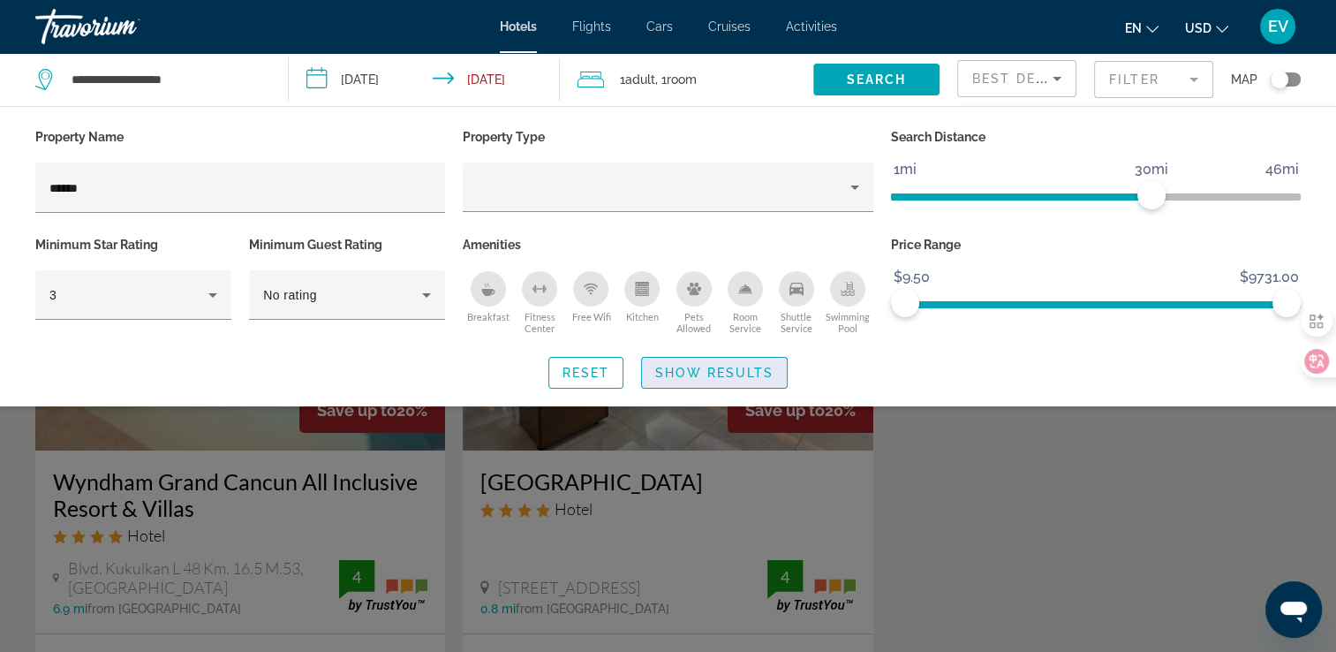
click at [675, 369] on span "Show Results" at bounding box center [714, 373] width 118 height 14
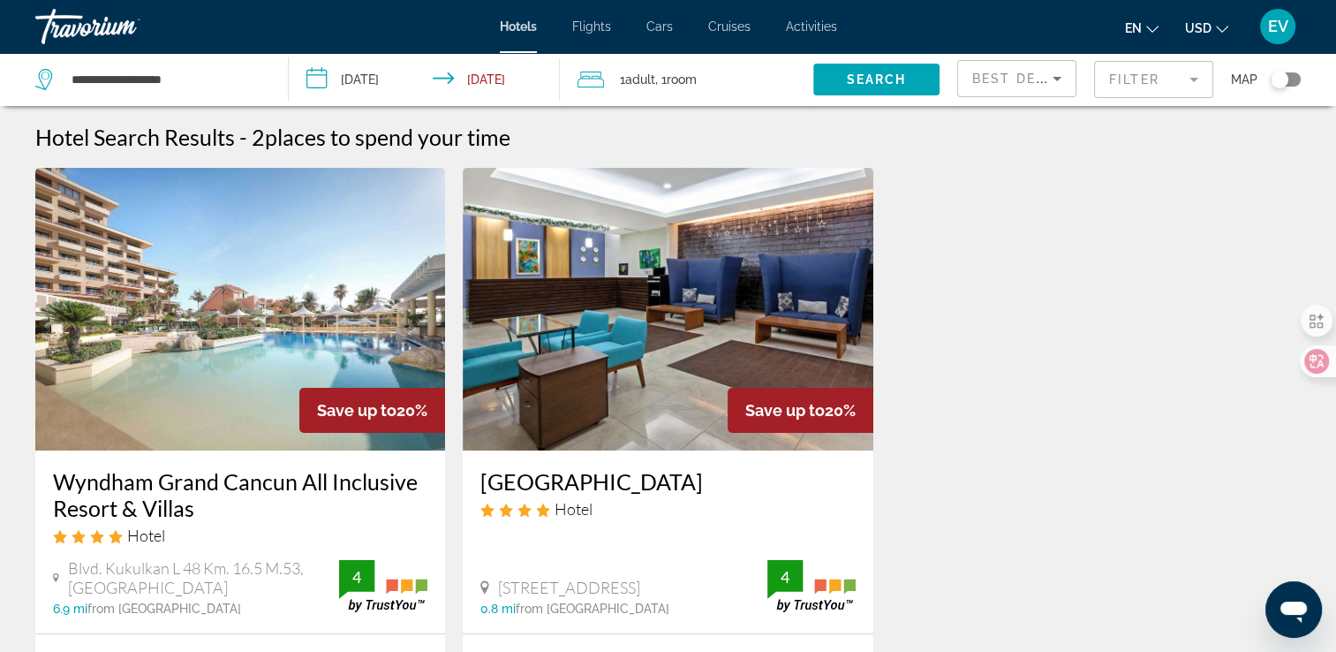
click at [1134, 88] on mat-form-field "Filter" at bounding box center [1153, 79] width 119 height 37
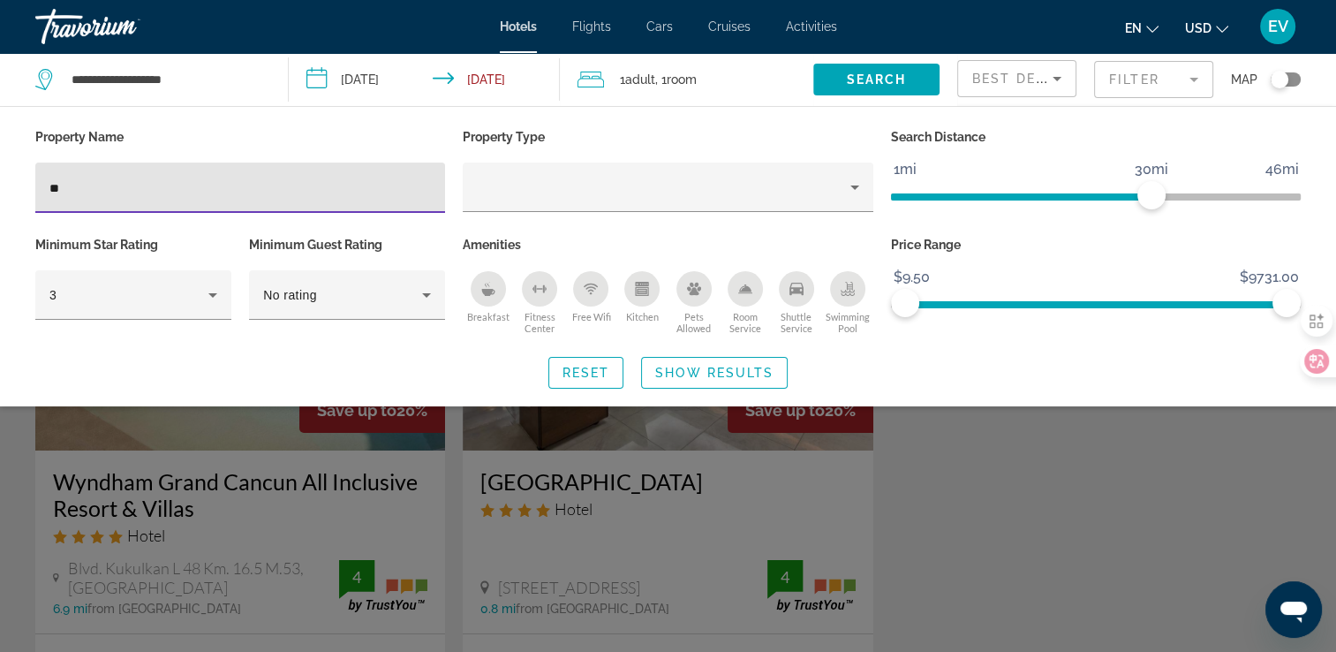
type input "*"
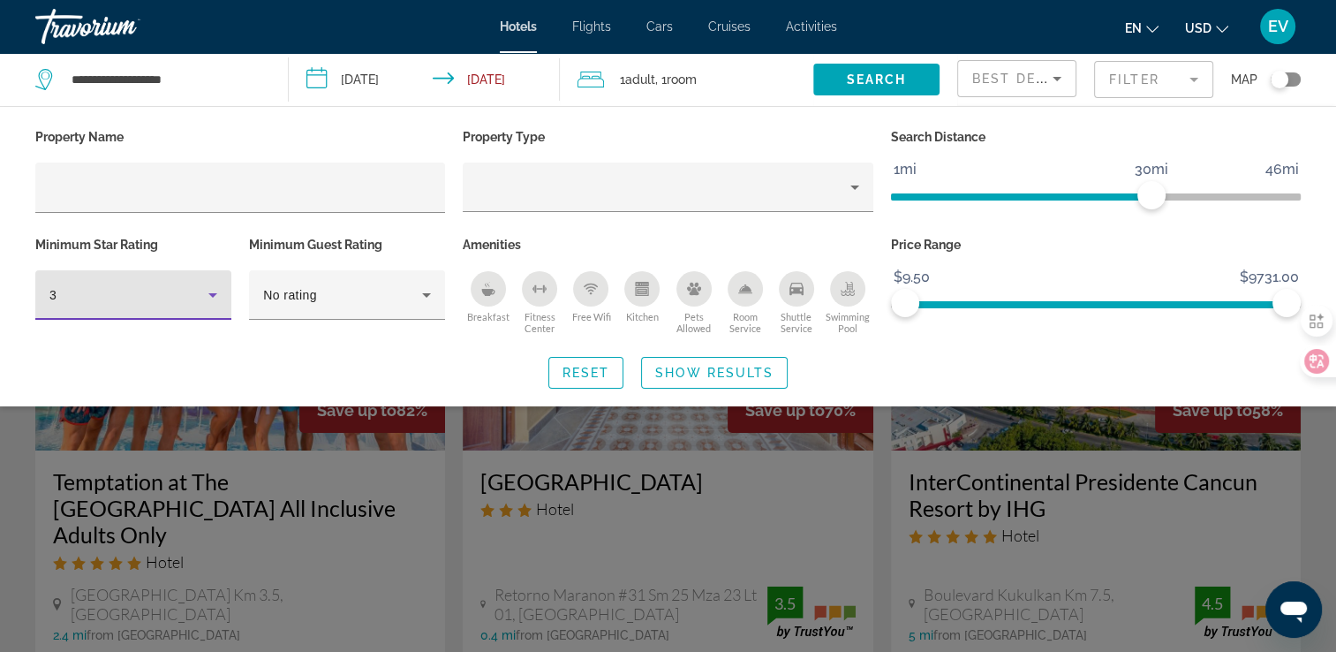
click at [212, 293] on icon "Hotel Filters" at bounding box center [212, 295] width 9 height 4
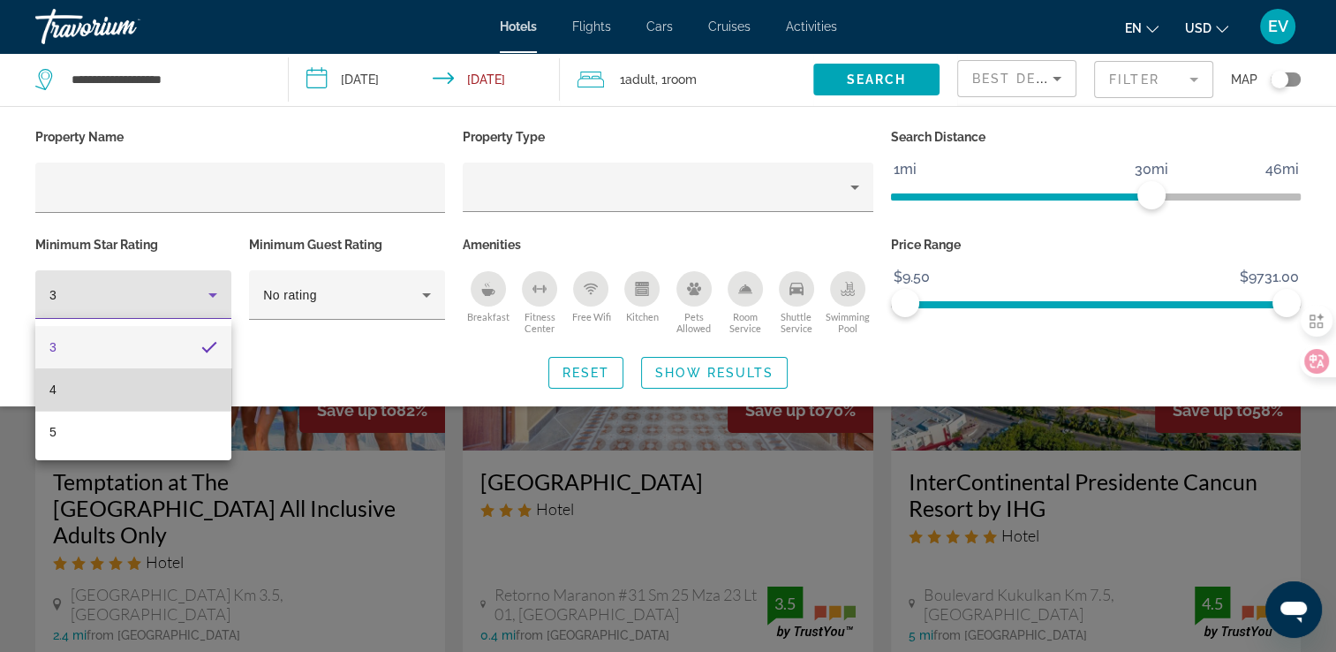
click at [147, 394] on mat-option "4" at bounding box center [133, 389] width 196 height 42
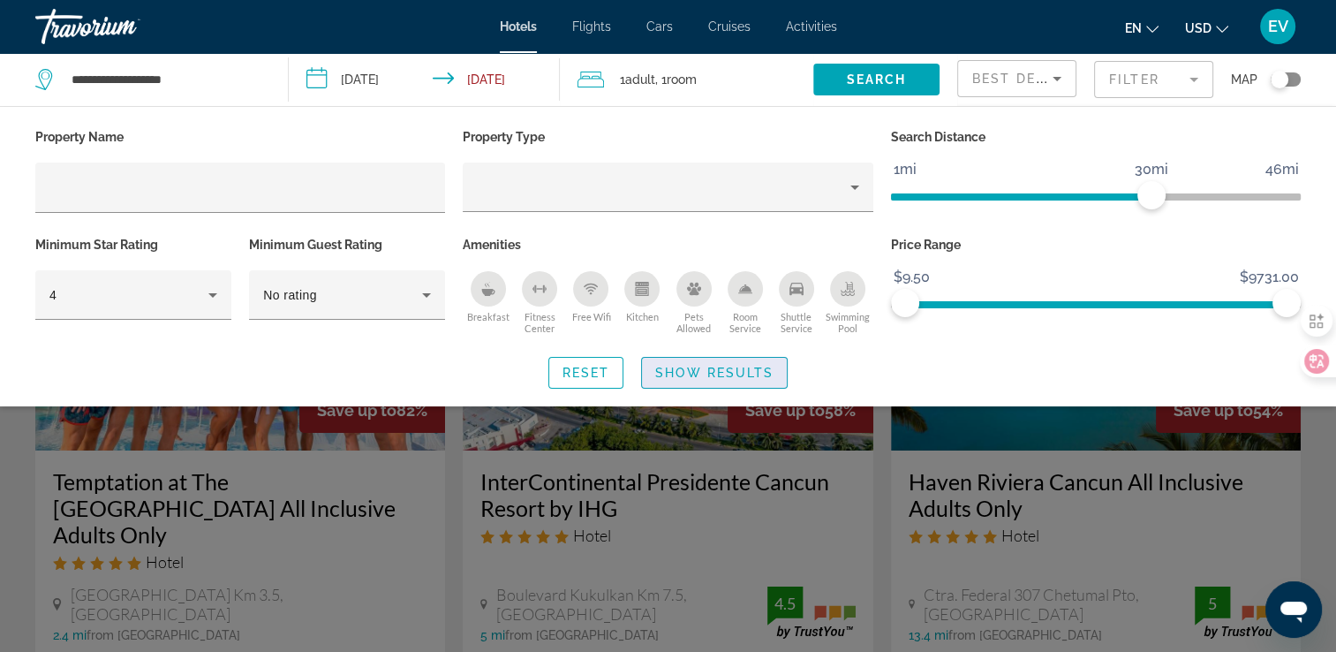
click at [696, 369] on span "Show Results" at bounding box center [714, 373] width 118 height 14
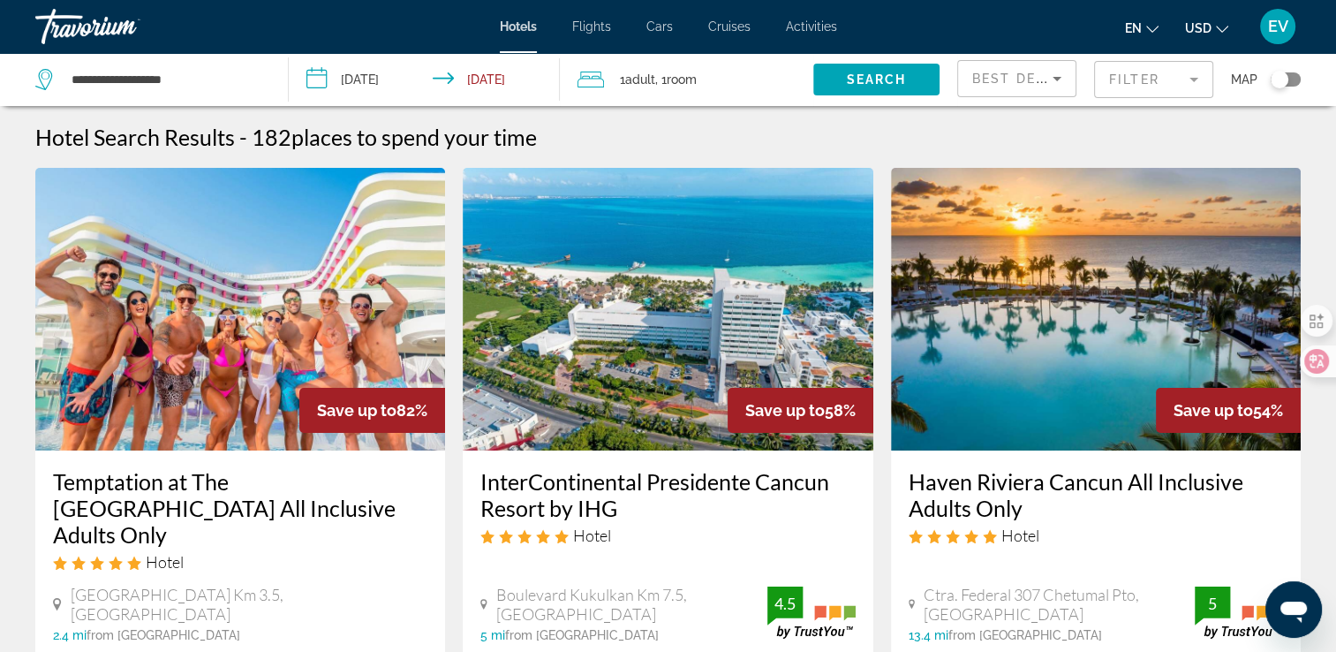
click at [1036, 79] on span "Best Deals" at bounding box center [1018, 79] width 92 height 14
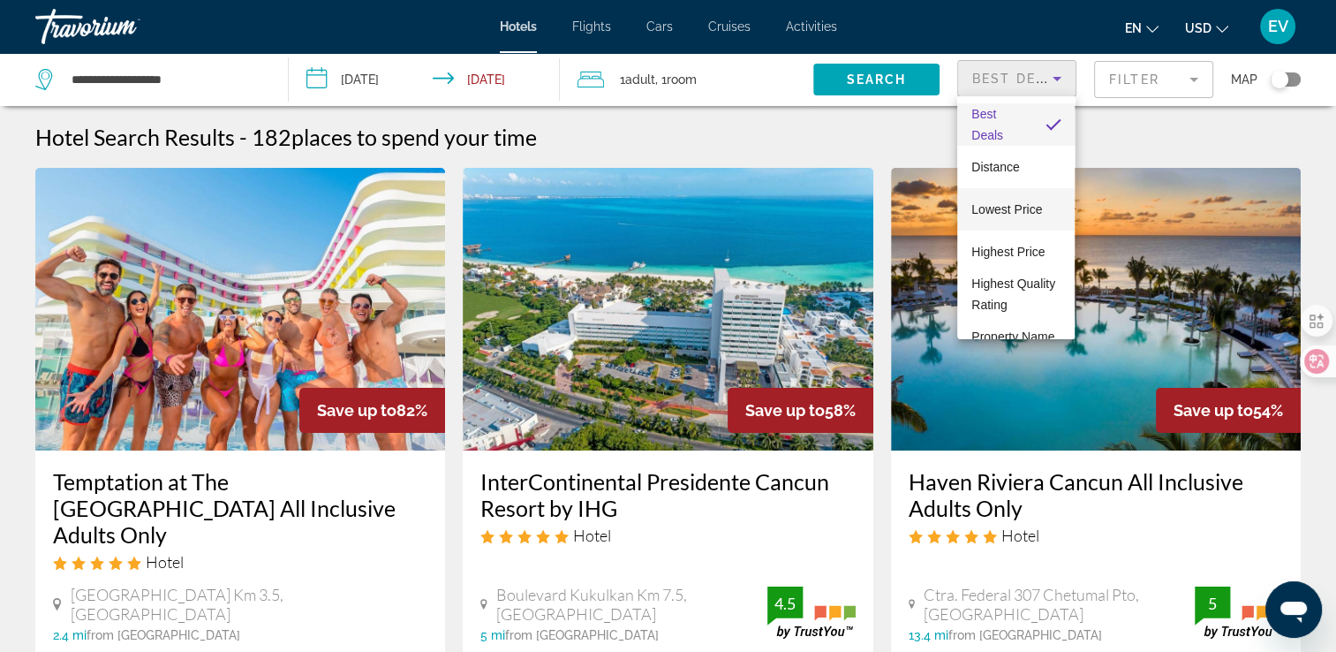
click at [1015, 203] on span "Lowest Price" at bounding box center [1006, 209] width 71 height 14
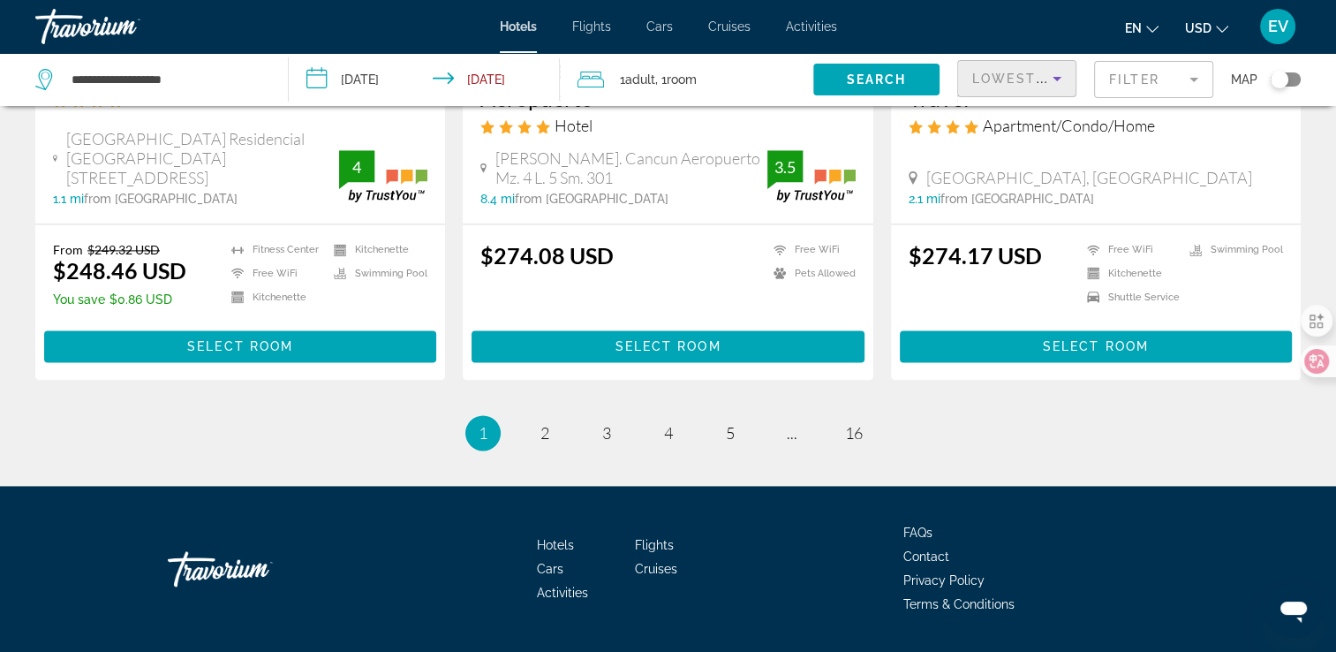
scroll to position [2388, 0]
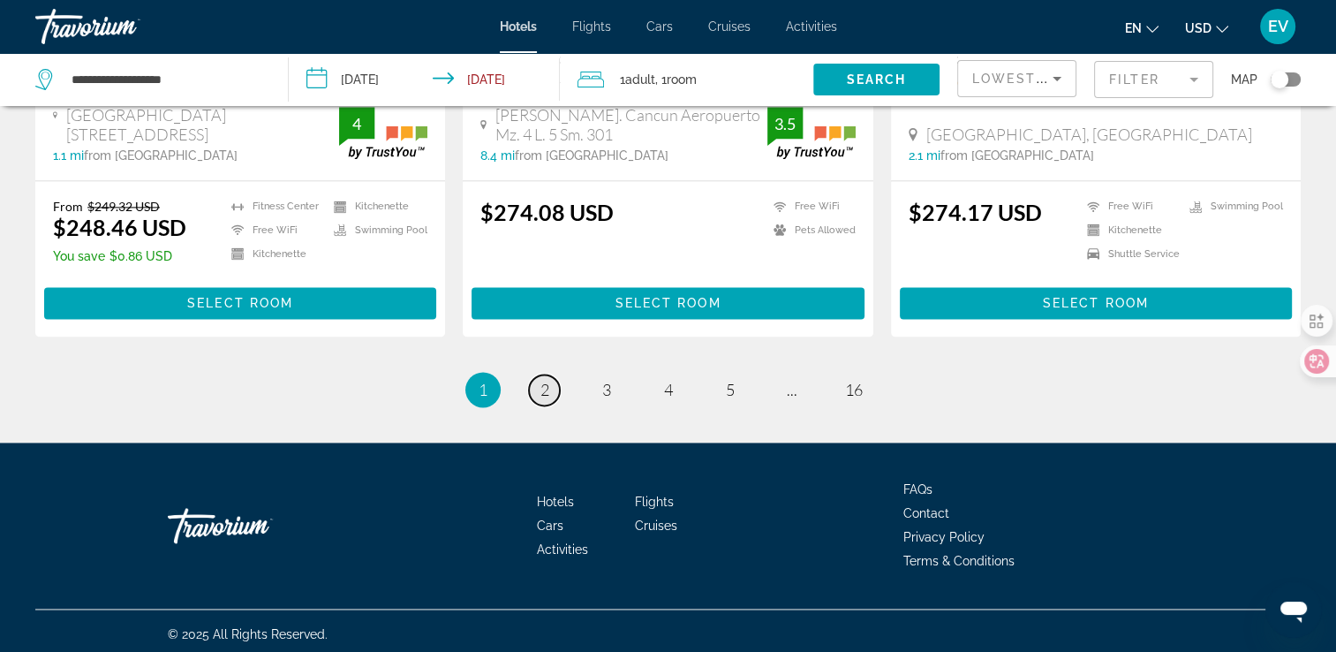
click at [539, 378] on link "page 2" at bounding box center [544, 389] width 31 height 31
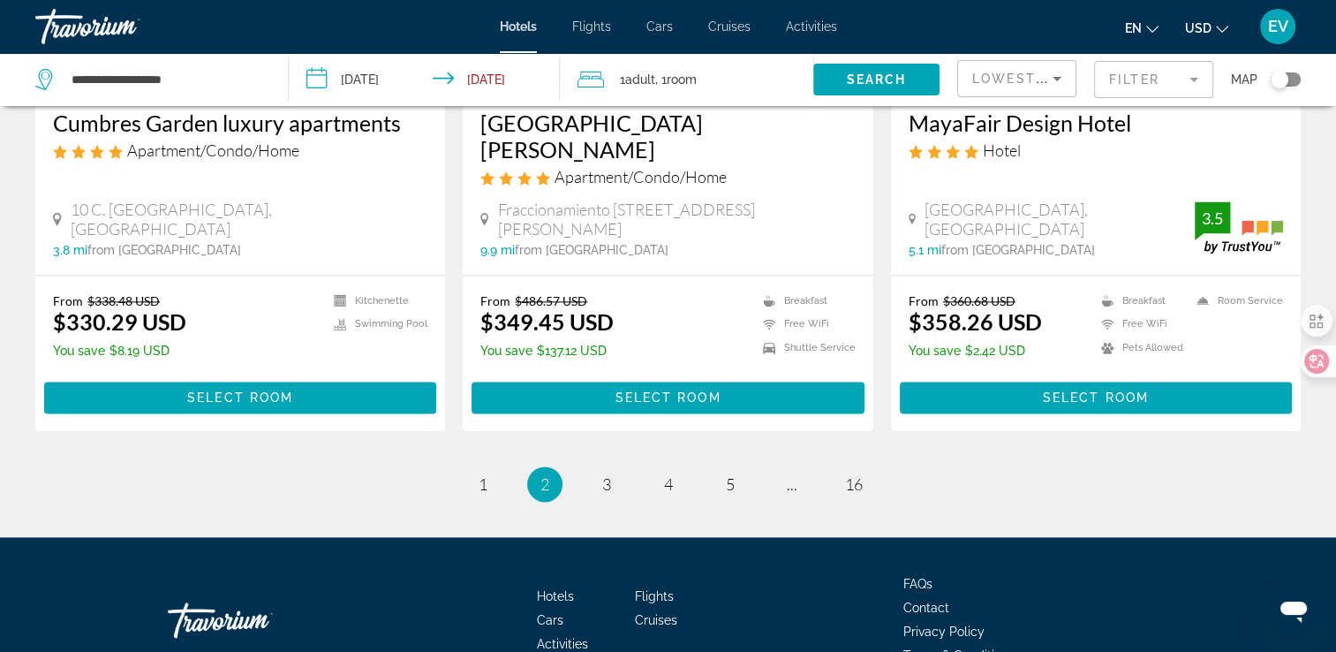
scroll to position [2430, 0]
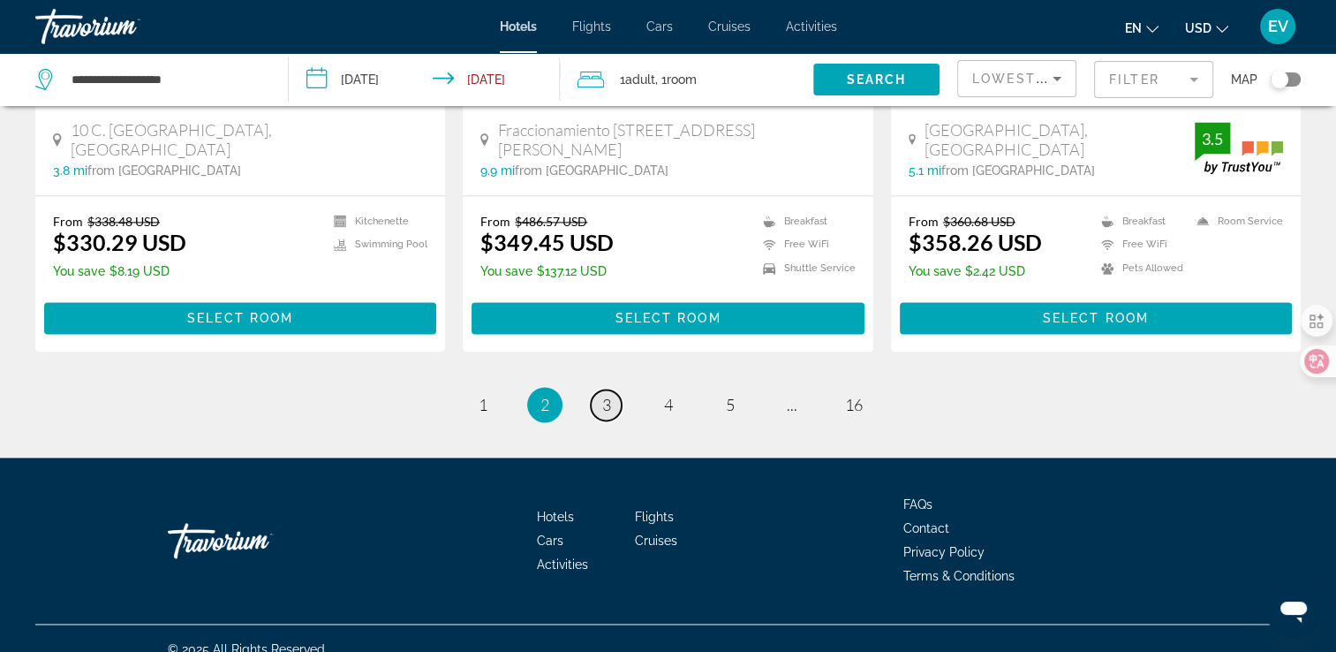
click at [604, 395] on span "3" at bounding box center [606, 404] width 9 height 19
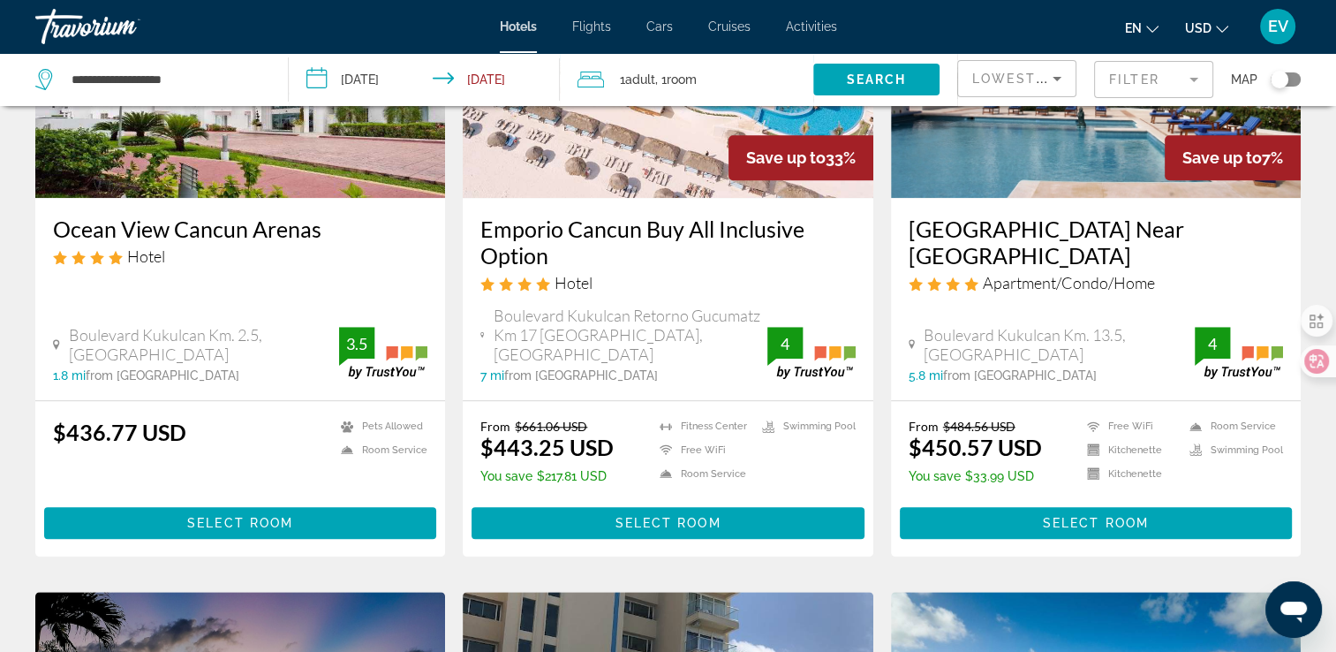
scroll to position [1501, 0]
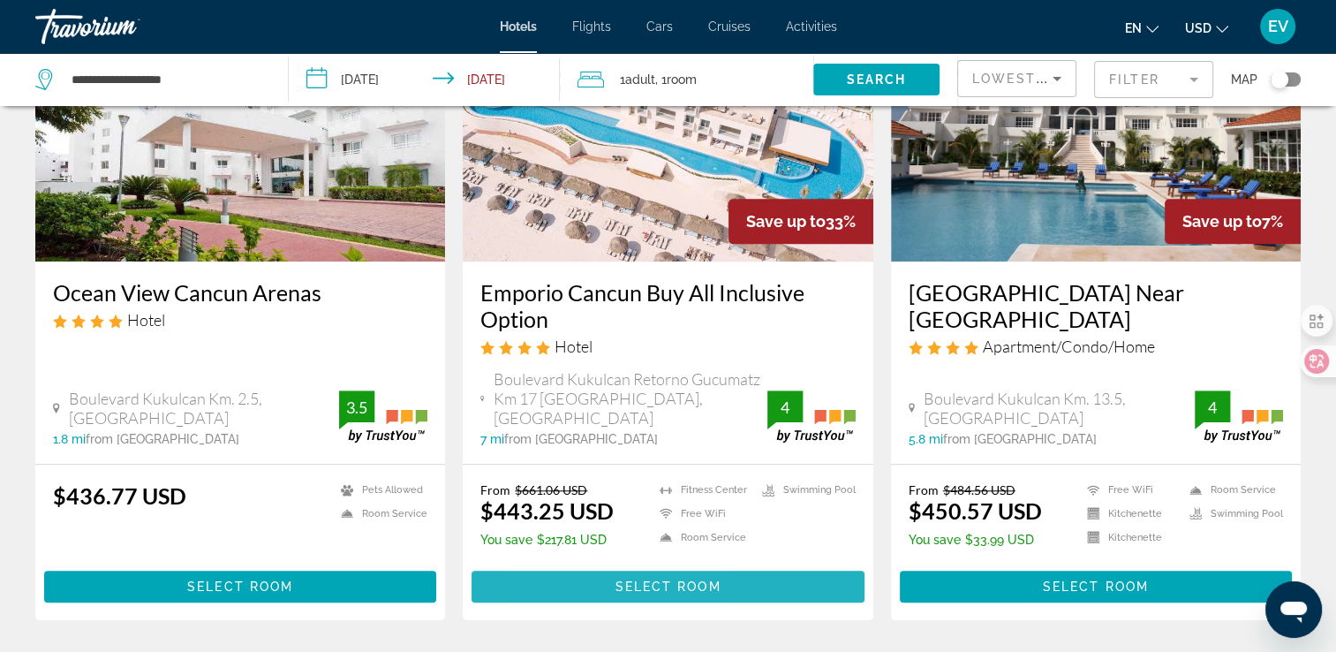
click at [572, 565] on span "Main content" at bounding box center [668, 586] width 392 height 42
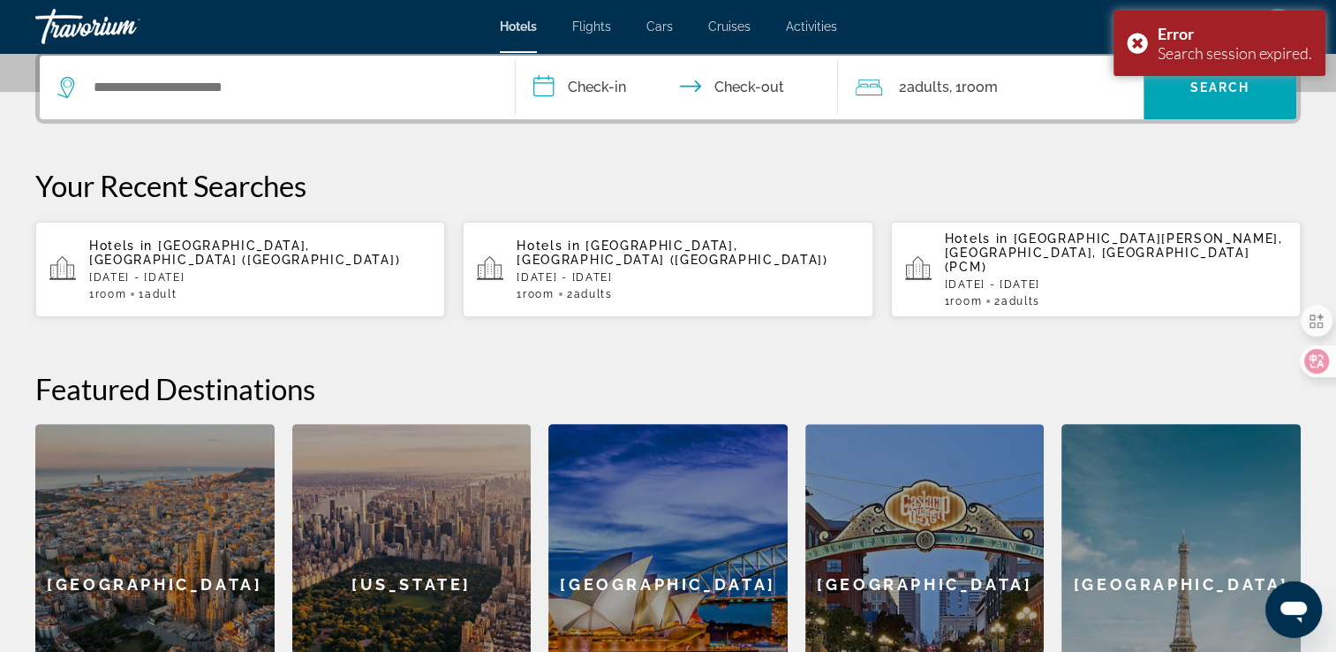
scroll to position [441, 0]
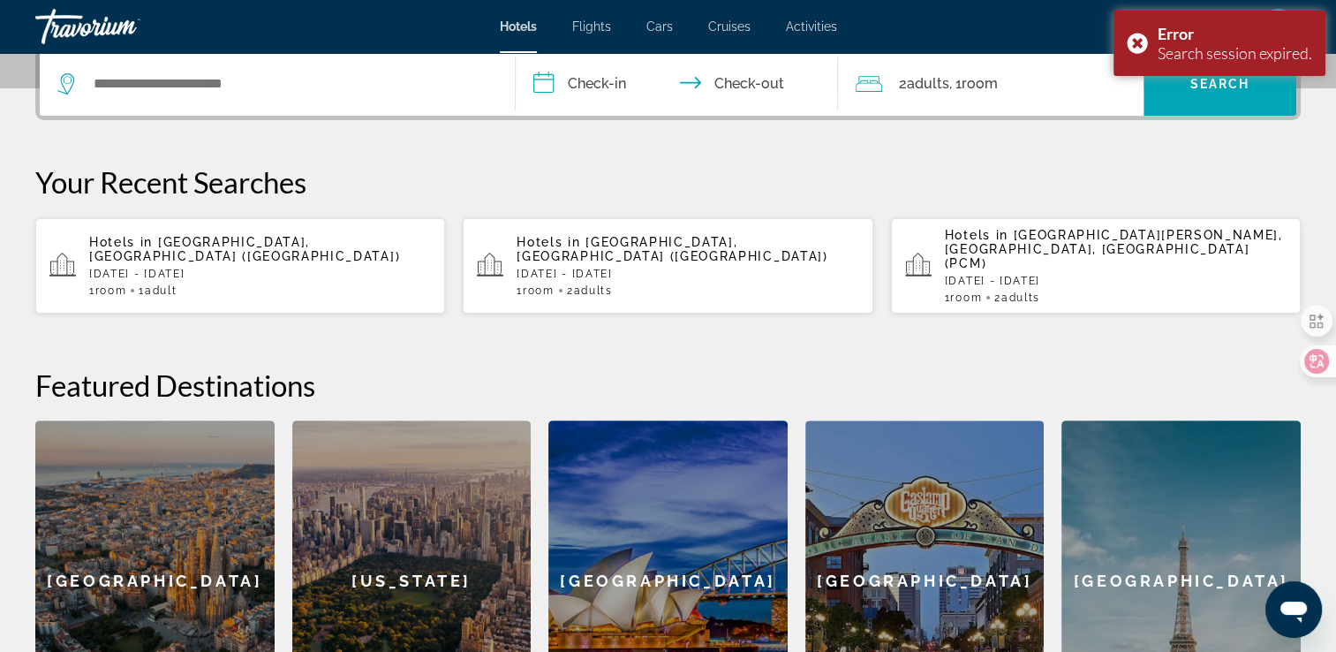
click at [223, 268] on p "[DATE] - [DATE]" at bounding box center [260, 274] width 342 height 12
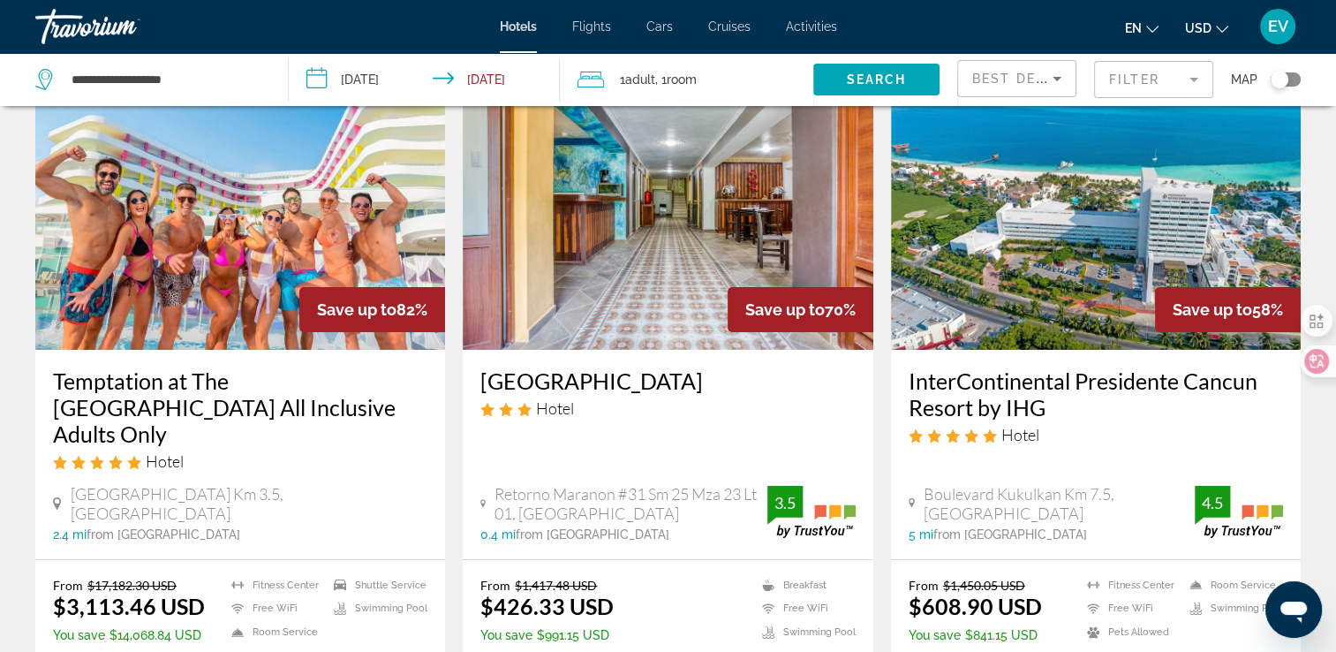
scroll to position [177, 0]
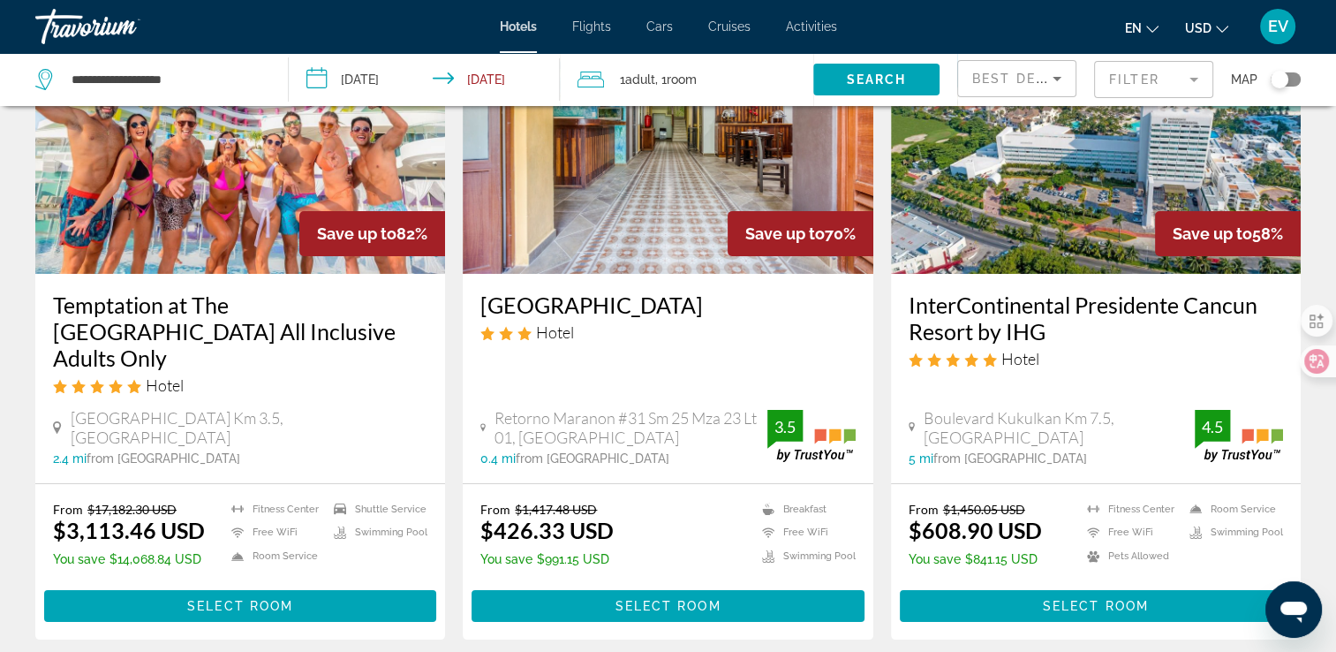
click at [1026, 88] on div "Best Deals" at bounding box center [1012, 78] width 80 height 21
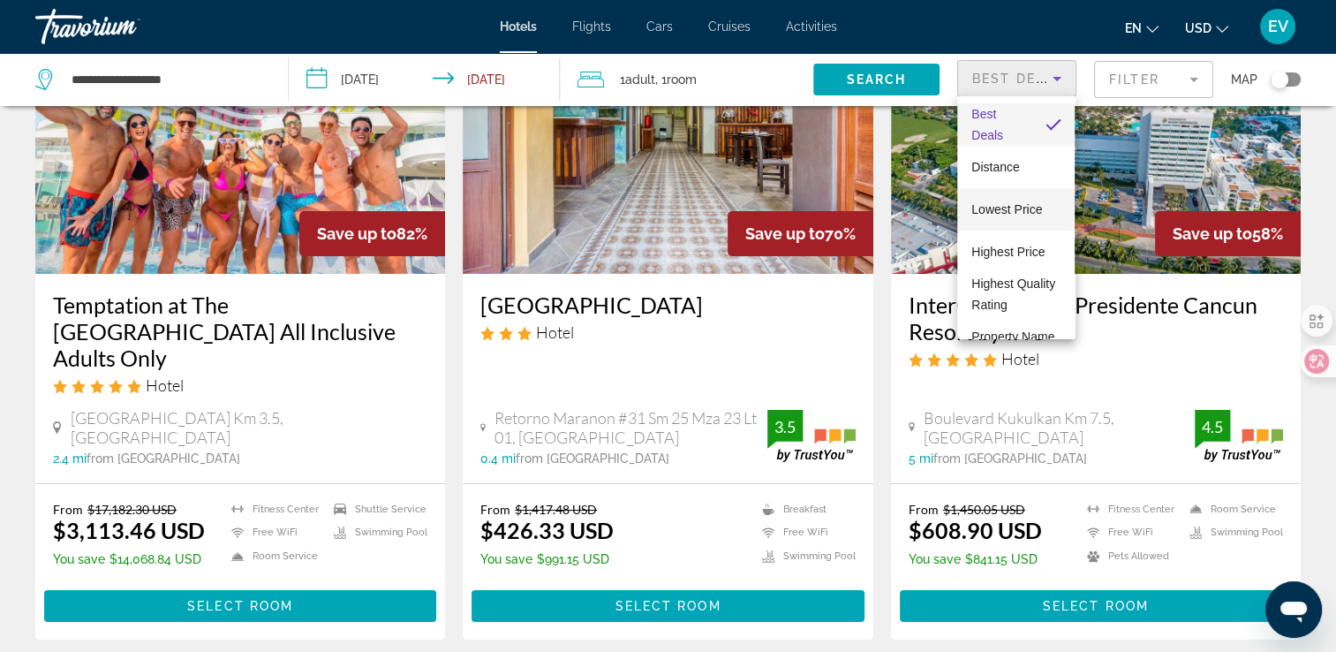
click at [1008, 203] on span "Lowest Price" at bounding box center [1006, 209] width 71 height 14
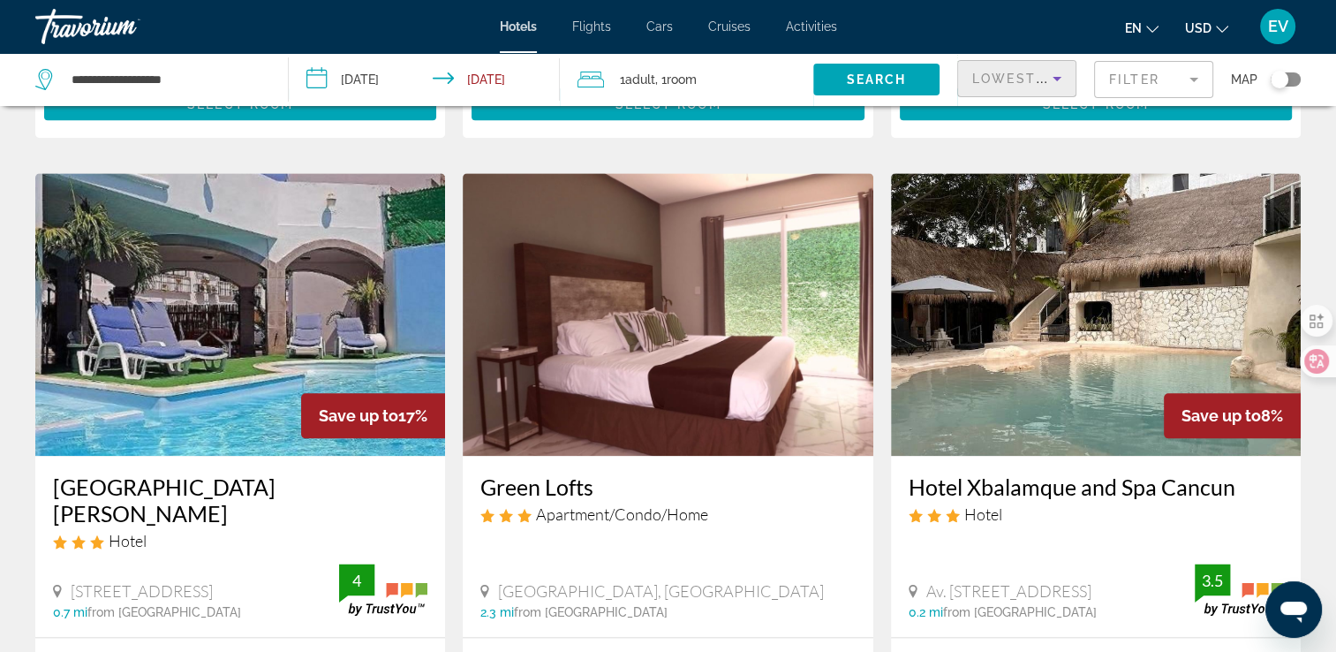
scroll to position [2355, 0]
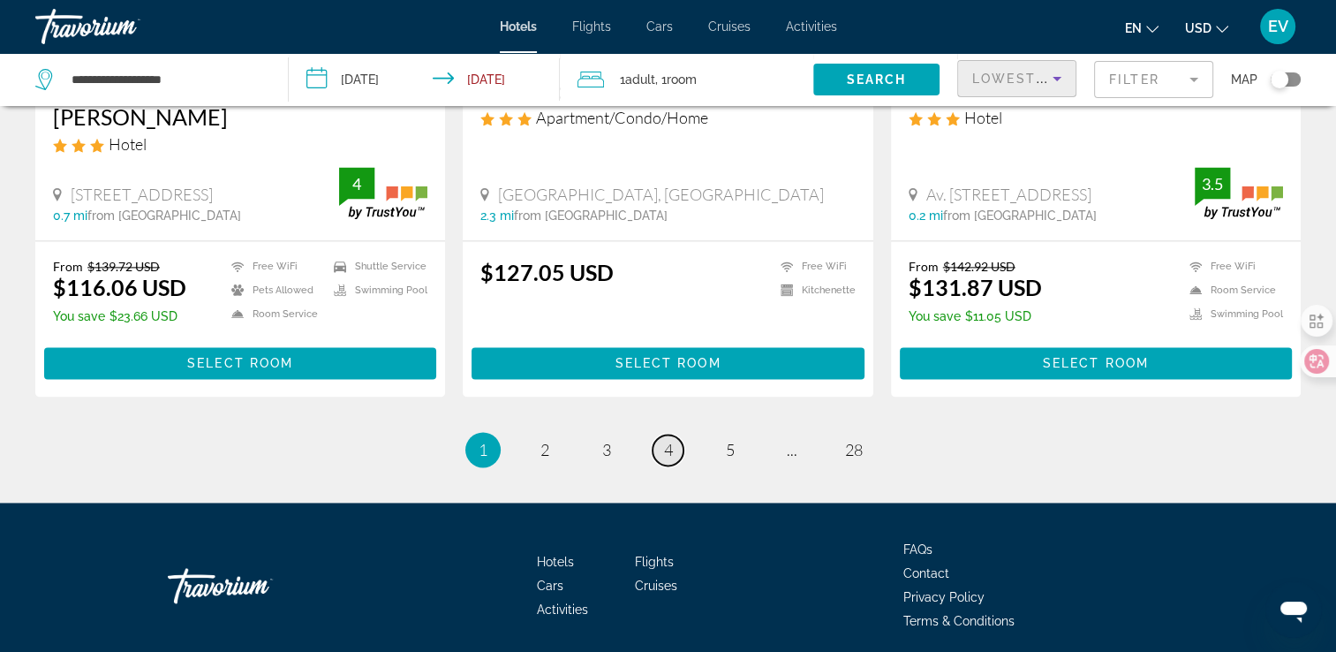
click at [671, 440] on span "4" at bounding box center [668, 449] width 9 height 19
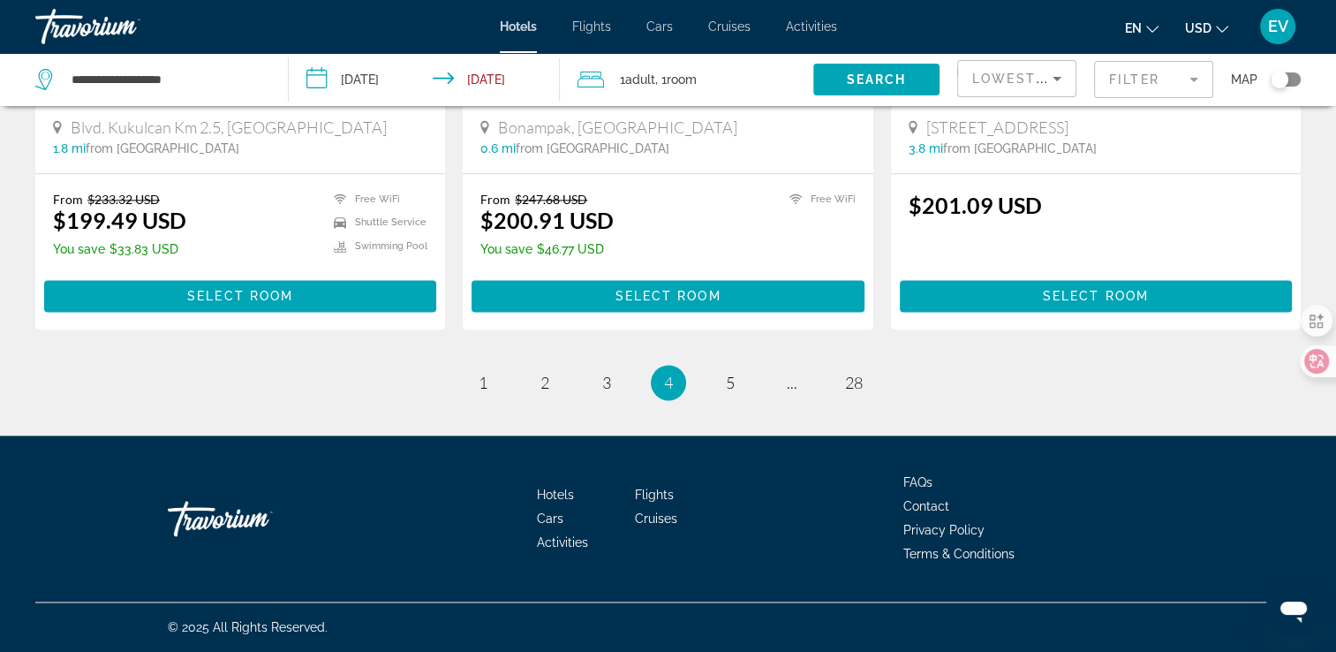
scroll to position [2331, 0]
click at [721, 376] on link "page 5" at bounding box center [729, 382] width 31 height 31
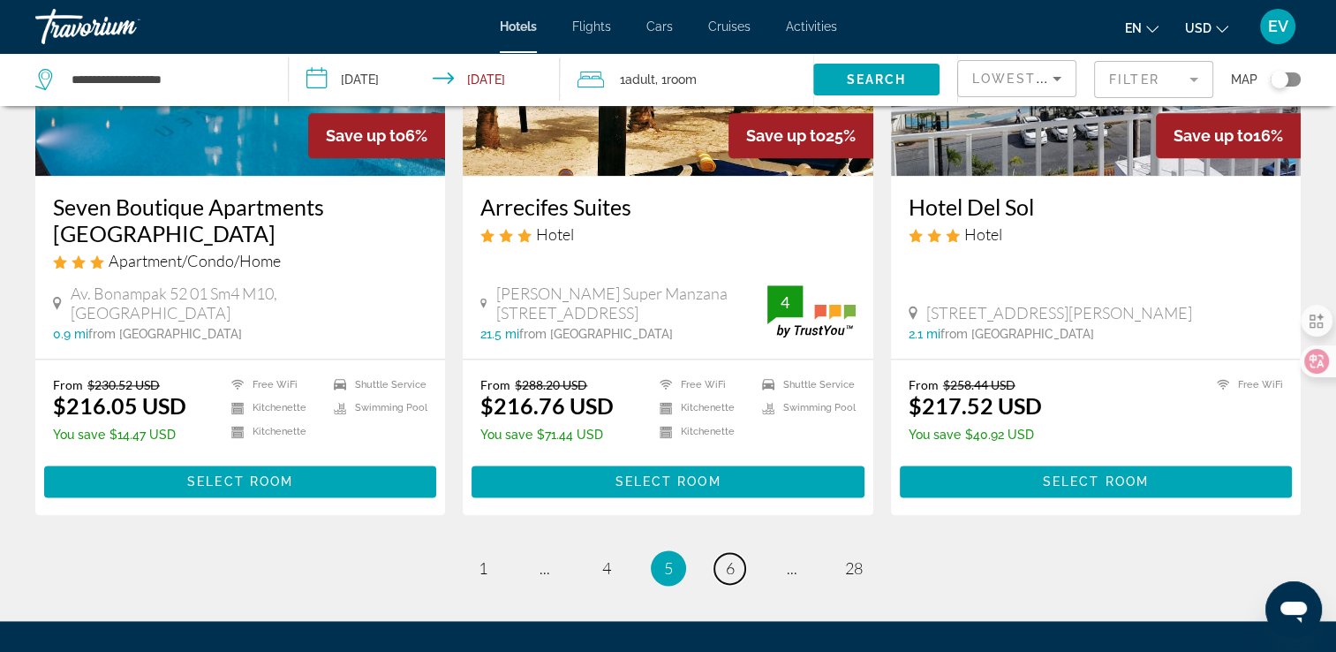
scroll to position [2207, 0]
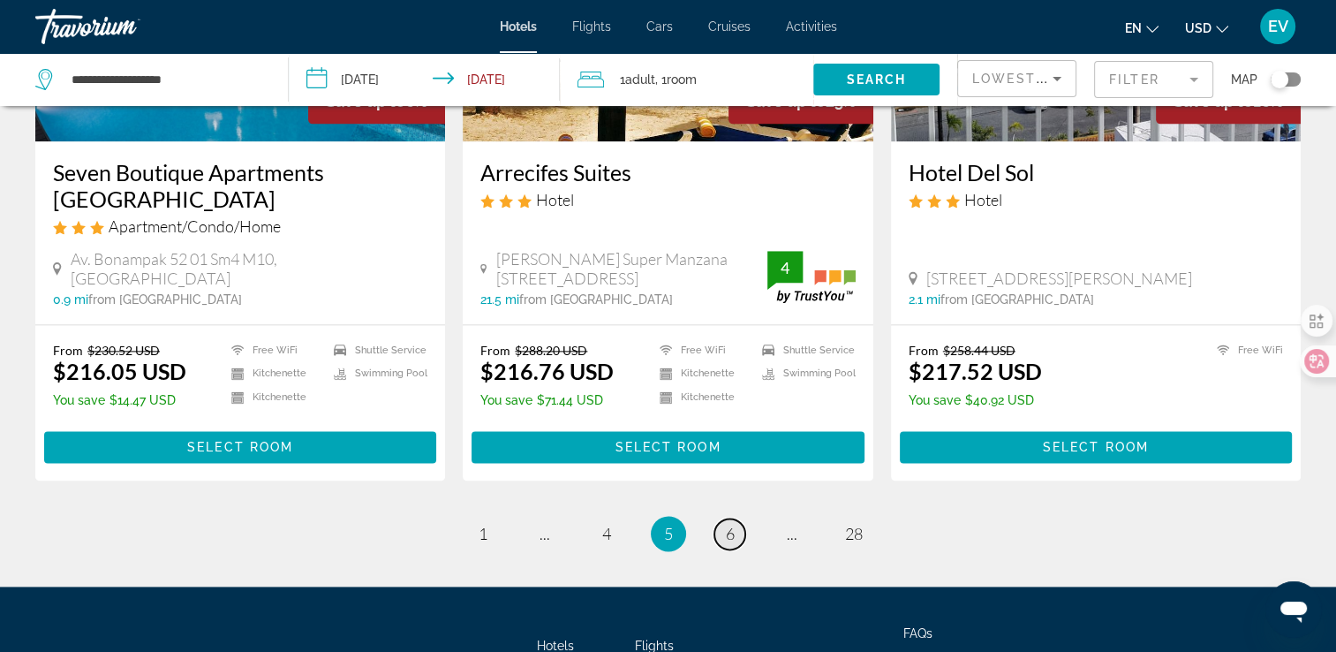
click at [736, 527] on link "page 6" at bounding box center [729, 533] width 31 height 31
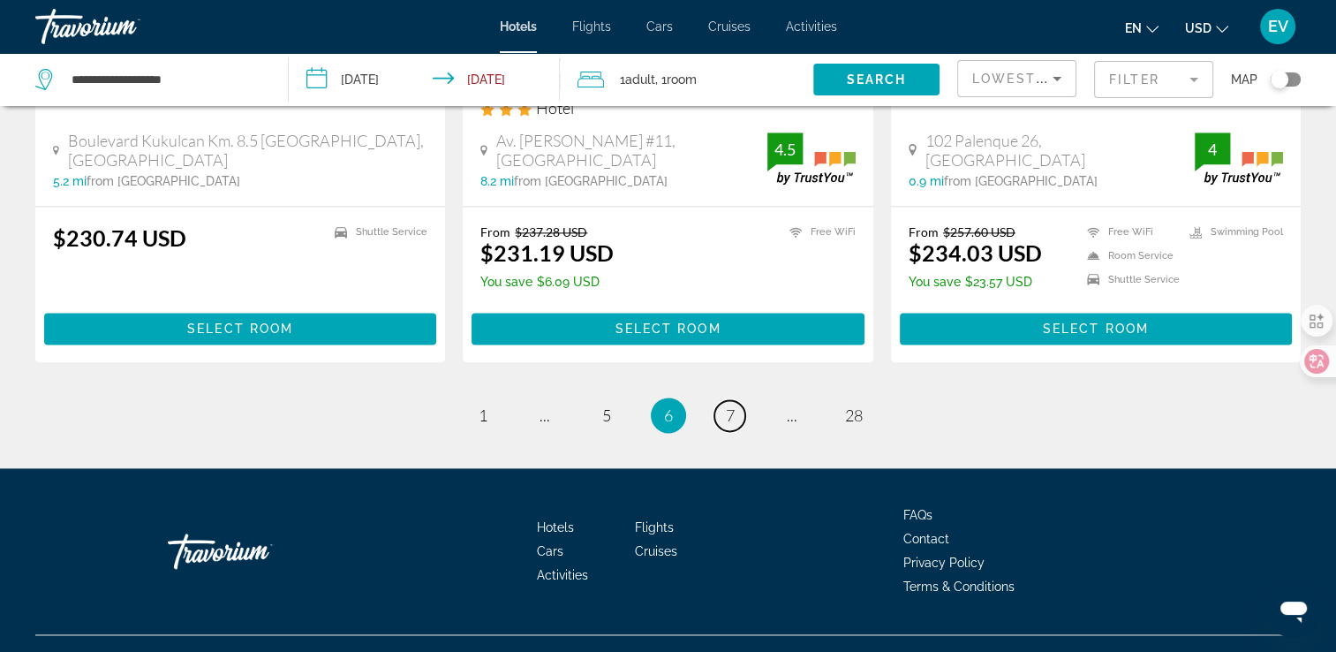
scroll to position [2348, 0]
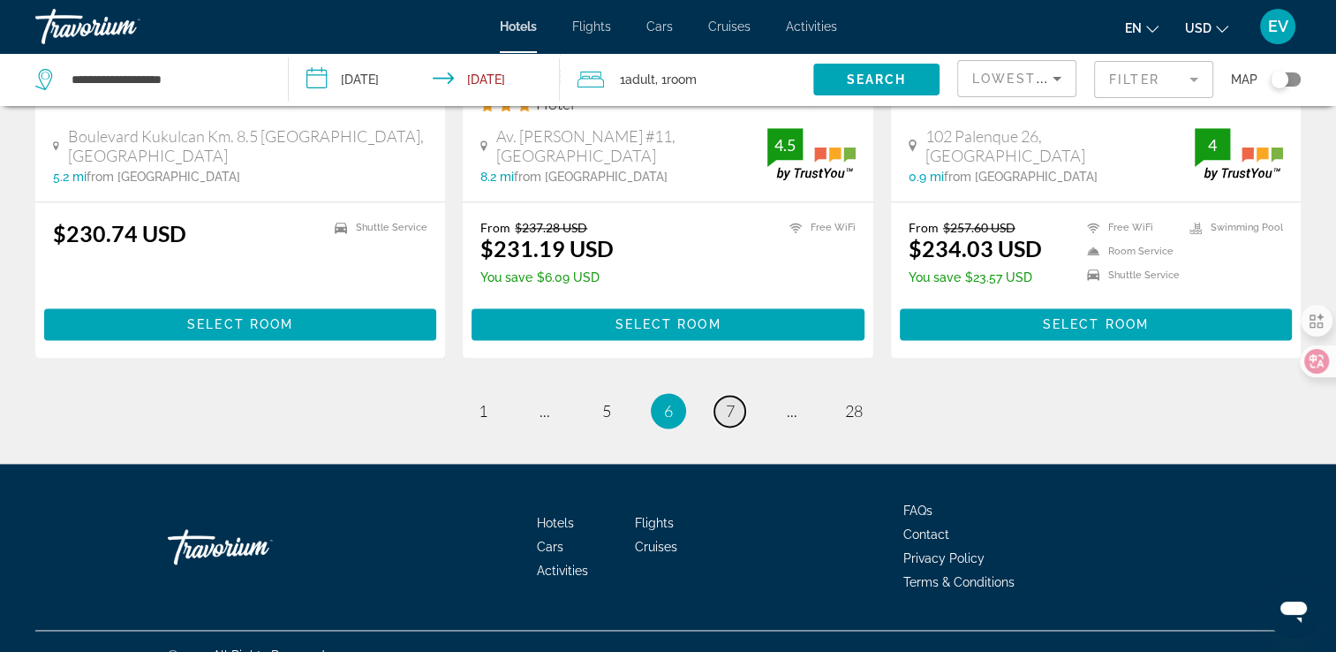
click at [738, 396] on link "page 7" at bounding box center [729, 411] width 31 height 31
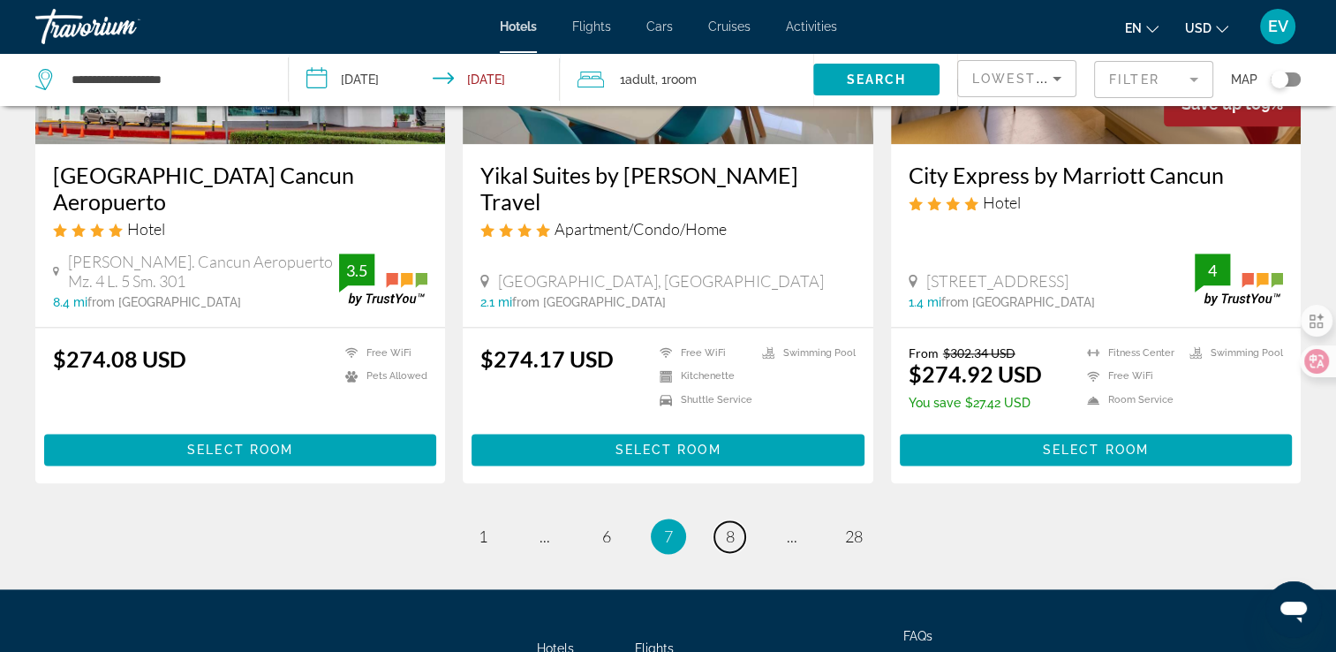
scroll to position [2296, 0]
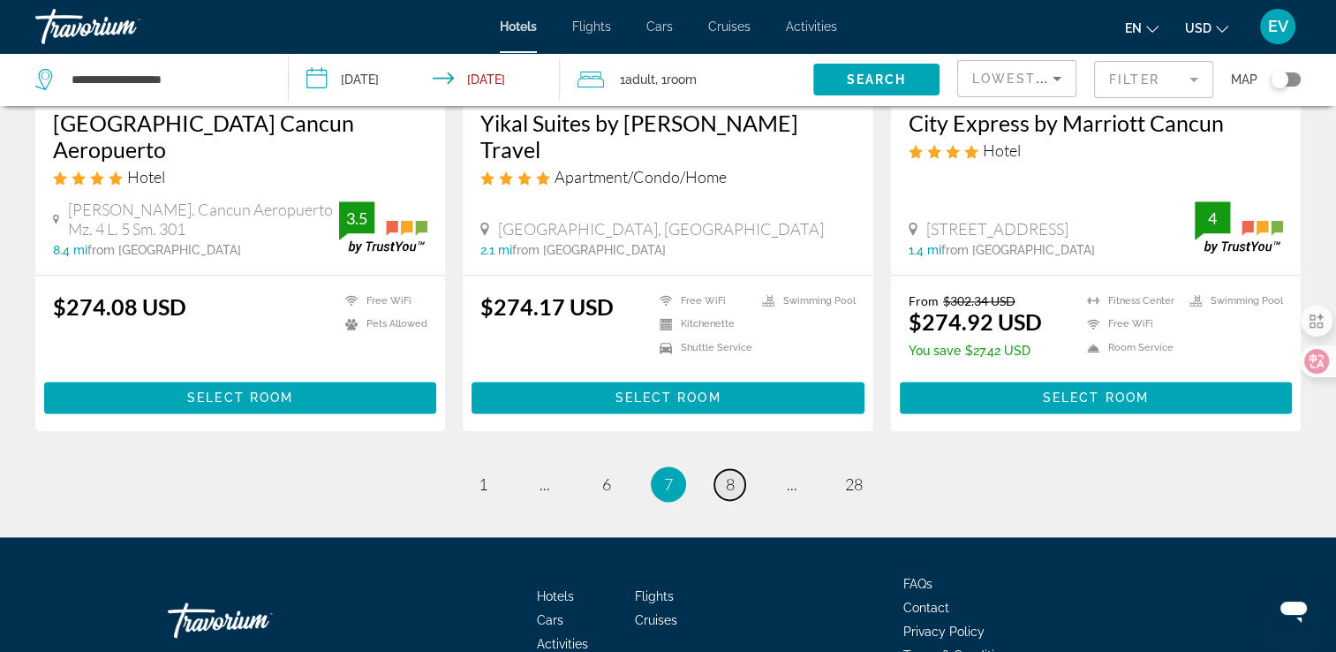
click at [736, 469] on link "page 8" at bounding box center [729, 484] width 31 height 31
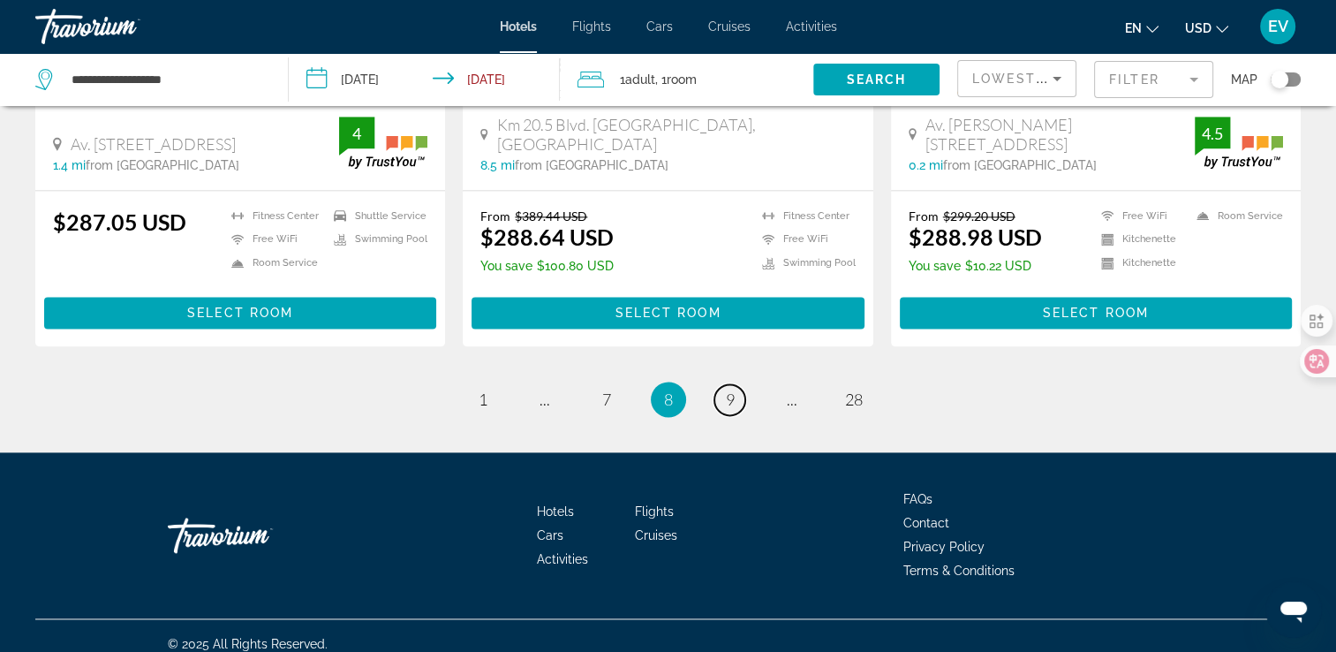
scroll to position [2342, 0]
click at [735, 384] on link "page 9" at bounding box center [729, 399] width 31 height 31
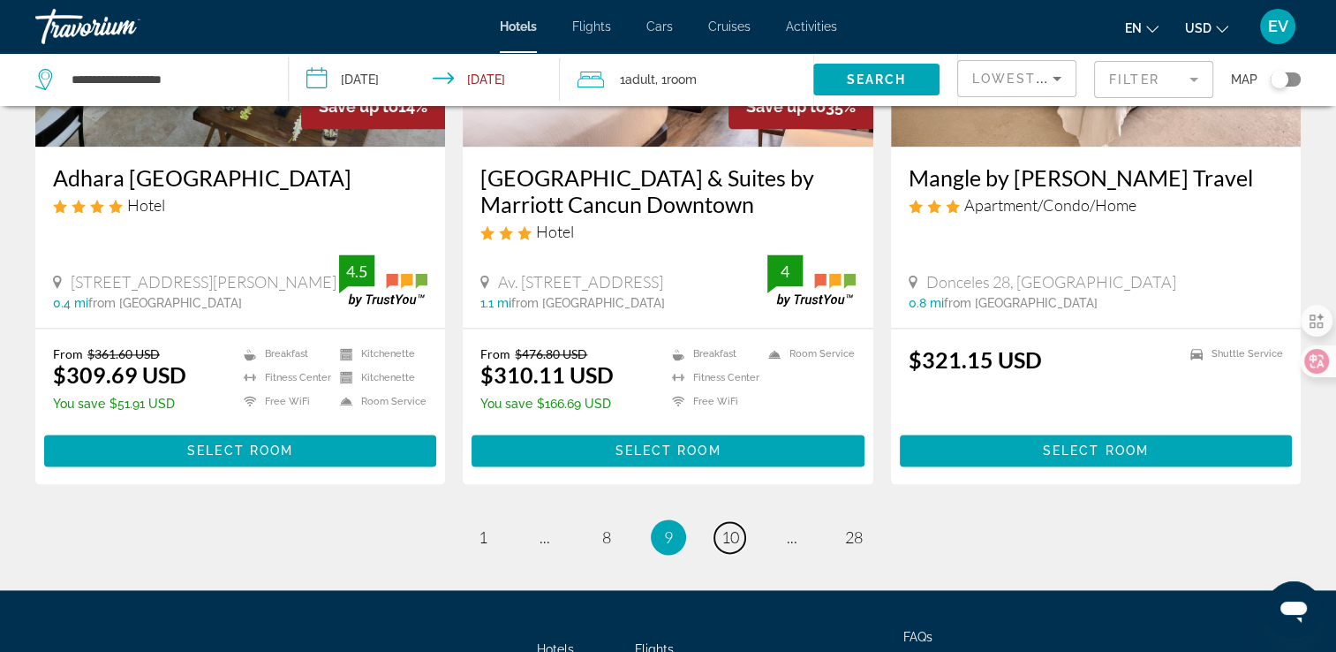
scroll to position [2382, 0]
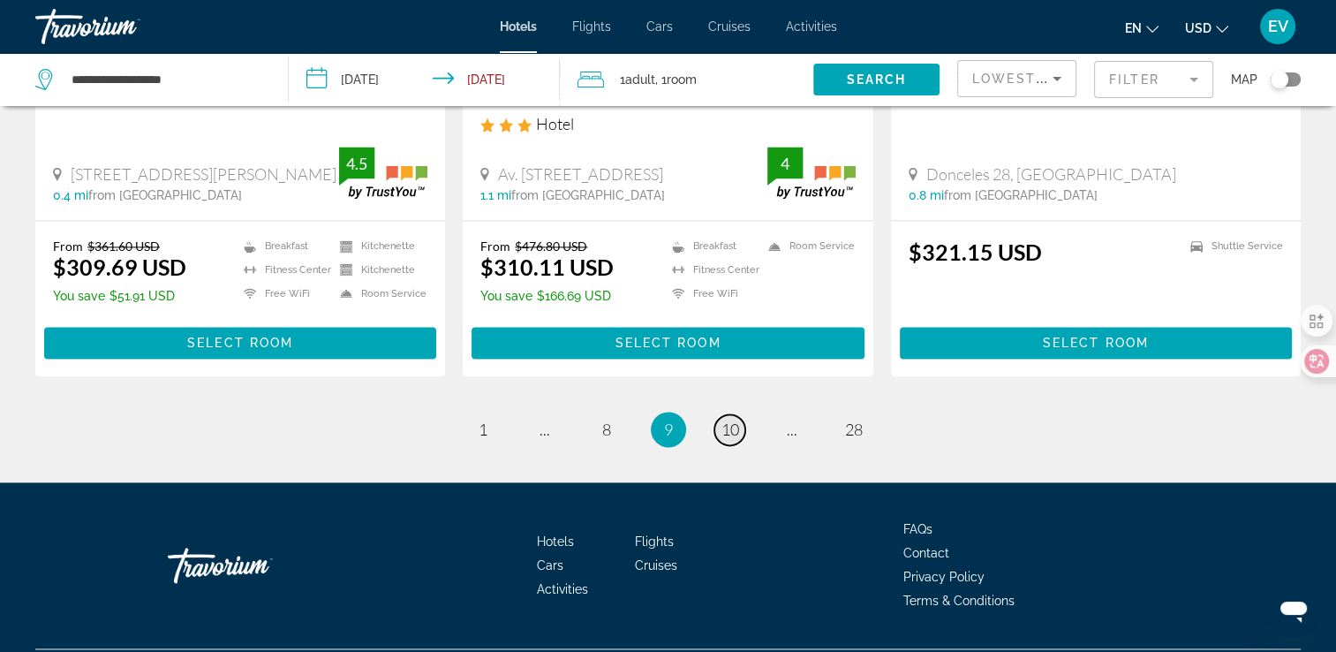
click at [736, 419] on span "10" at bounding box center [730, 428] width 18 height 19
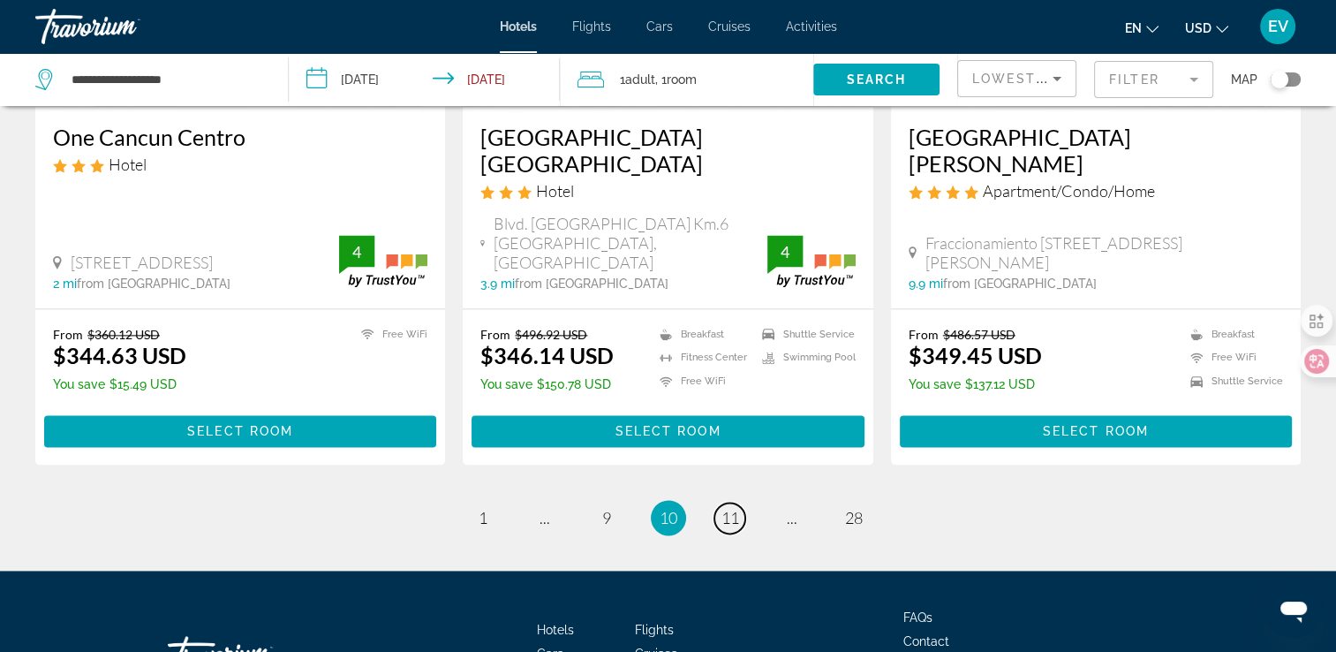
scroll to position [2384, 0]
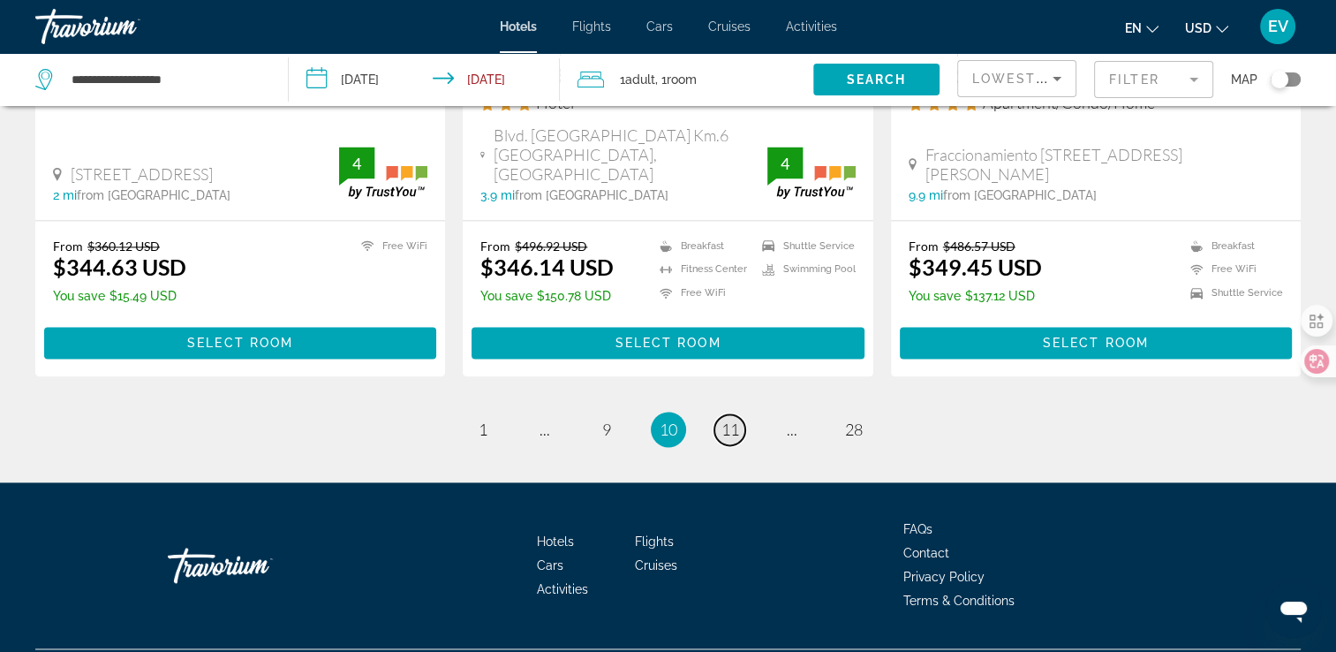
click at [727, 439] on span "11" at bounding box center [730, 428] width 18 height 19
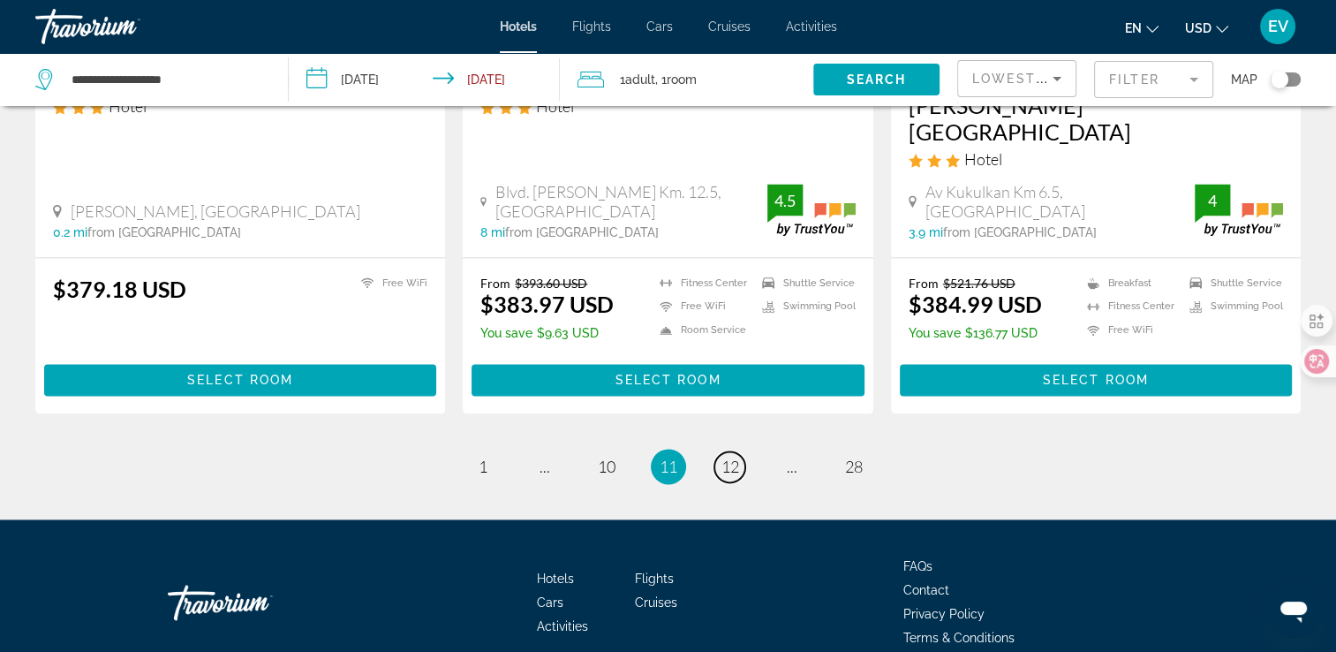
scroll to position [2384, 0]
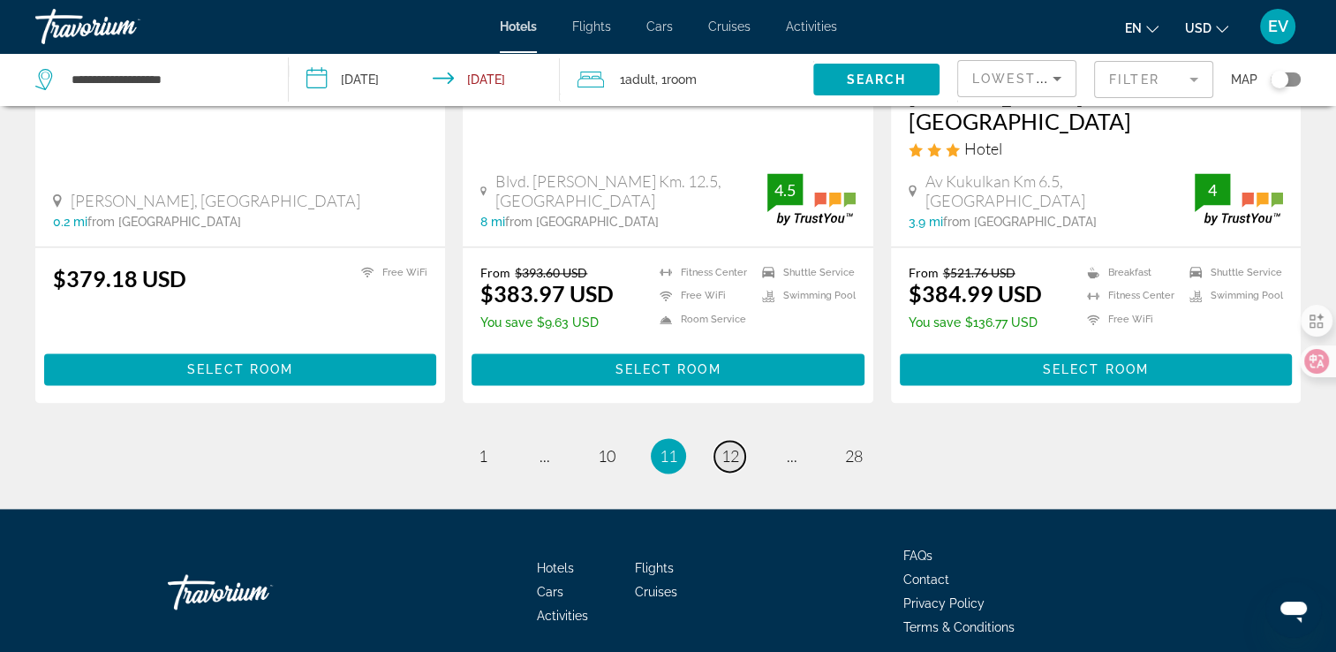
click at [719, 441] on link "page 12" at bounding box center [729, 456] width 31 height 31
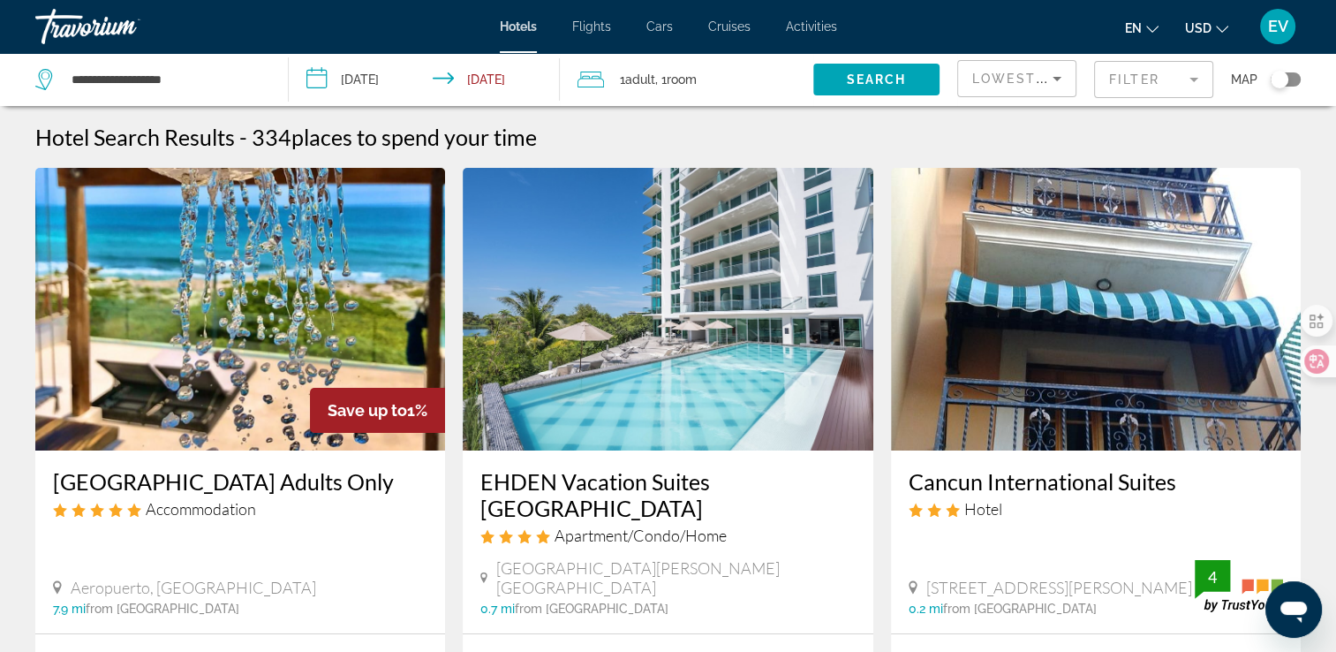
scroll to position [88, 0]
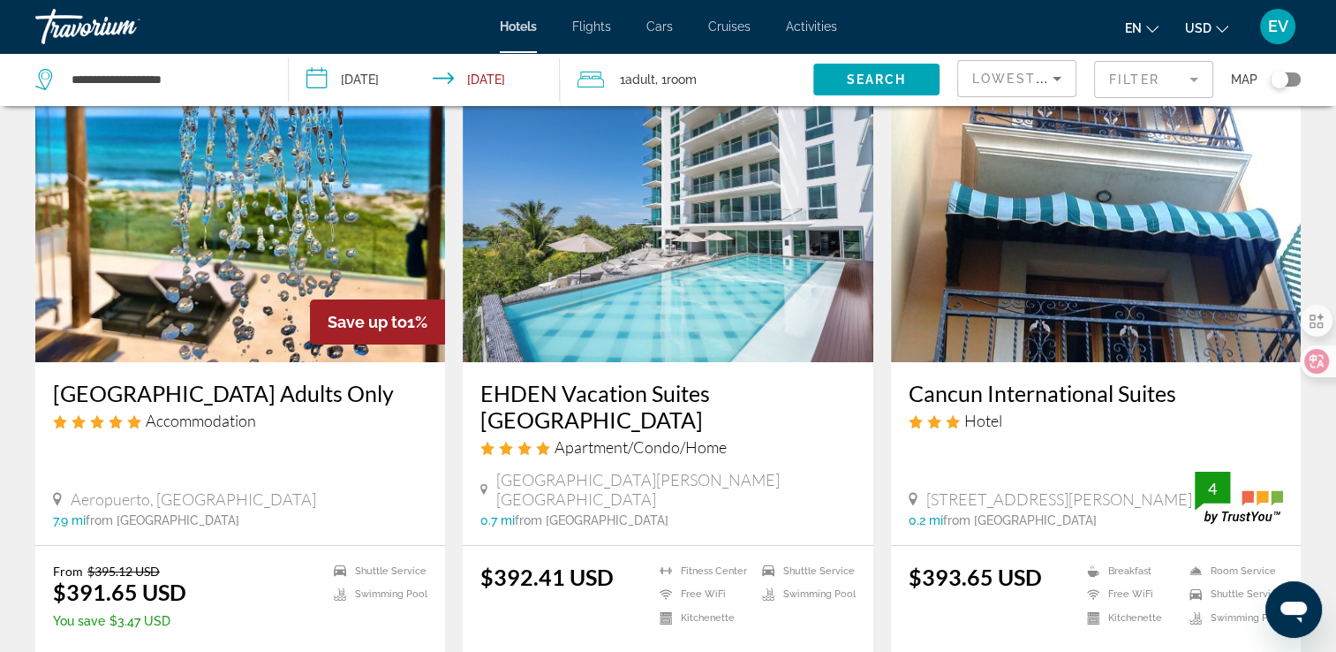
click at [1123, 81] on mat-form-field "Filter" at bounding box center [1153, 79] width 119 height 37
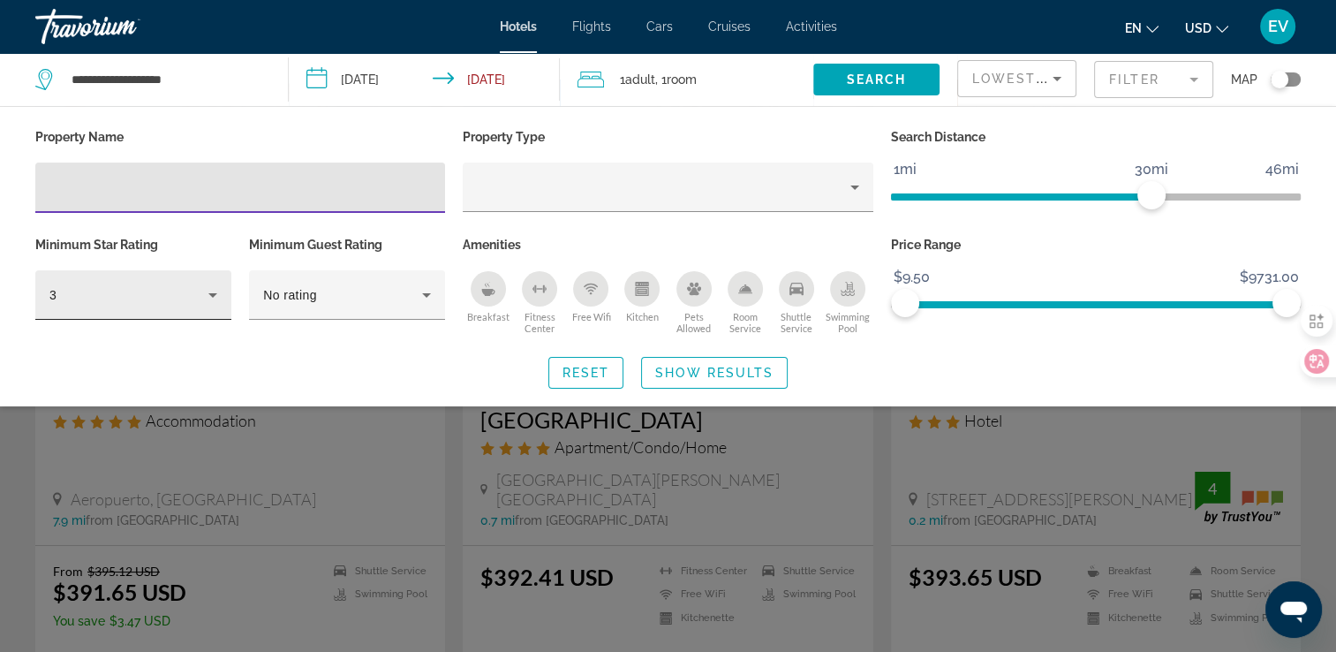
click at [214, 291] on icon "Hotel Filters" at bounding box center [212, 294] width 21 height 21
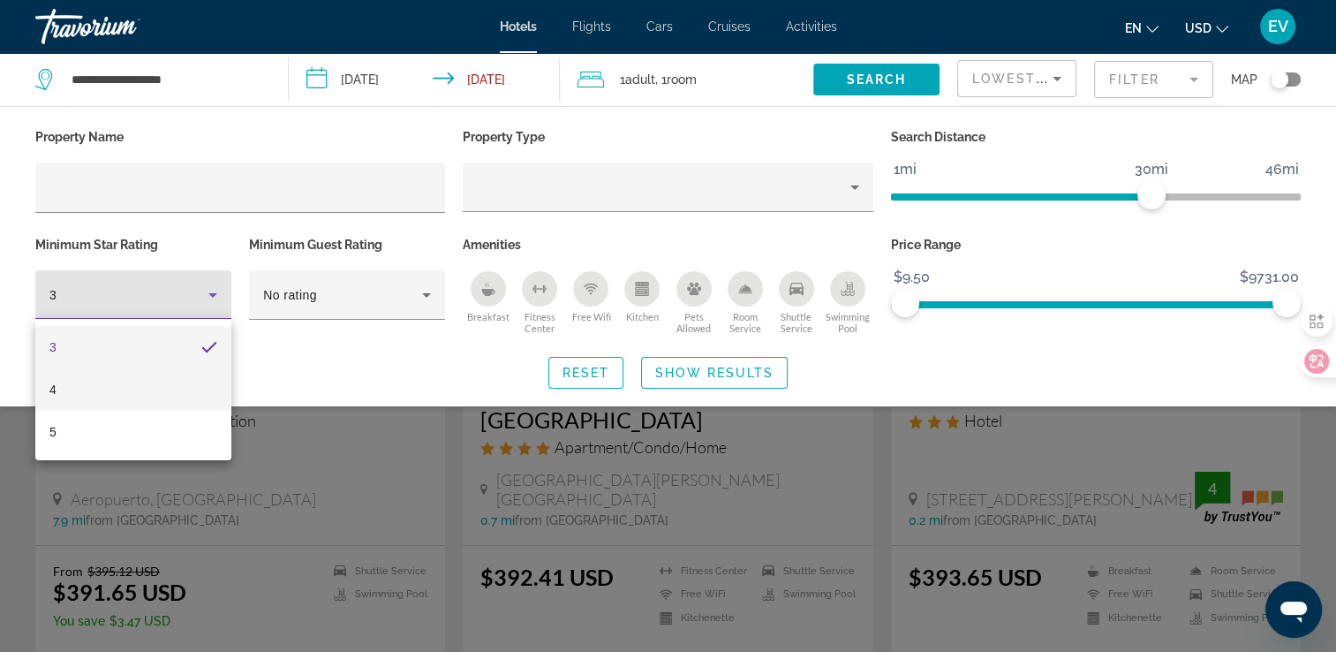
click at [151, 376] on mat-option "4" at bounding box center [133, 389] width 196 height 42
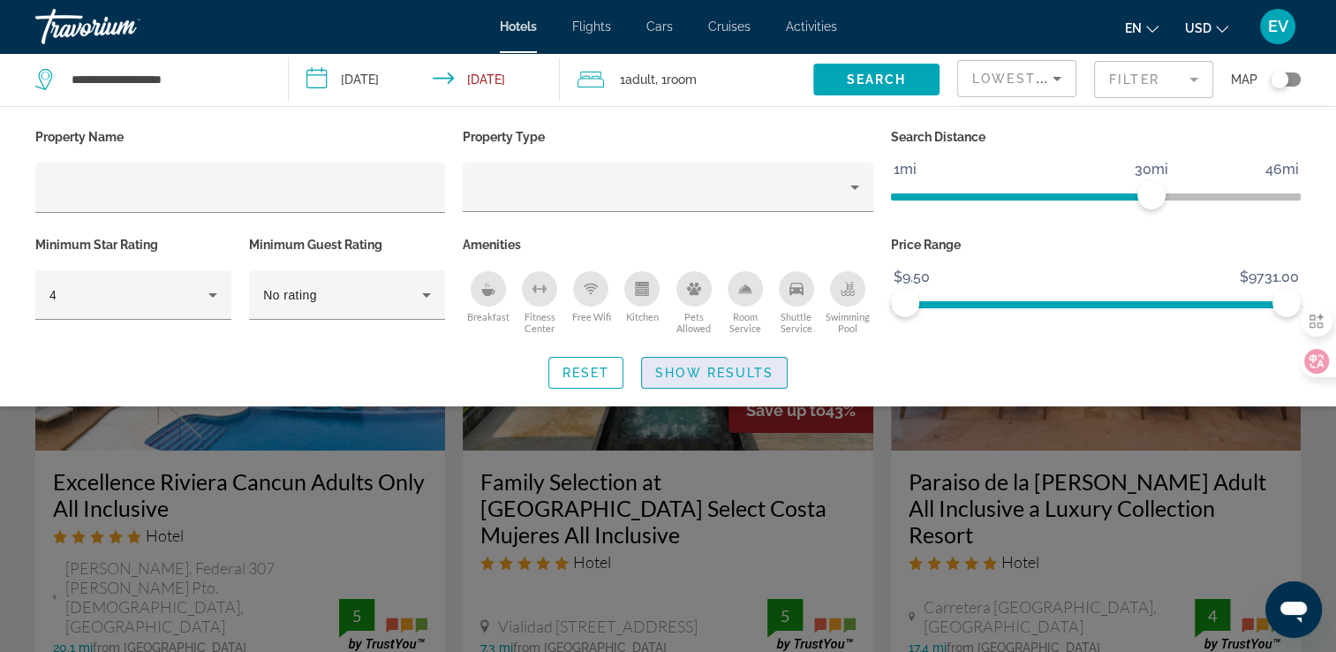
click at [758, 372] on span "Show Results" at bounding box center [714, 373] width 118 height 14
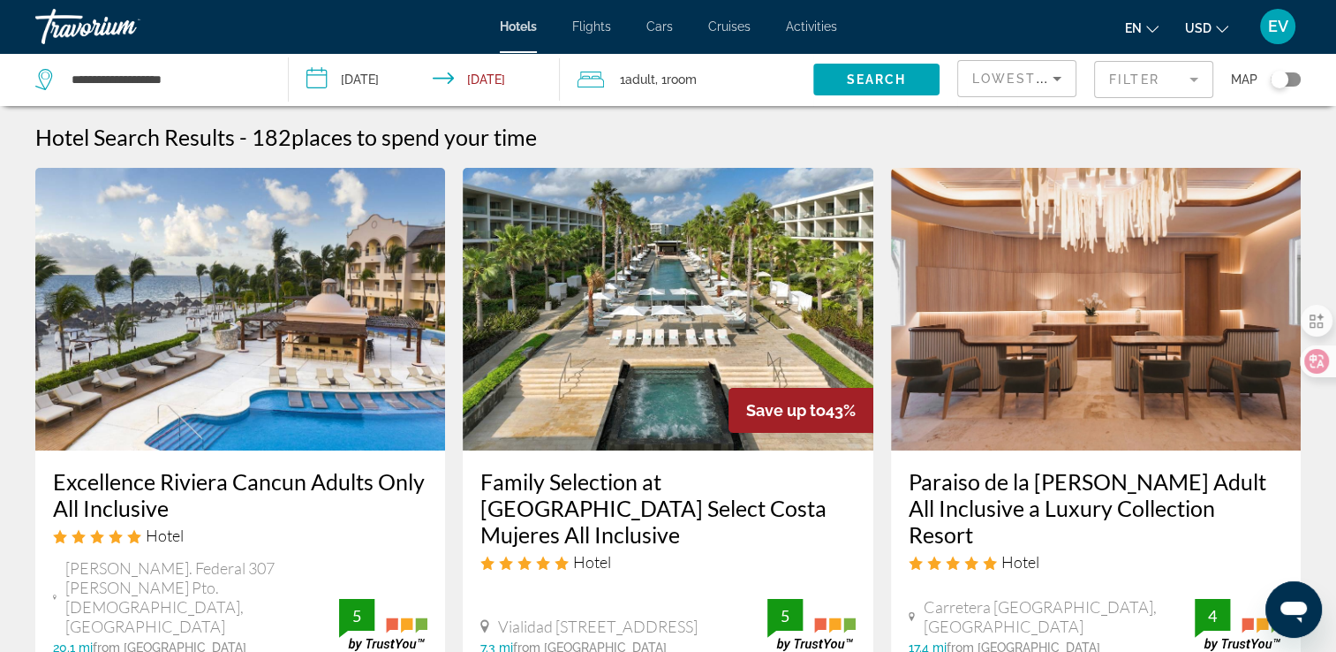
click at [985, 79] on span "Lowest Price" at bounding box center [1028, 79] width 113 height 14
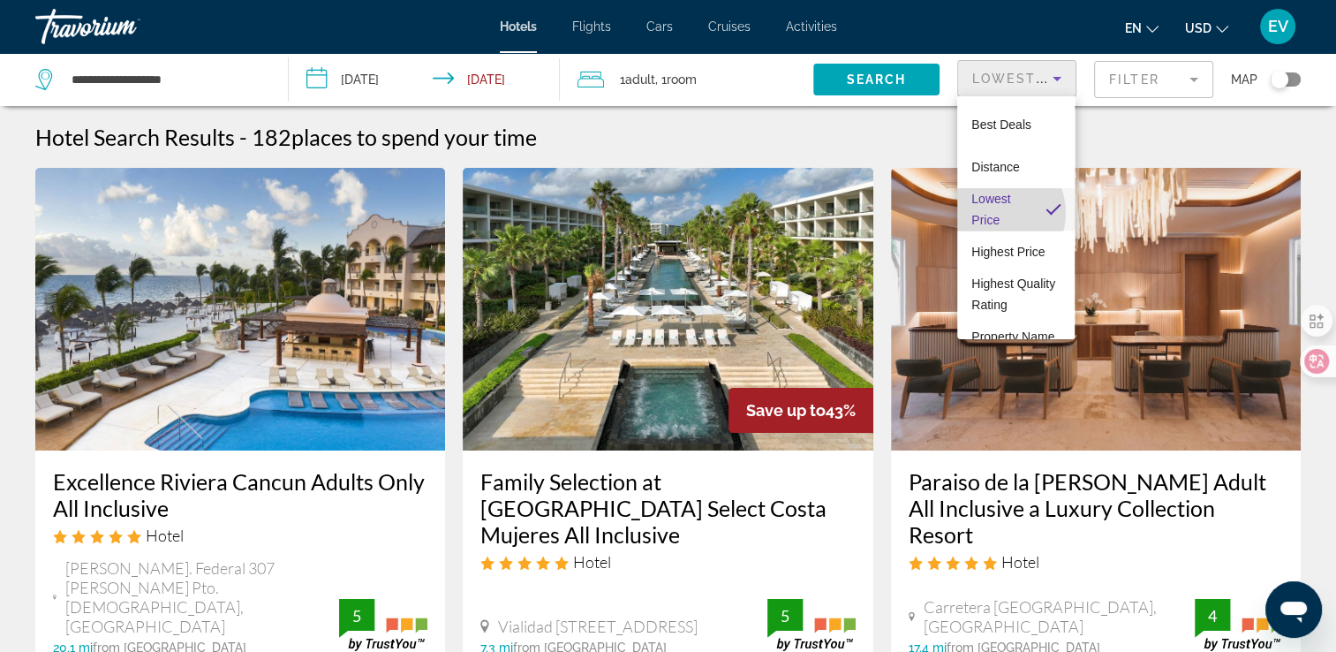
click at [992, 213] on span "Lowest Price" at bounding box center [990, 209] width 39 height 35
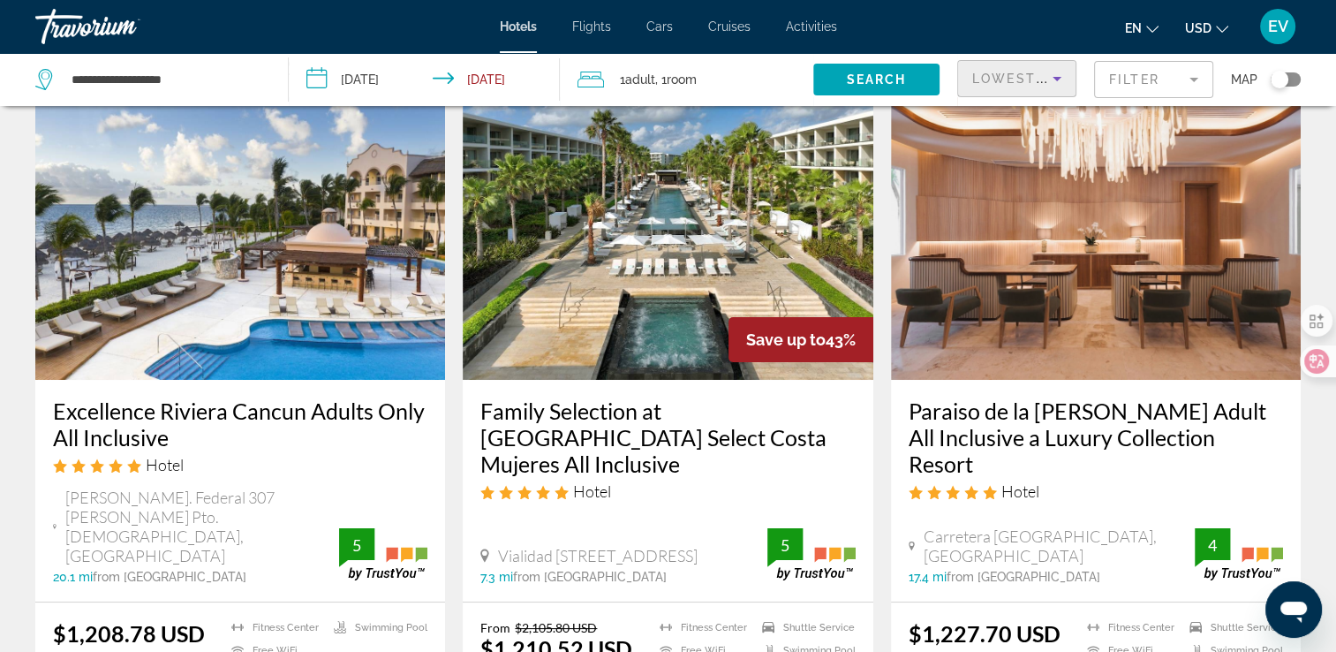
scroll to position [177, 0]
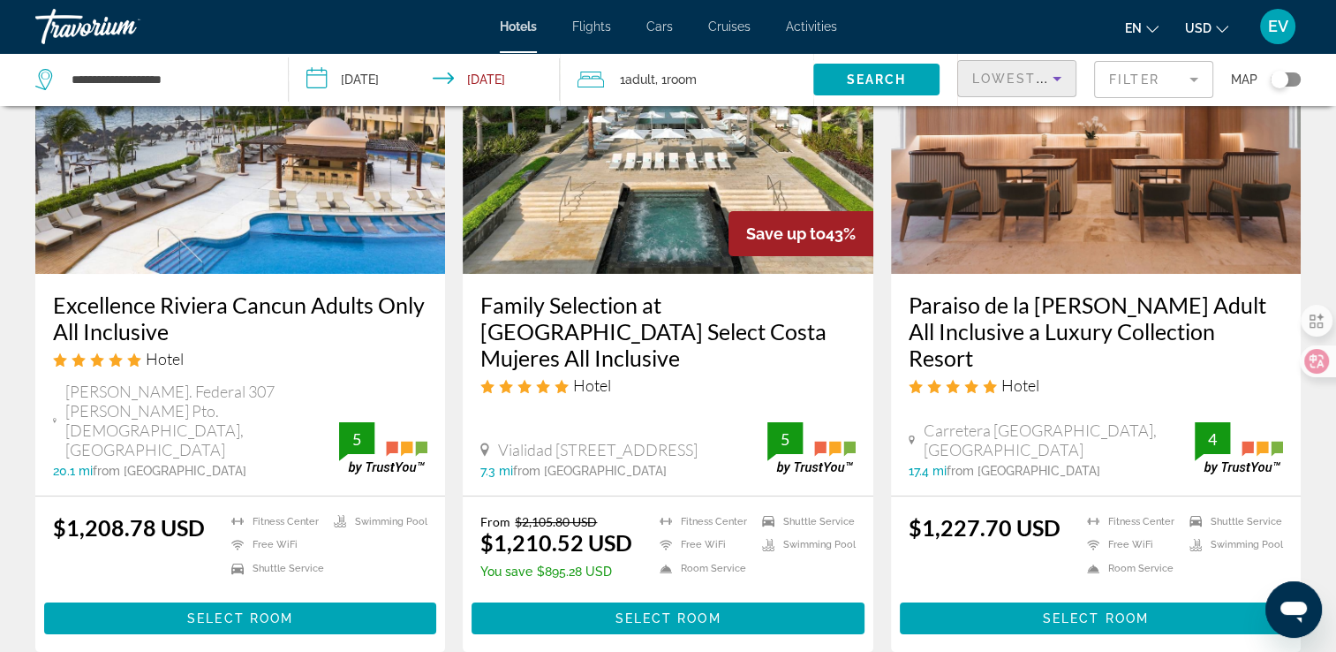
click at [1147, 73] on mat-form-field "Filter" at bounding box center [1153, 79] width 119 height 37
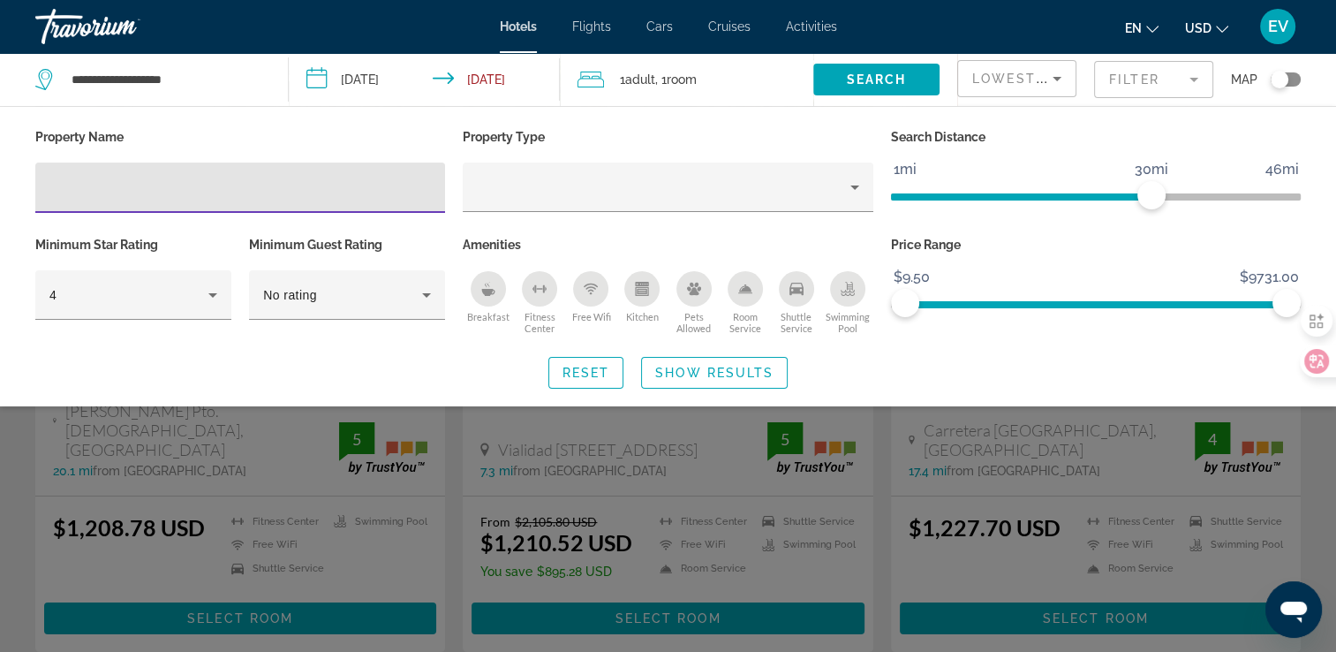
click at [1148, 77] on mat-form-field "Filter" at bounding box center [1153, 79] width 119 height 37
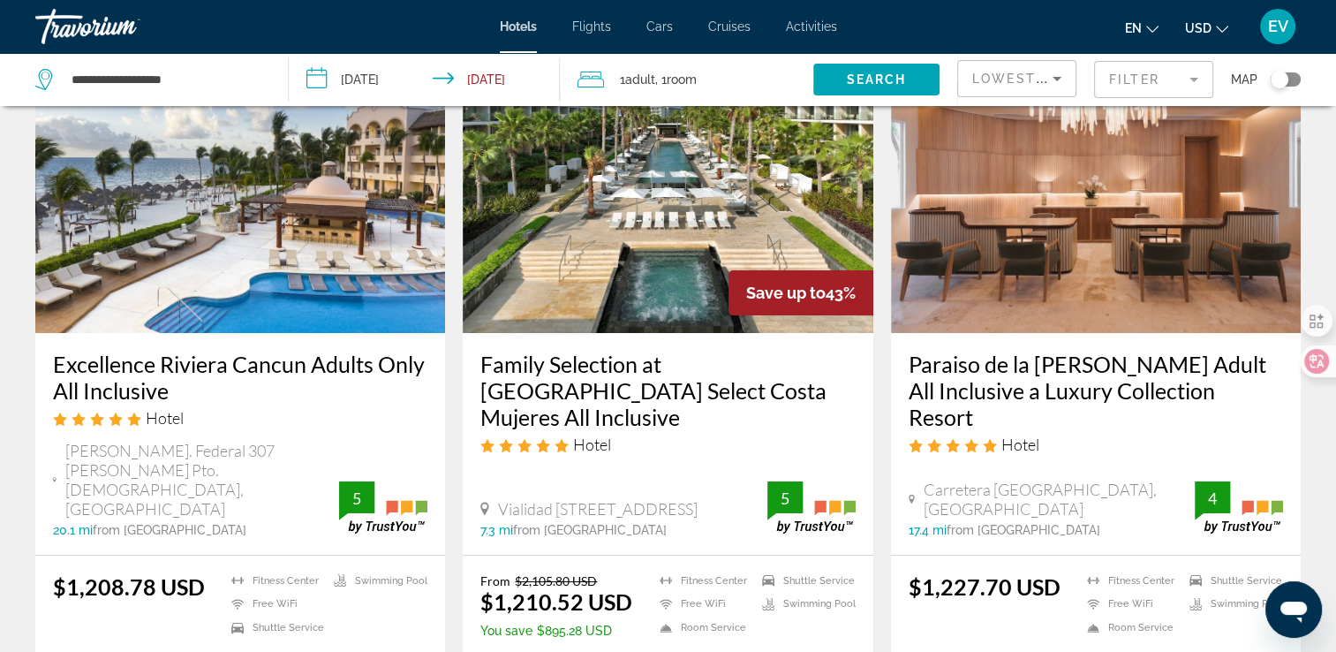
scroll to position [88, 0]
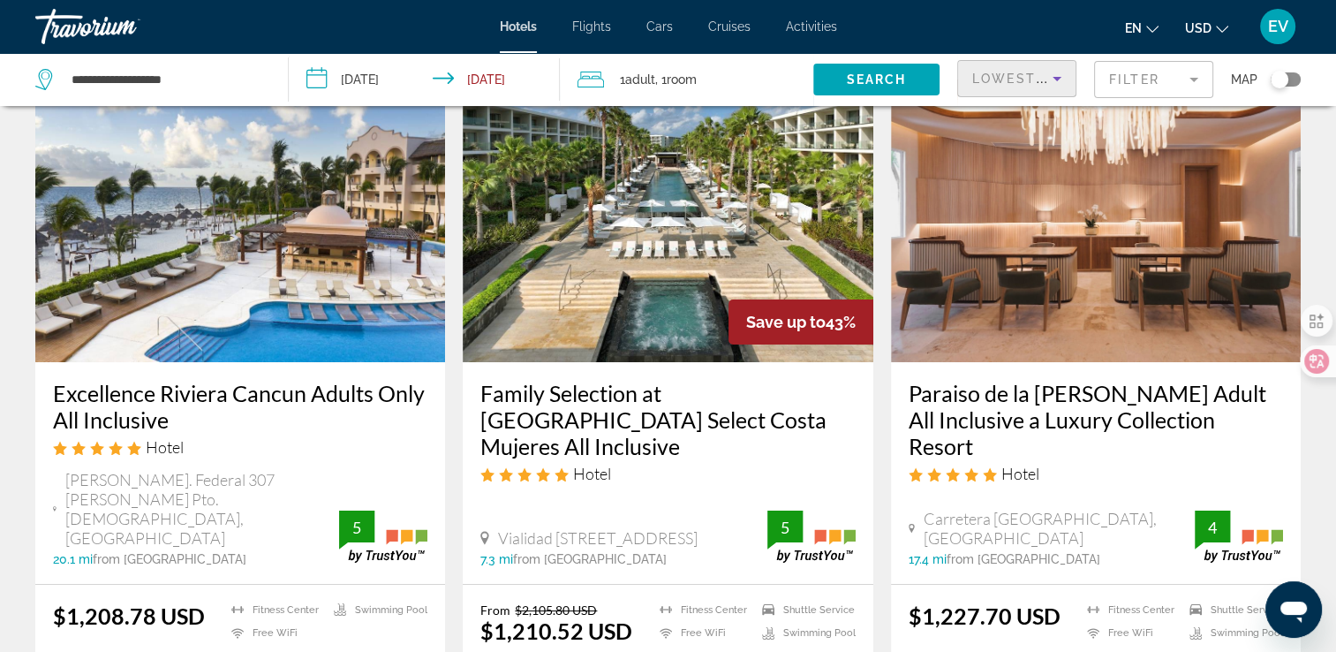
click at [1038, 77] on span "Lowest Price" at bounding box center [1028, 79] width 113 height 14
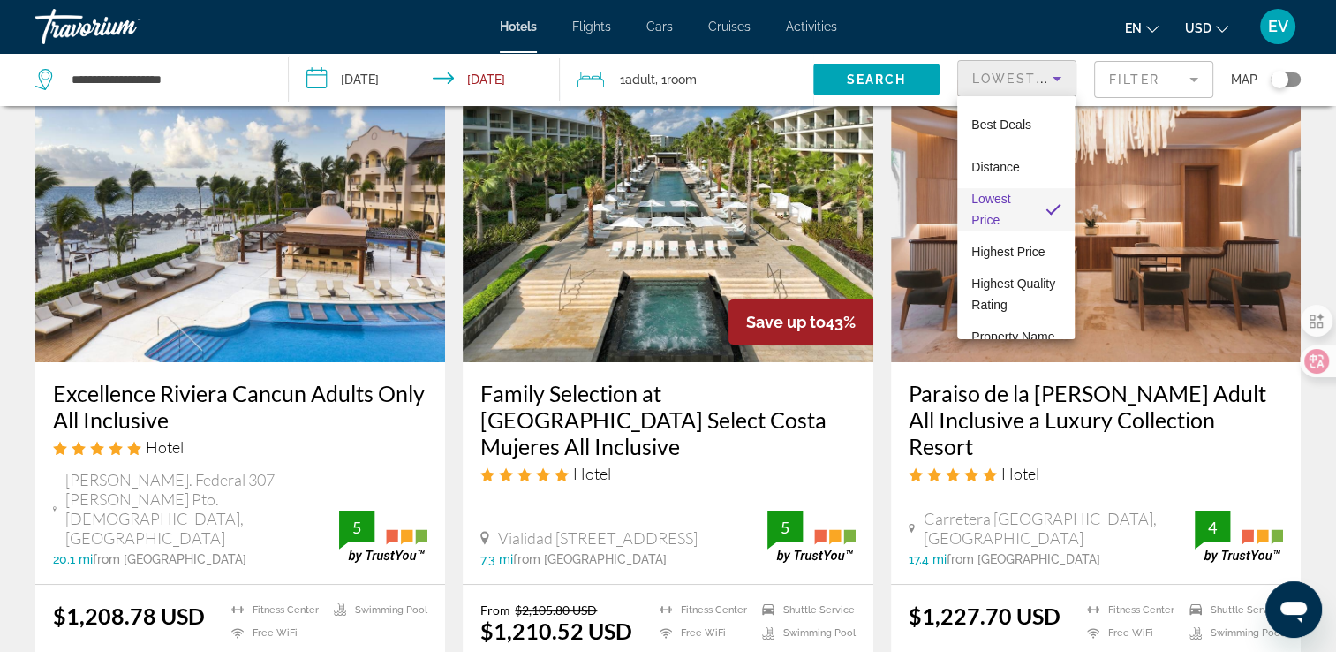
click at [1151, 72] on div at bounding box center [668, 326] width 1336 height 652
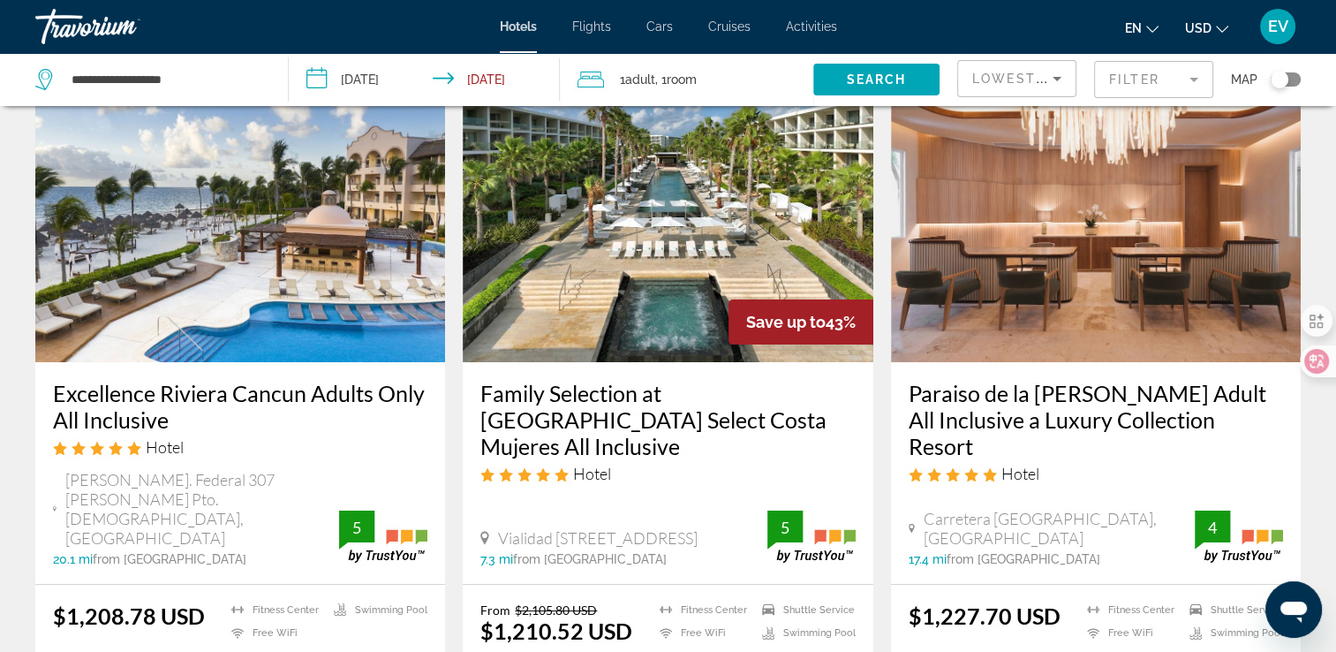
click at [1151, 81] on mat-form-field "Filter" at bounding box center [1153, 79] width 119 height 37
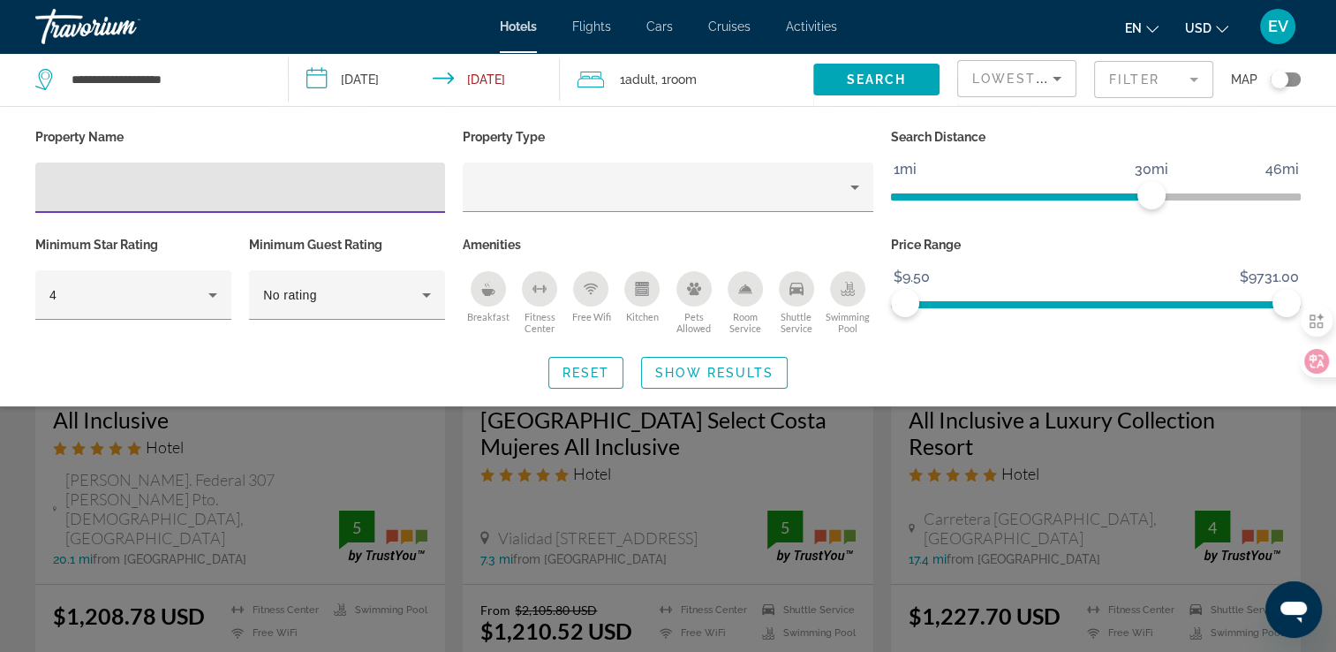
click at [273, 186] on input "Hotel Filters" at bounding box center [239, 187] width 381 height 21
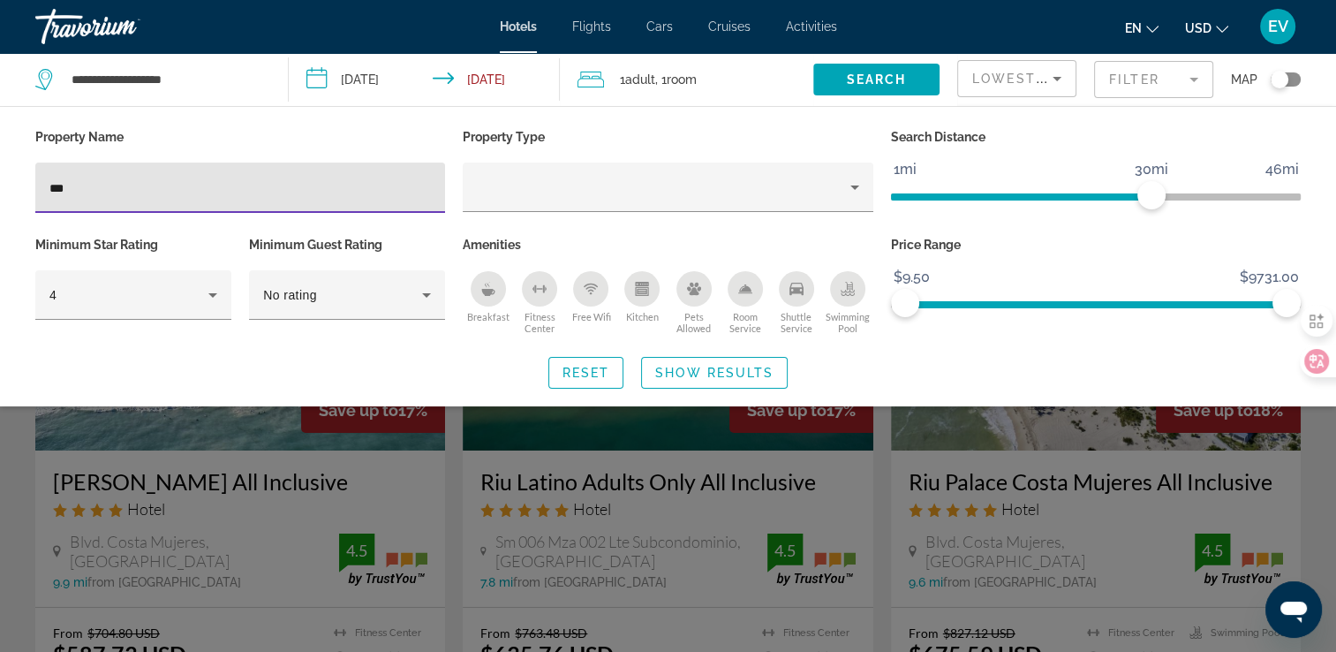
type input "***"
click at [670, 514] on div "Search widget" at bounding box center [668, 458] width 1336 height 387
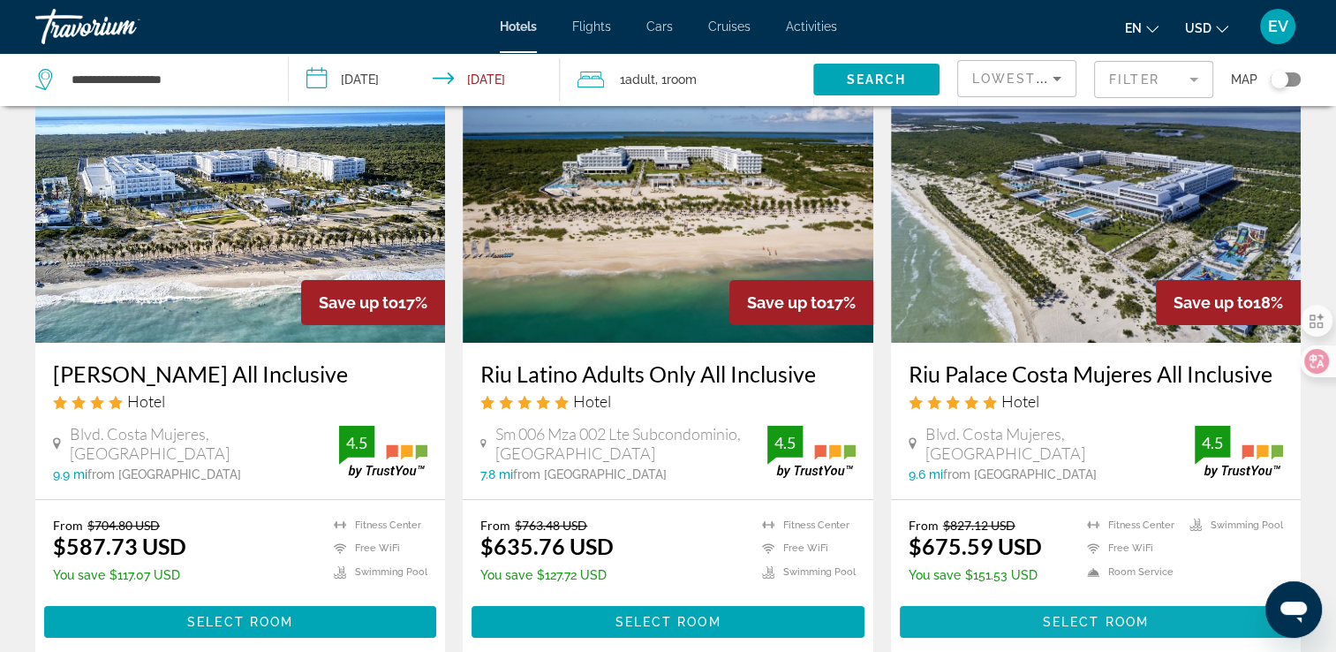
scroll to position [88, 0]
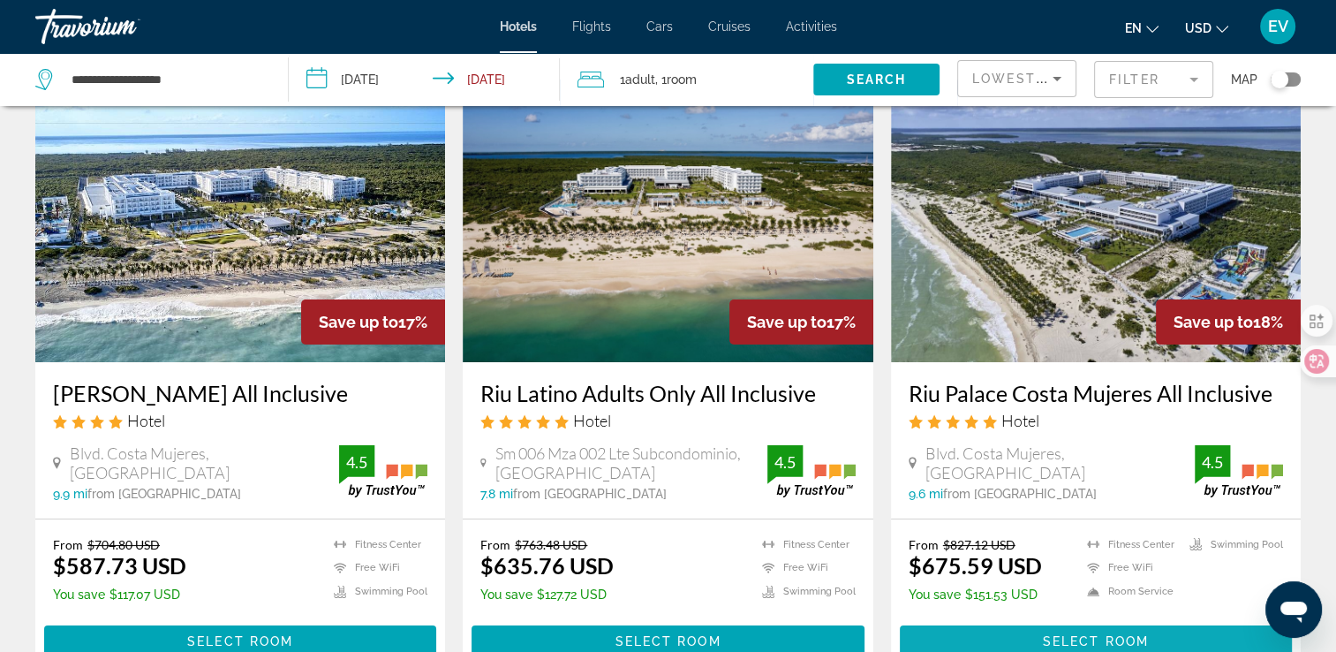
click at [1002, 637] on span "Main content" at bounding box center [1096, 641] width 392 height 42
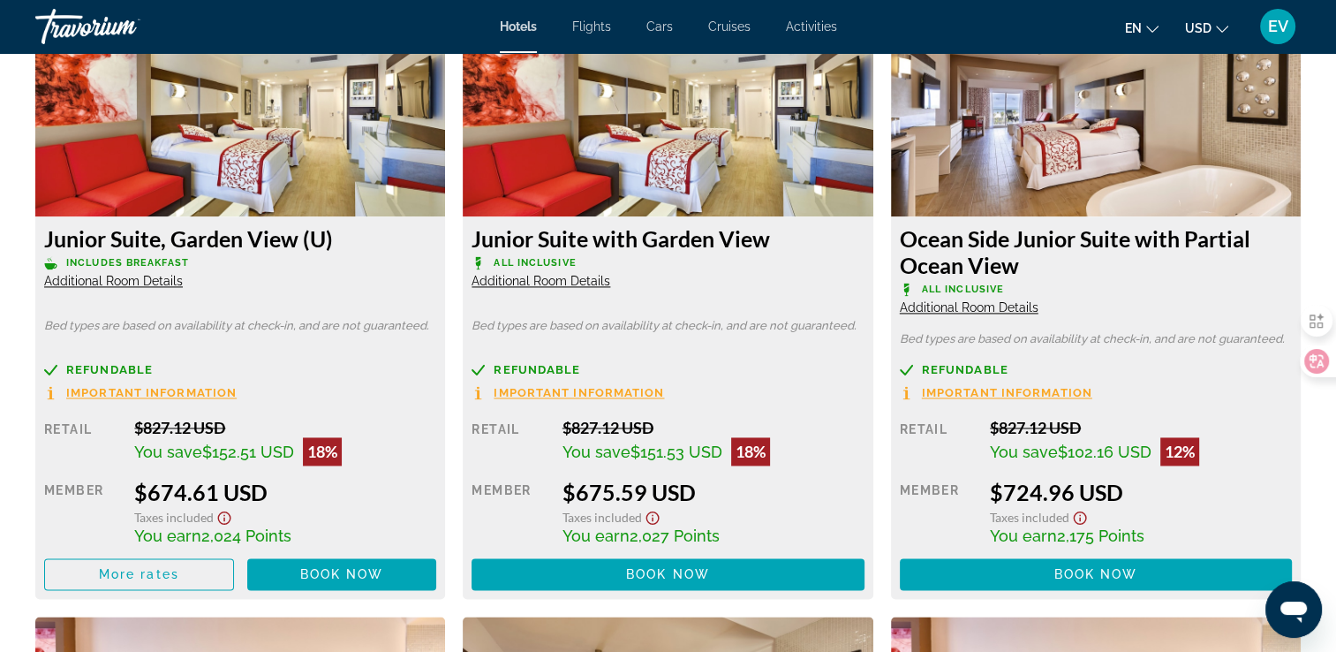
scroll to position [2472, 0]
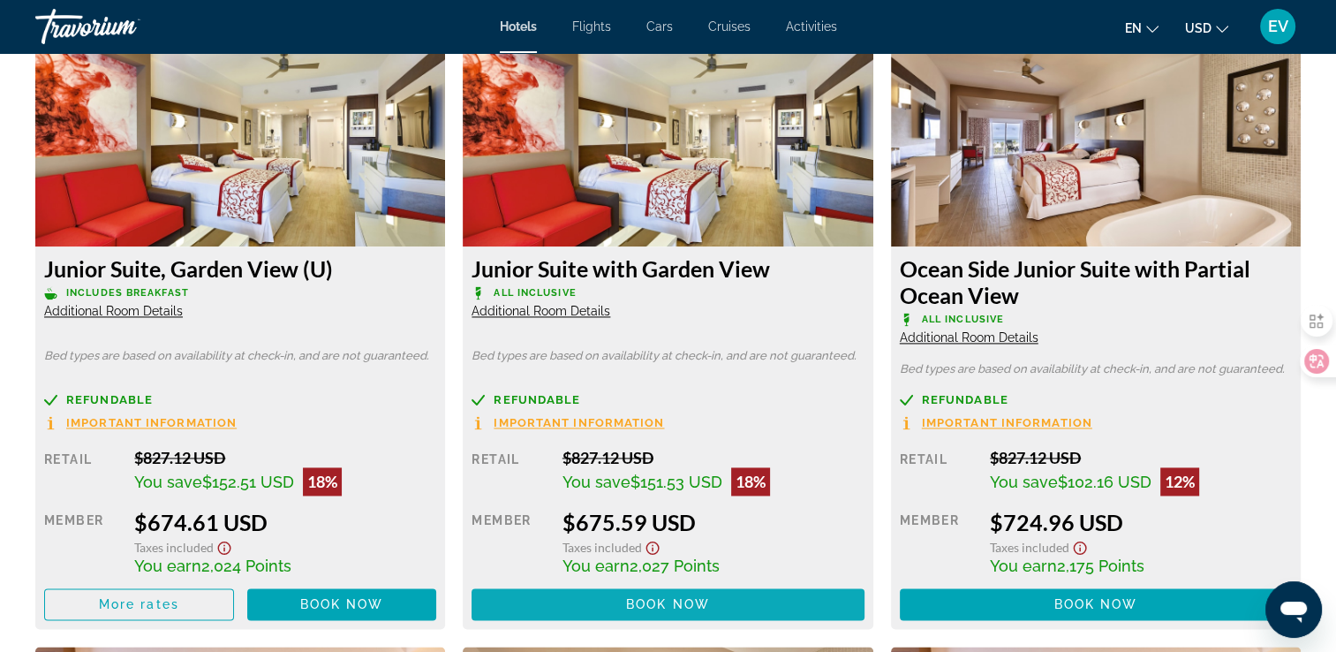
click at [654, 599] on span "Book now" at bounding box center [668, 604] width 84 height 14
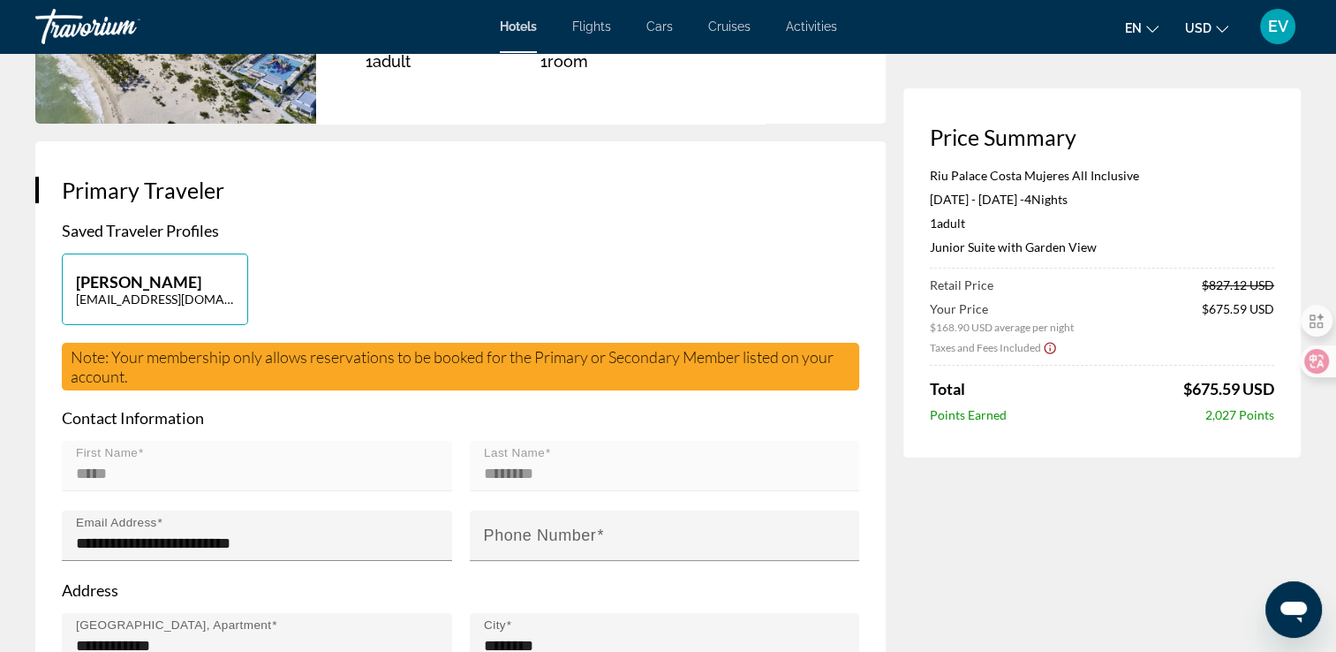
scroll to position [177, 0]
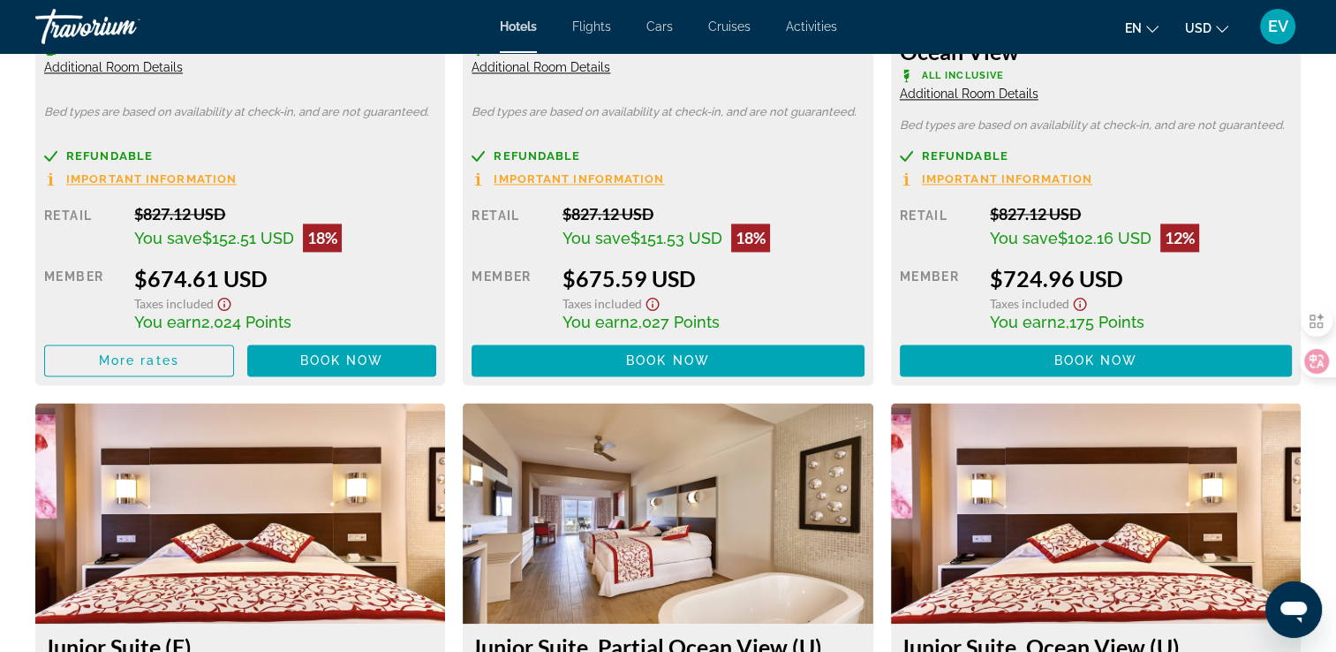
scroll to position [2658, 0]
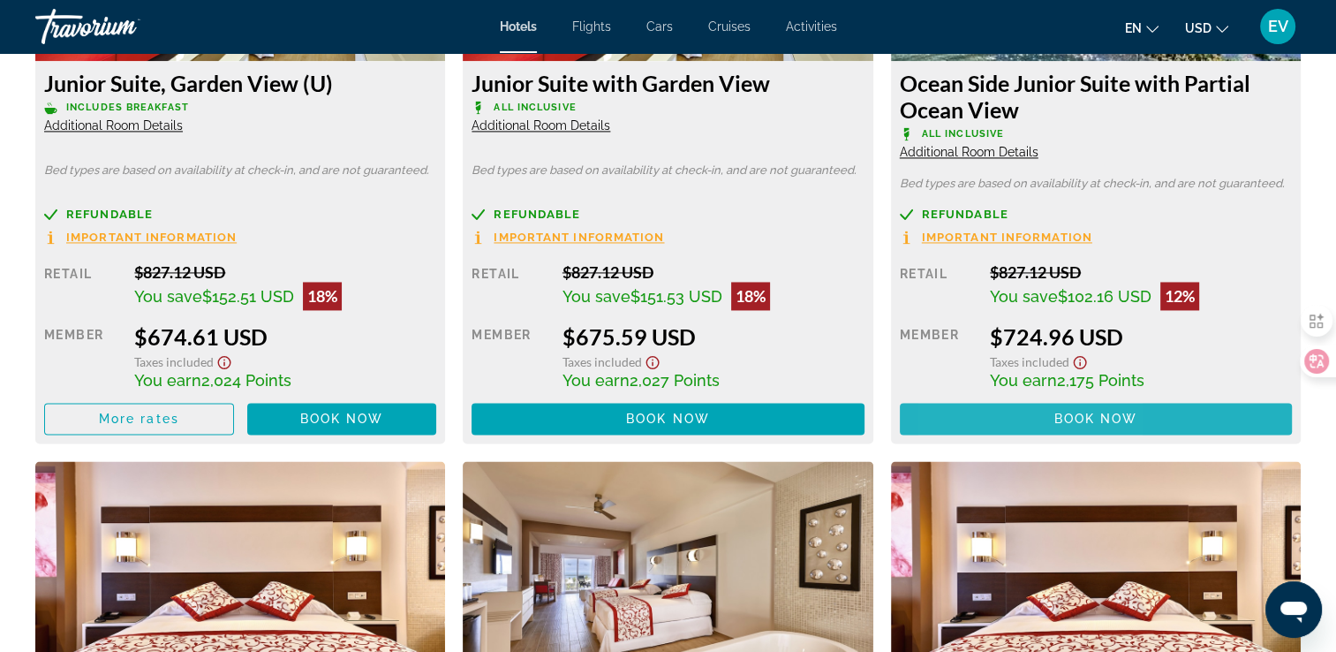
click at [992, 419] on span "Main content" at bounding box center [1096, 418] width 392 height 42
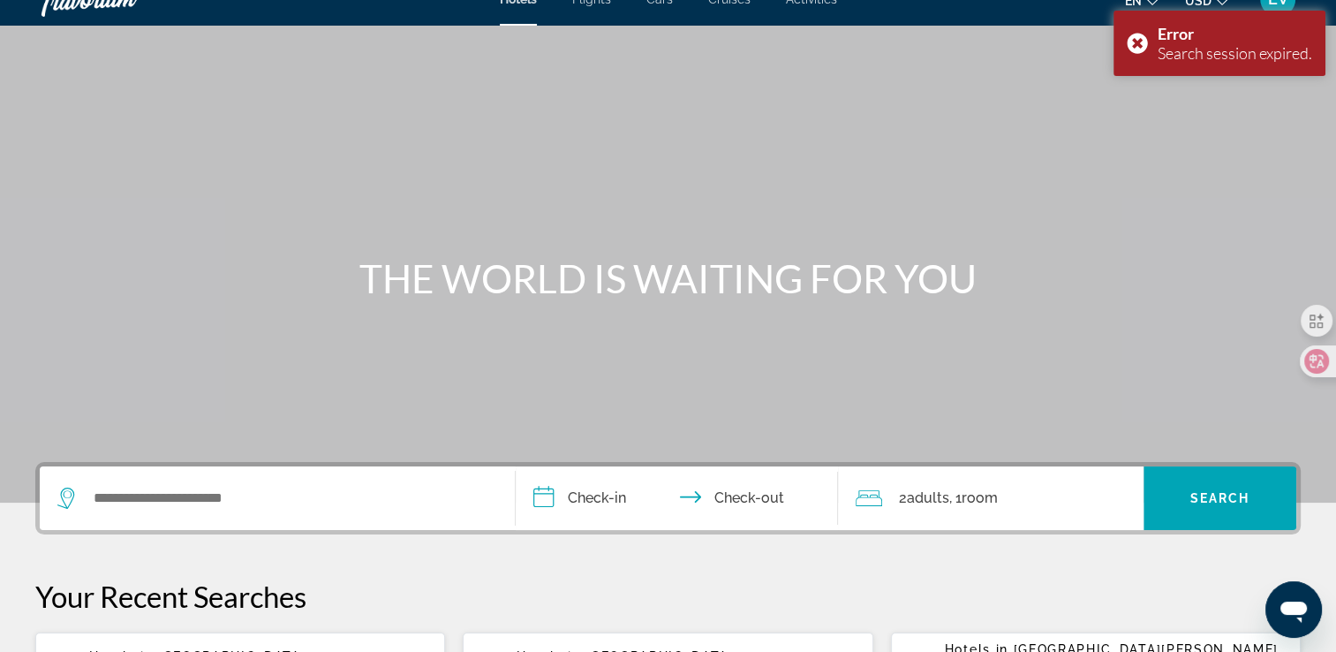
scroll to position [441, 0]
